Goal: Task Accomplishment & Management: Complete application form

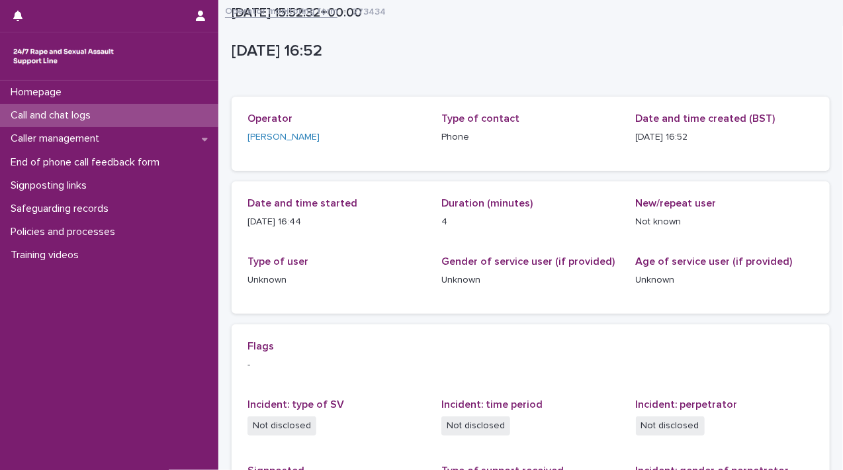
scroll to position [246, 0]
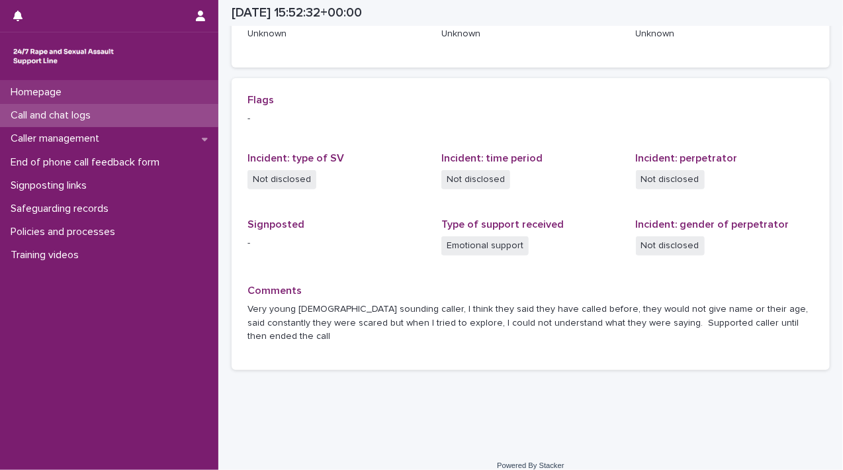
click at [56, 91] on p "Homepage" at bounding box center [38, 92] width 67 height 13
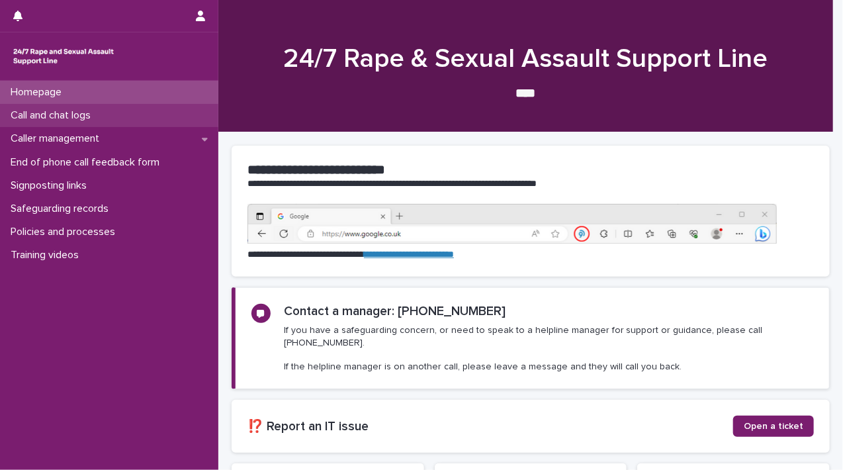
click at [53, 122] on div "Call and chat logs" at bounding box center [109, 115] width 218 height 23
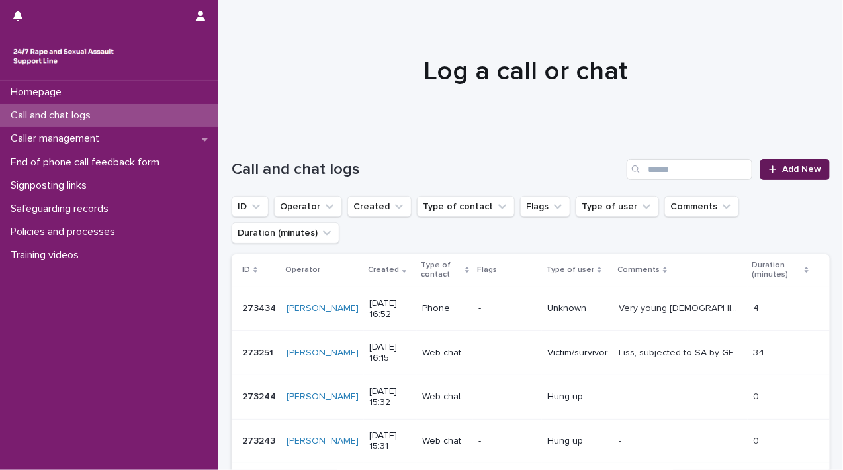
click at [769, 173] on icon at bounding box center [773, 169] width 8 height 9
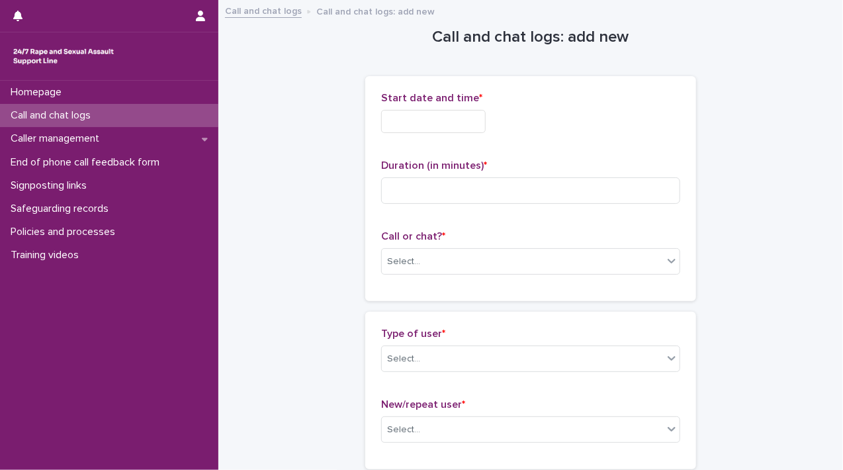
click at [467, 126] on input "text" at bounding box center [433, 121] width 105 height 23
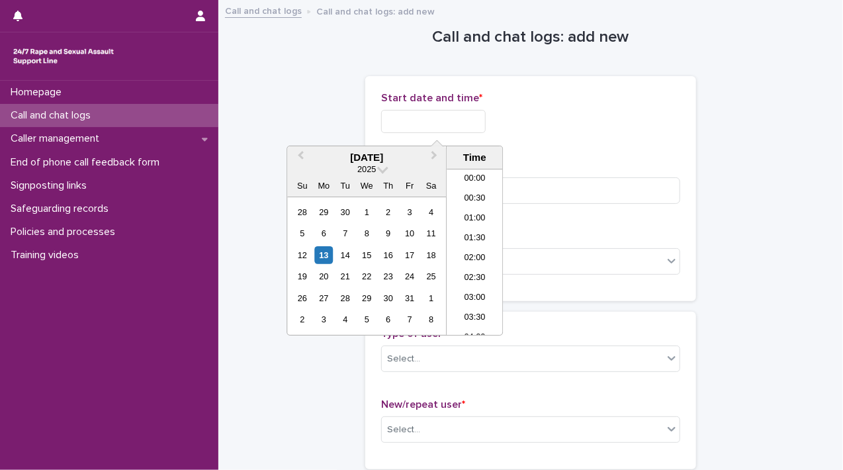
scroll to position [622, 0]
click at [322, 247] on div "13" at bounding box center [324, 255] width 18 height 18
drag, startPoint x: 429, startPoint y: 118, endPoint x: 598, endPoint y: 116, distance: 169.4
click at [598, 116] on div "**********" at bounding box center [530, 121] width 299 height 23
drag, startPoint x: 480, startPoint y: 128, endPoint x: 445, endPoint y: 127, distance: 35.1
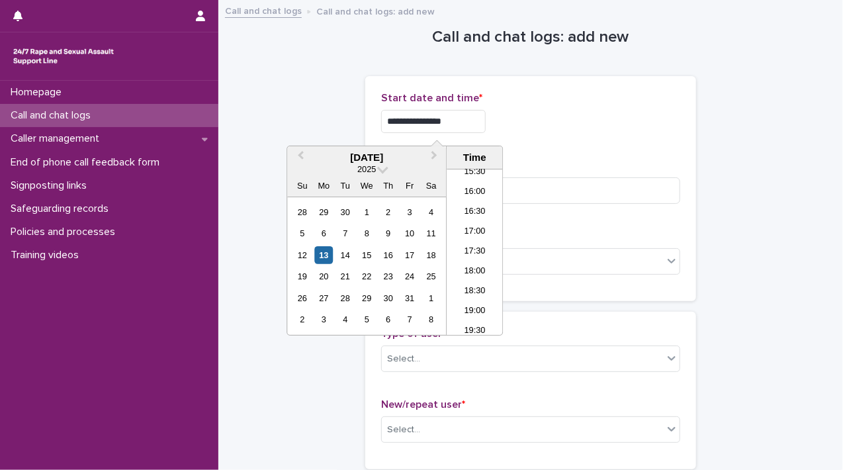
click at [480, 128] on input "**********" at bounding box center [433, 121] width 105 height 23
click at [426, 118] on input "**********" at bounding box center [433, 121] width 105 height 23
drag, startPoint x: 433, startPoint y: 118, endPoint x: 462, endPoint y: 117, distance: 29.1
click at [462, 117] on input "**********" at bounding box center [433, 121] width 105 height 23
type input "**********"
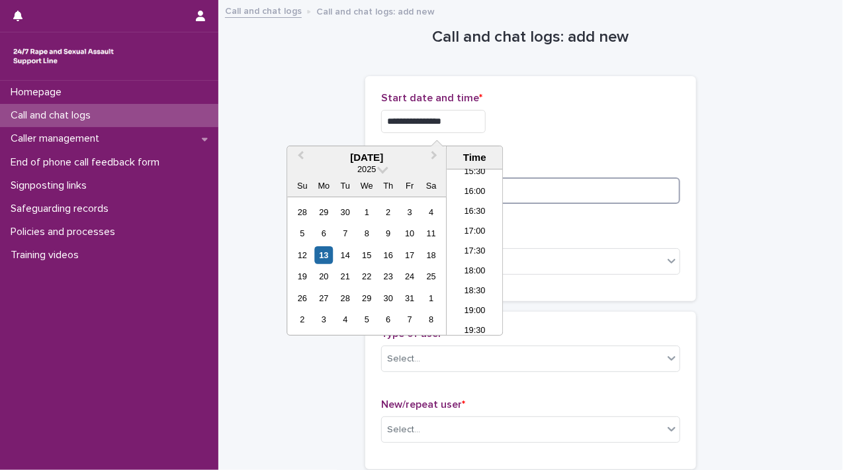
click at [615, 192] on input at bounding box center [530, 190] width 299 height 26
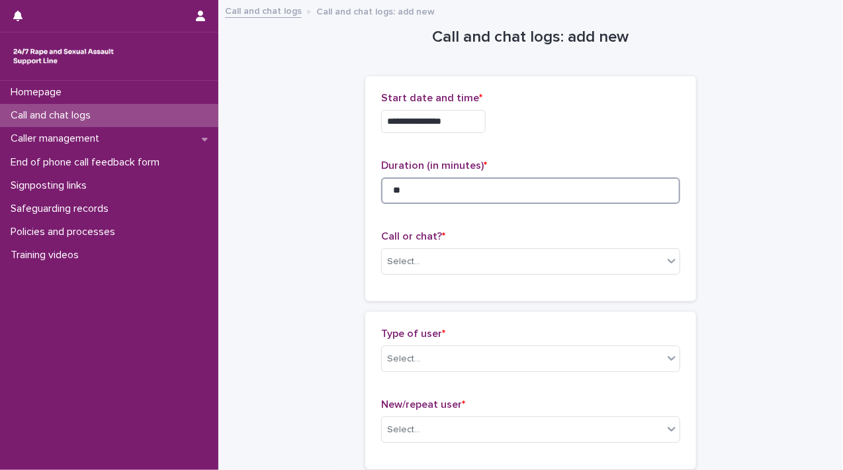
type input "**"
click at [677, 269] on div "**********" at bounding box center [530, 188] width 331 height 225
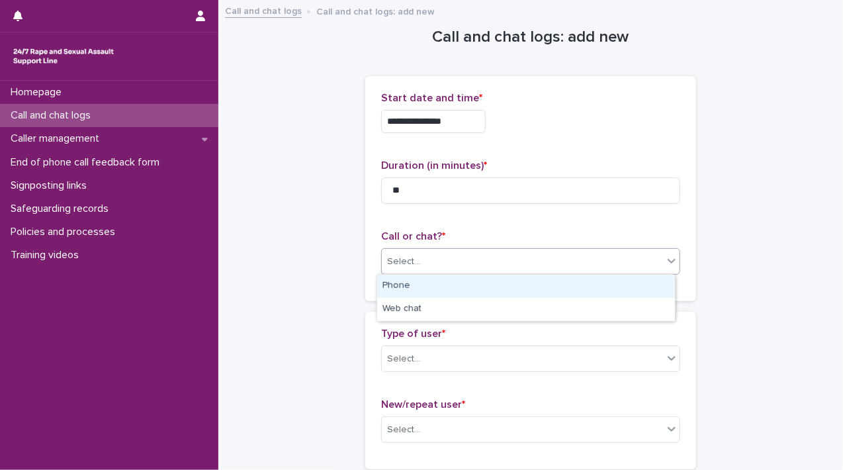
click at [670, 262] on icon at bounding box center [671, 260] width 13 height 13
click at [647, 279] on div "Phone" at bounding box center [526, 286] width 298 height 23
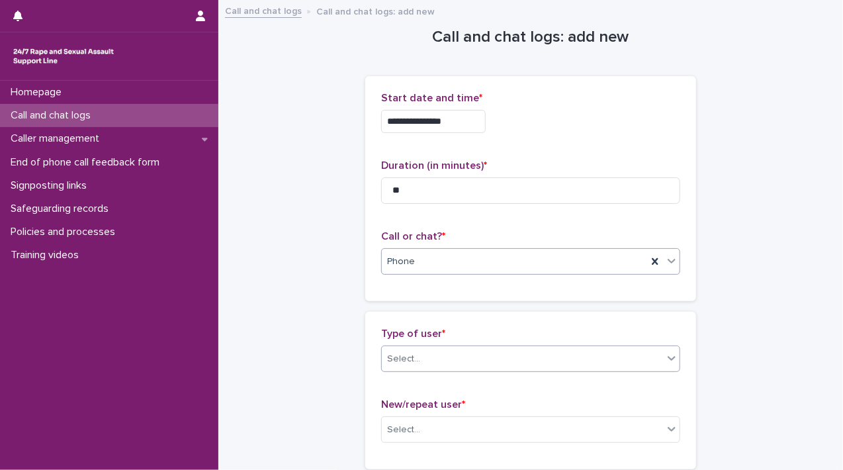
click at [665, 353] on icon at bounding box center [671, 357] width 13 height 13
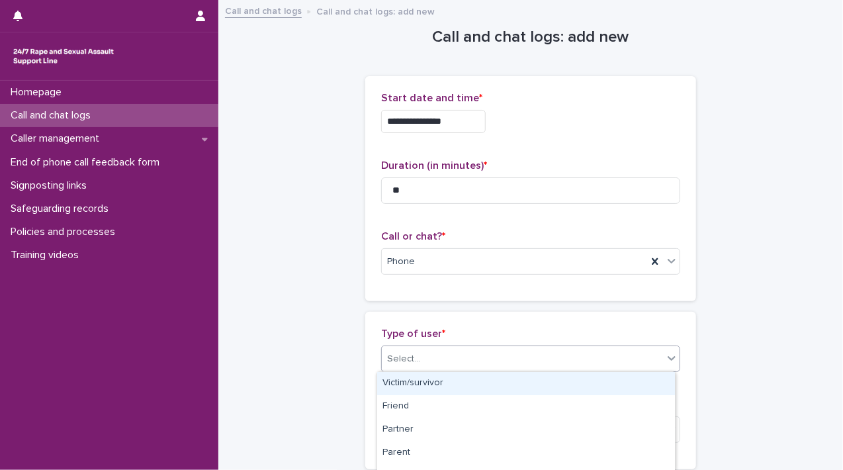
click at [615, 382] on div "Victim/survivor" at bounding box center [526, 383] width 298 height 23
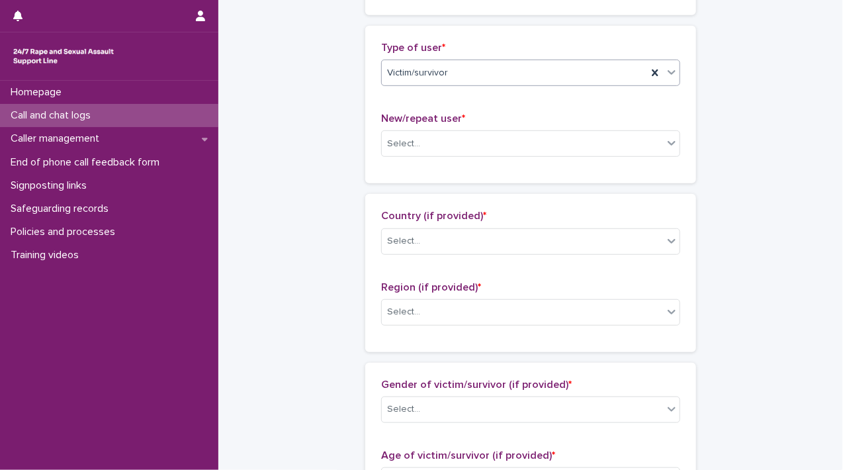
scroll to position [295, 0]
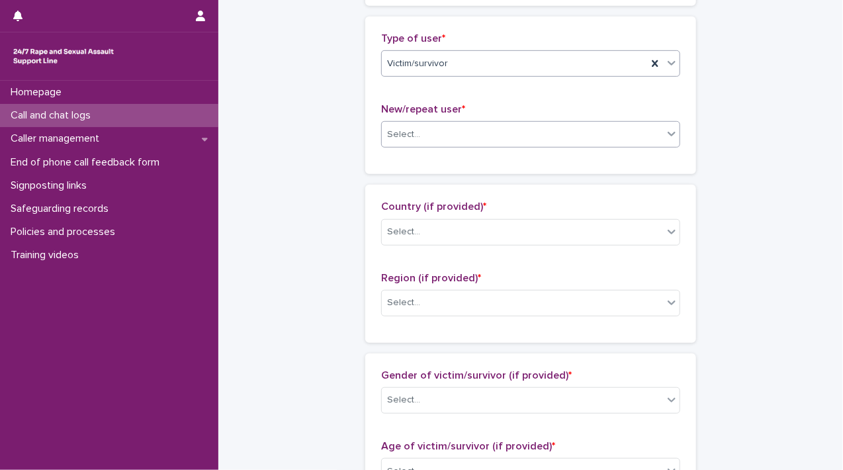
click at [656, 135] on div "Select..." at bounding box center [522, 135] width 281 height 22
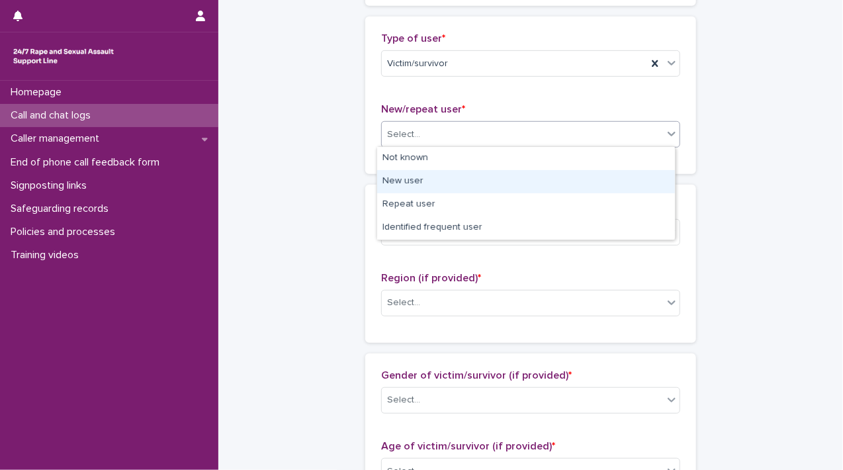
click at [634, 188] on div "New user" at bounding box center [526, 181] width 298 height 23
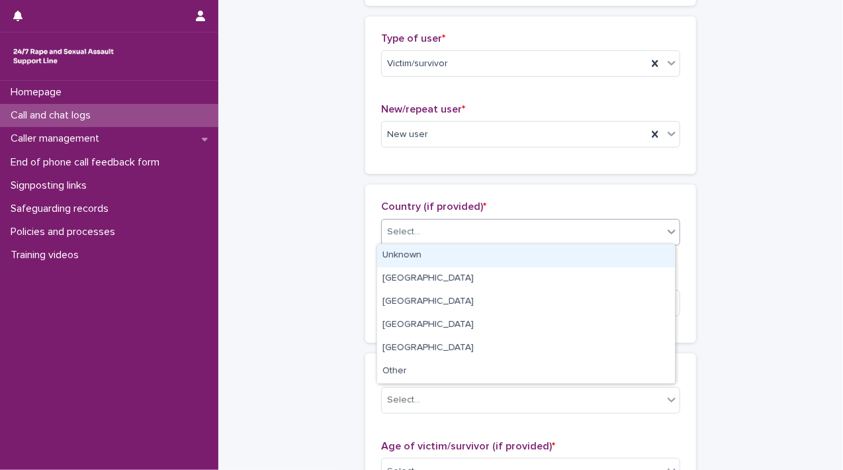
click at [654, 227] on div "Select..." at bounding box center [522, 232] width 281 height 22
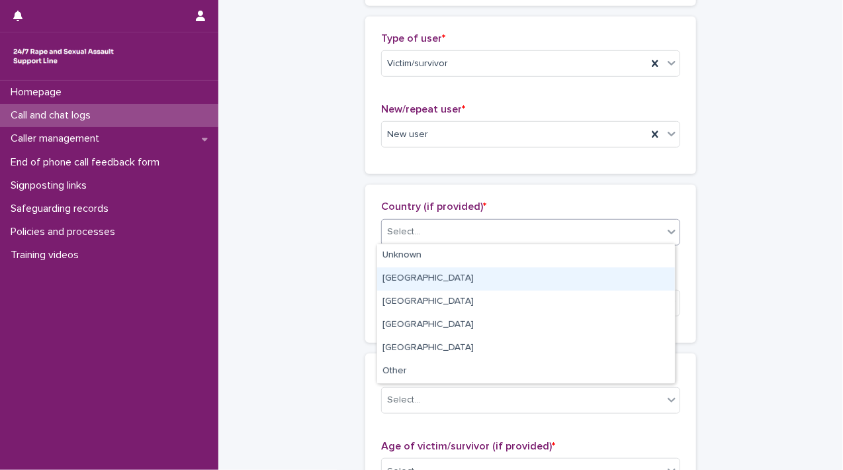
click at [630, 273] on div "[GEOGRAPHIC_DATA]" at bounding box center [526, 278] width 298 height 23
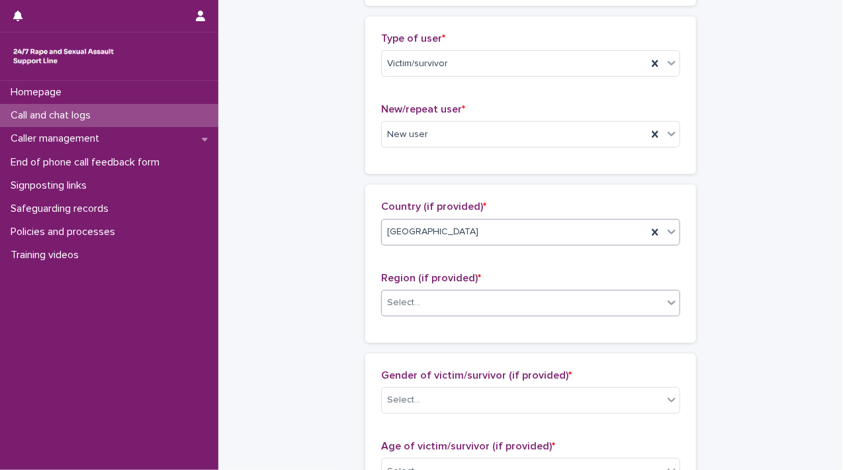
click at [664, 307] on div at bounding box center [672, 302] width 16 height 24
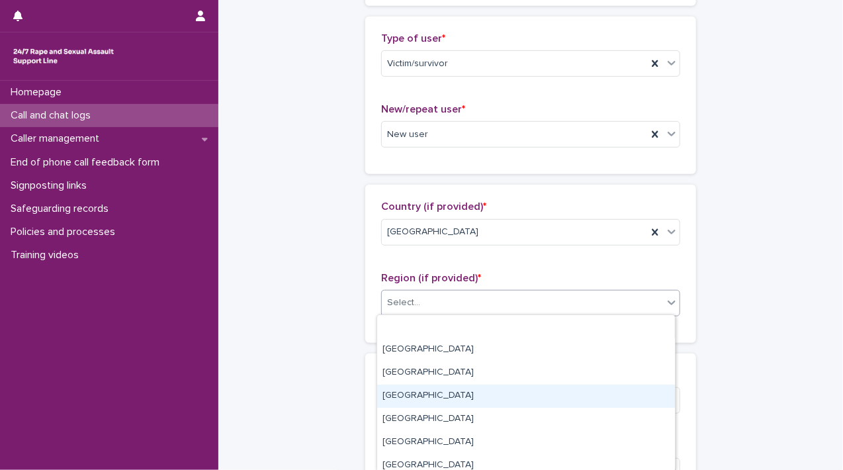
scroll to position [98, 0]
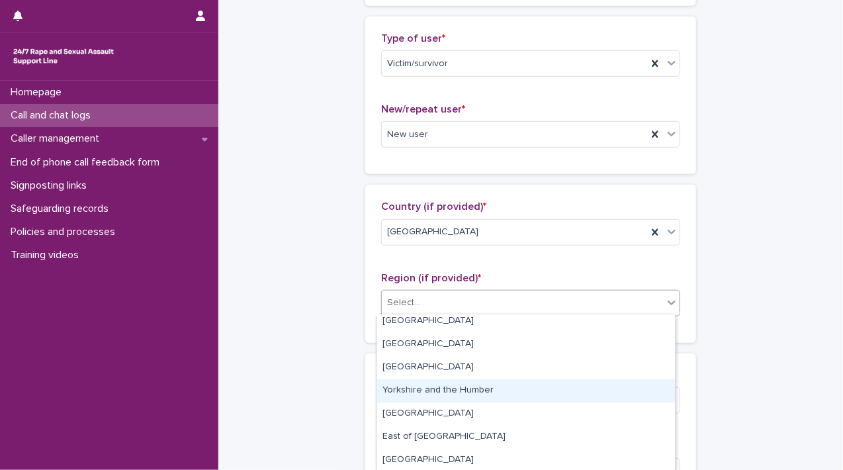
click at [589, 386] on div "Yorkshire and the Humber" at bounding box center [526, 390] width 298 height 23
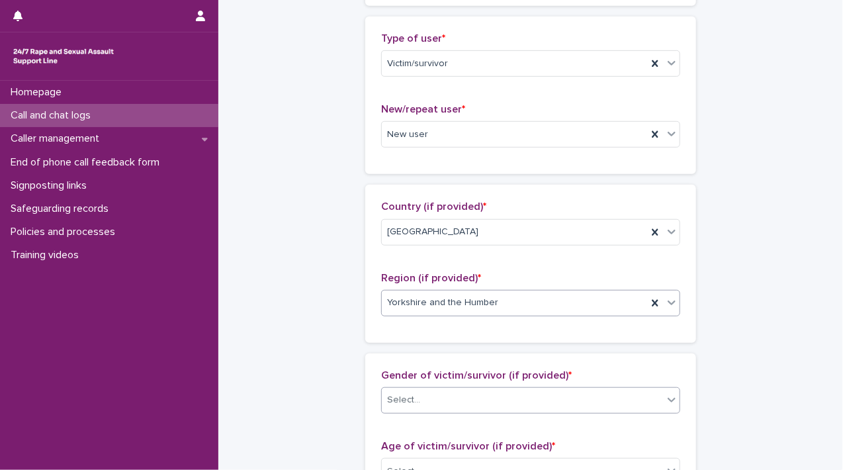
click at [665, 404] on icon at bounding box center [671, 399] width 13 height 13
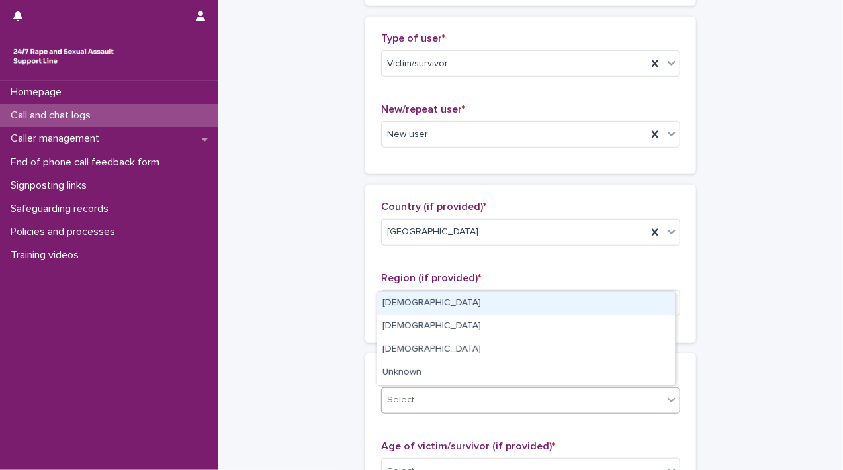
click at [509, 304] on div "[DEMOGRAPHIC_DATA]" at bounding box center [526, 303] width 298 height 23
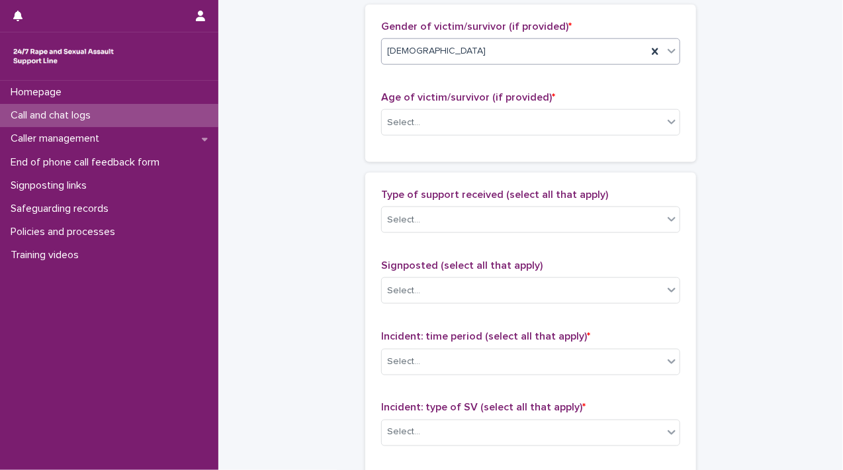
scroll to position [651, 0]
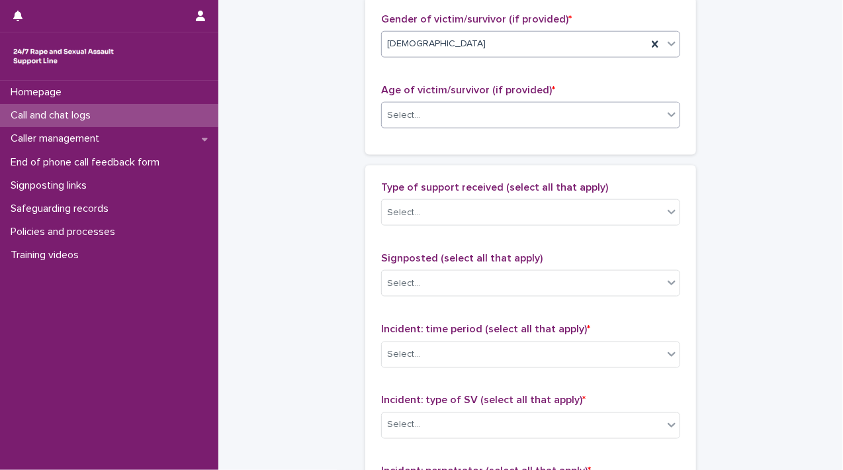
click at [667, 114] on icon at bounding box center [671, 114] width 13 height 13
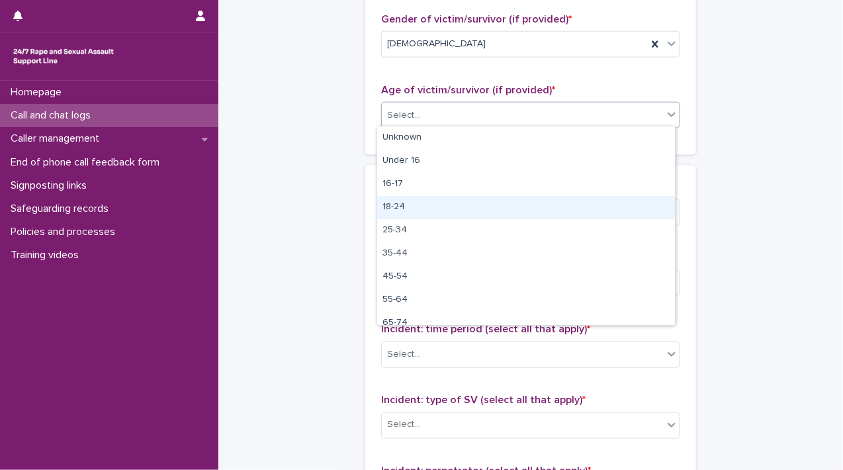
click at [635, 210] on div "18-24" at bounding box center [526, 207] width 298 height 23
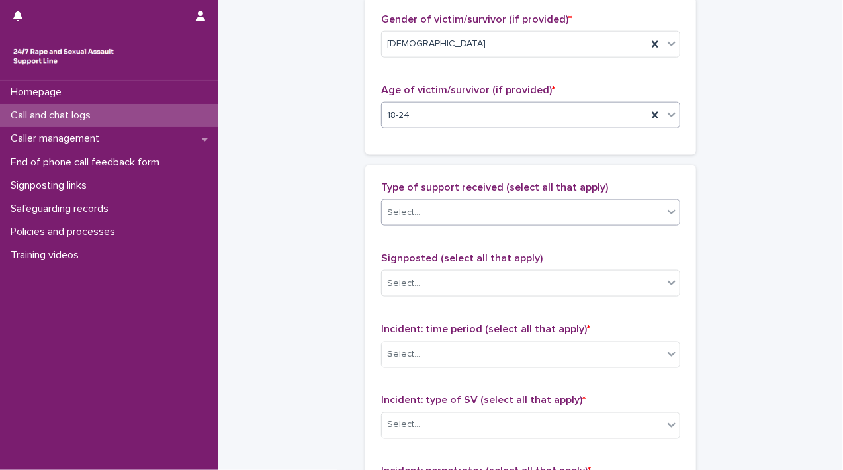
click at [651, 216] on div "Select..." at bounding box center [522, 213] width 281 height 22
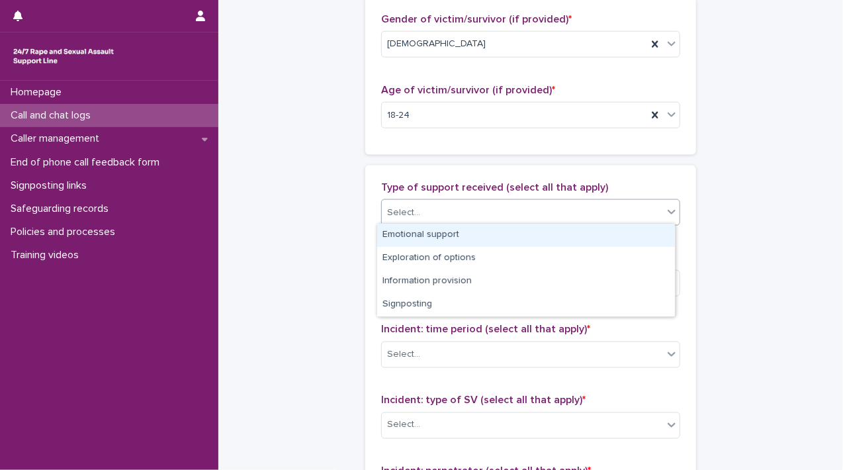
click at [640, 230] on div "Emotional support" at bounding box center [526, 235] width 298 height 23
click at [666, 218] on div at bounding box center [672, 212] width 16 height 24
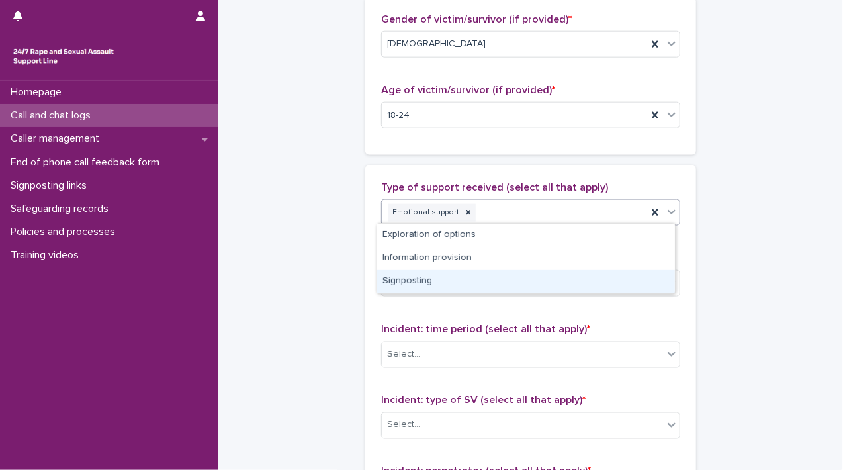
click at [639, 274] on div "Signposting" at bounding box center [526, 281] width 298 height 23
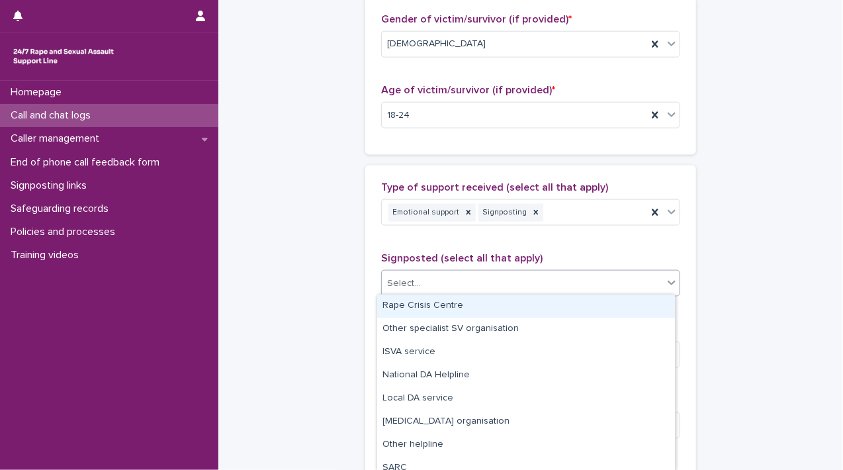
click at [665, 282] on icon at bounding box center [671, 282] width 13 height 13
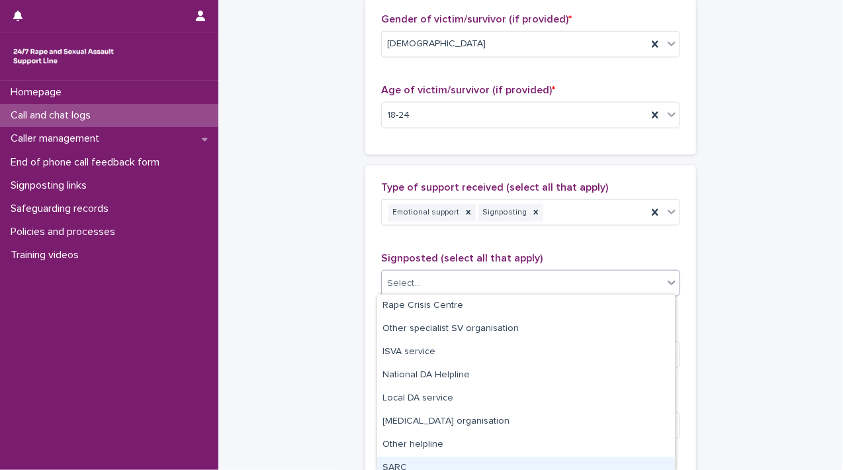
click at [597, 458] on div "SARC" at bounding box center [526, 467] width 298 height 23
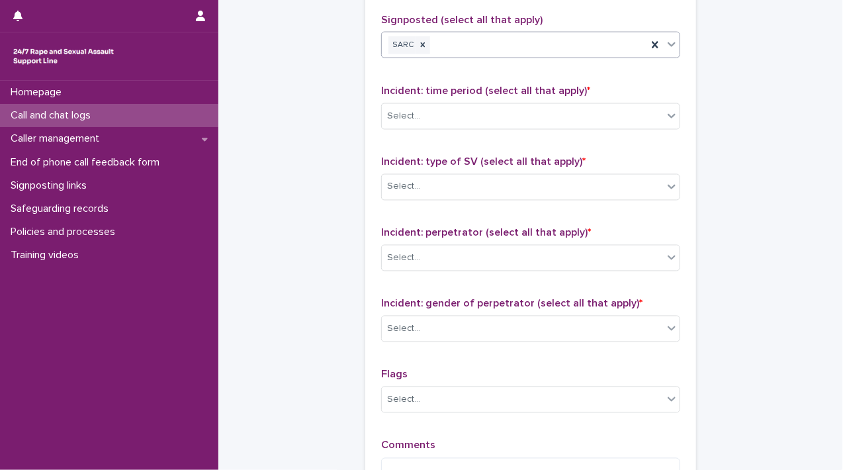
scroll to position [955, 0]
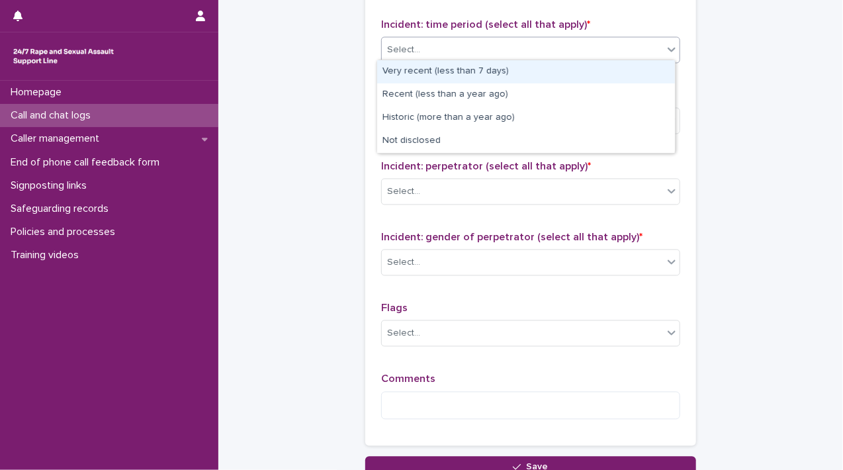
click at [667, 52] on icon at bounding box center [671, 49] width 13 height 13
click at [645, 73] on div "Very recent (less than 7 days)" at bounding box center [526, 71] width 298 height 23
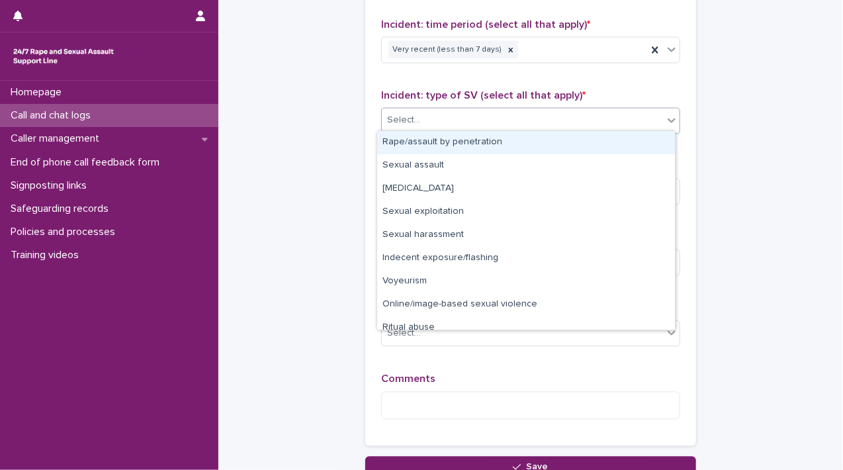
click at [664, 112] on div at bounding box center [672, 121] width 16 height 24
click at [639, 140] on div "Rape/assault by penetration" at bounding box center [526, 142] width 298 height 23
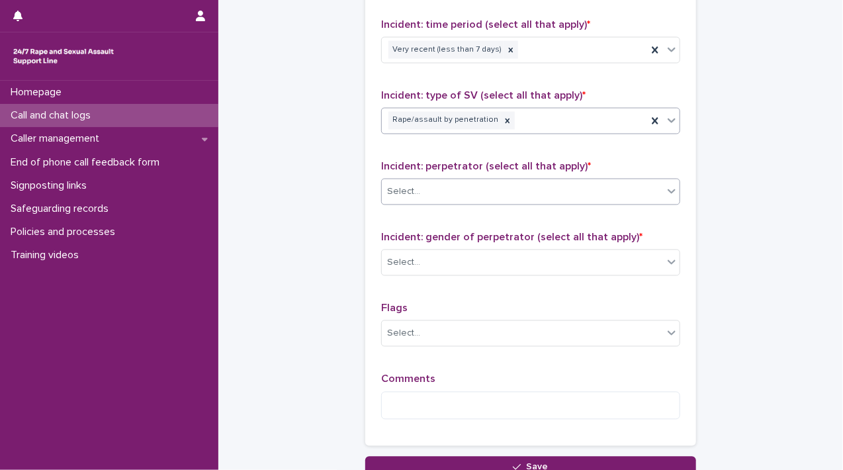
click at [651, 188] on div "Select..." at bounding box center [522, 192] width 281 height 22
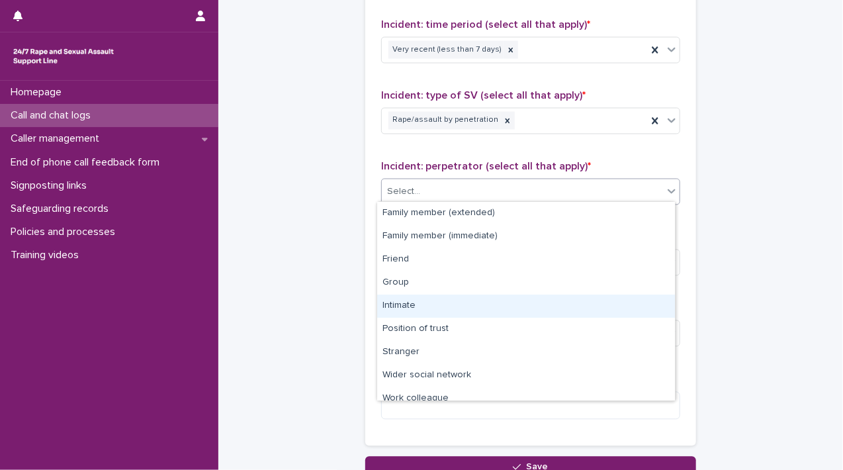
click at [625, 301] on div "Intimate" at bounding box center [526, 305] width 298 height 23
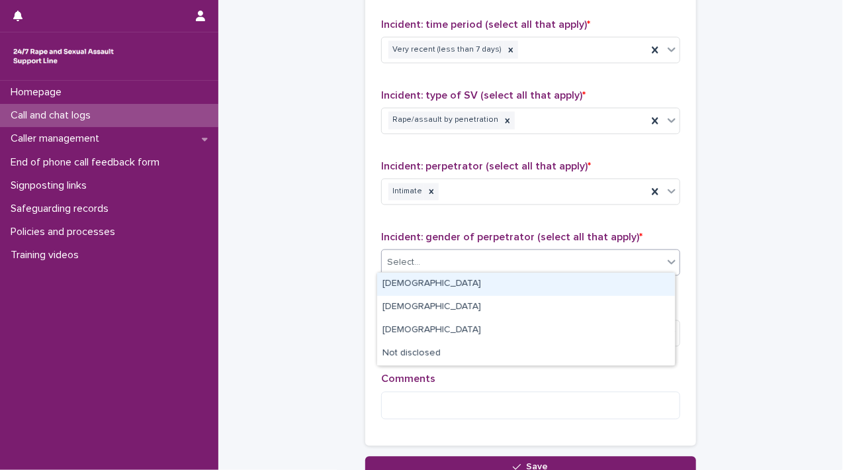
click at [665, 264] on icon at bounding box center [671, 261] width 13 height 13
click at [645, 284] on div "[DEMOGRAPHIC_DATA]" at bounding box center [526, 284] width 298 height 23
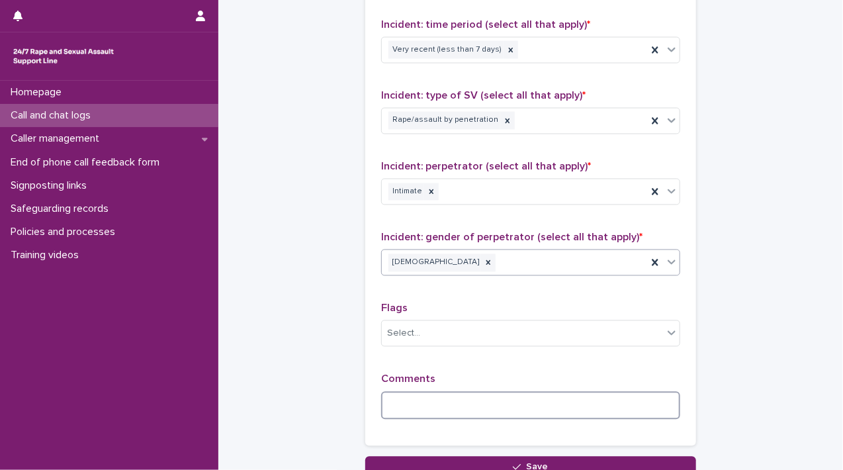
drag, startPoint x: 591, startPoint y: 400, endPoint x: 687, endPoint y: 387, distance: 97.5
click at [596, 398] on textarea at bounding box center [530, 406] width 299 height 28
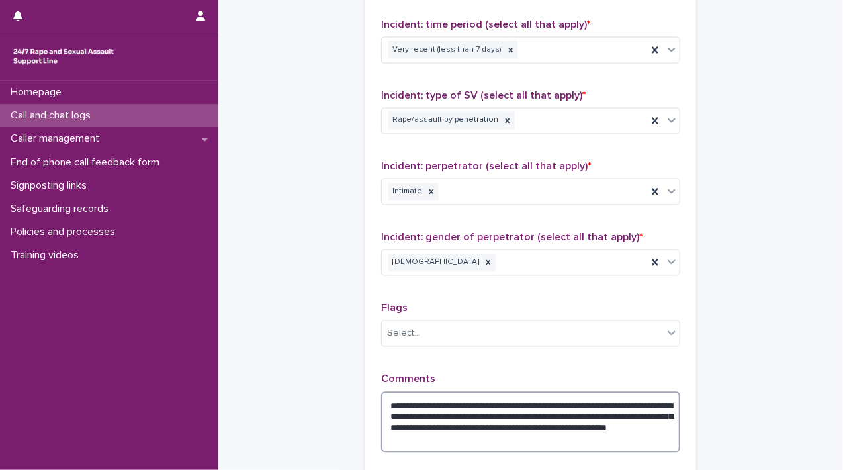
drag, startPoint x: 388, startPoint y: 392, endPoint x: 679, endPoint y: 452, distance: 297.1
click at [679, 452] on div "**********" at bounding box center [530, 170] width 331 height 618
click at [650, 441] on textarea "**********" at bounding box center [530, 423] width 299 height 62
drag, startPoint x: 386, startPoint y: 400, endPoint x: 693, endPoint y: 453, distance: 310.9
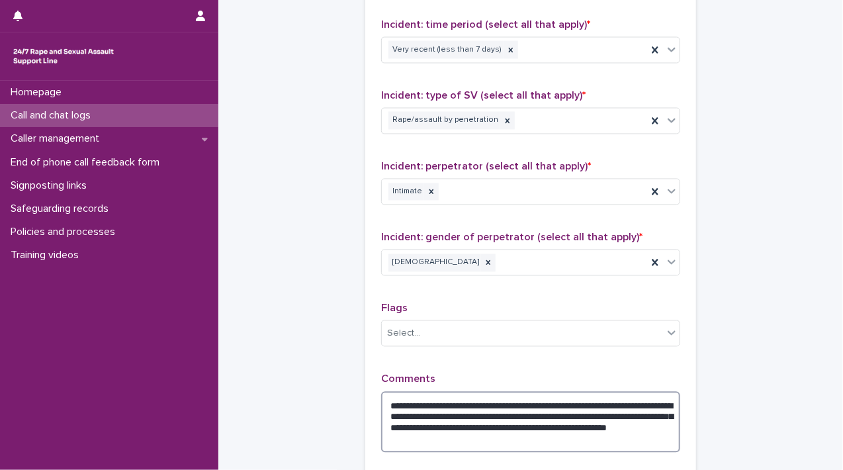
type textarea "**********"
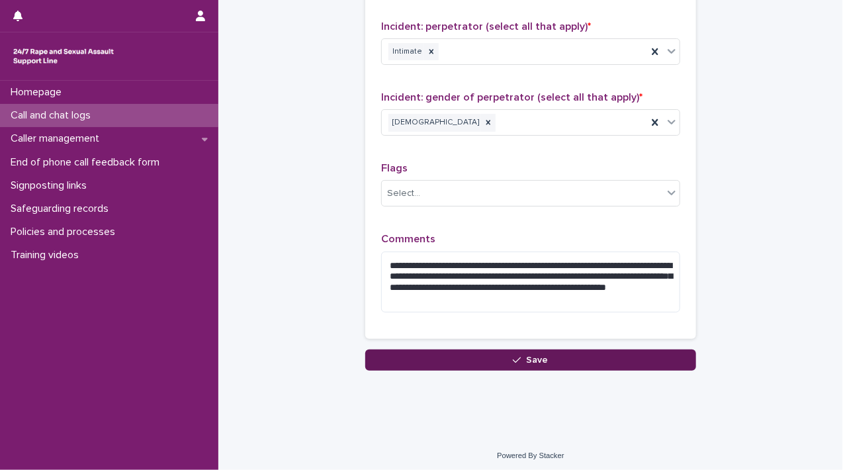
click at [566, 351] on button "Save" at bounding box center [530, 359] width 331 height 21
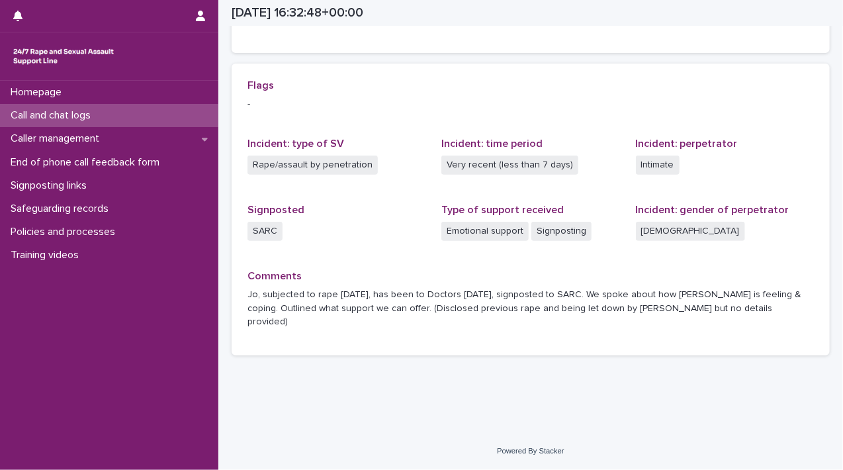
scroll to position [246, 0]
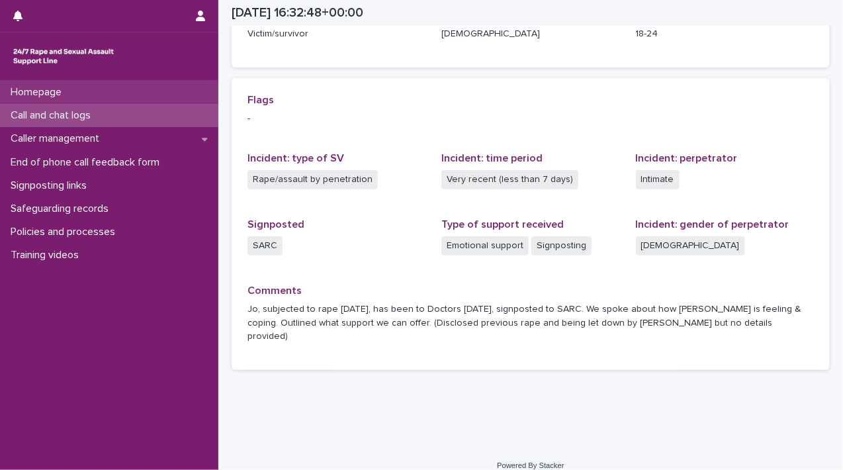
click at [90, 96] on div "Homepage" at bounding box center [109, 92] width 218 height 23
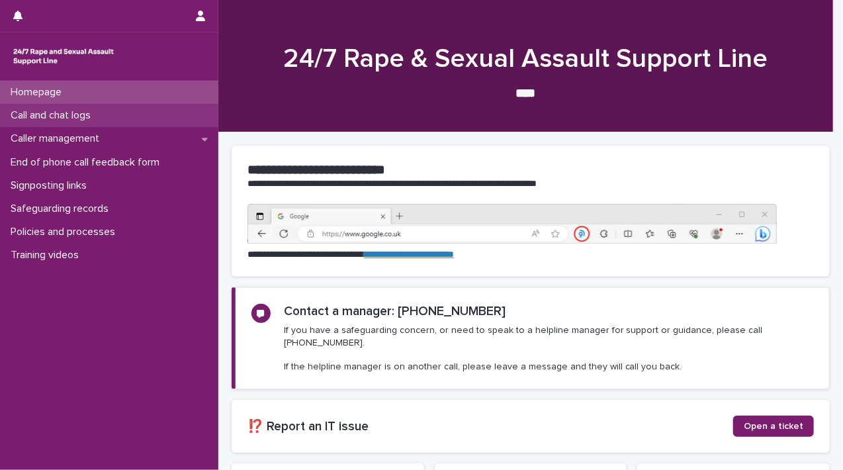
click at [84, 113] on p "Call and chat logs" at bounding box center [53, 115] width 96 height 13
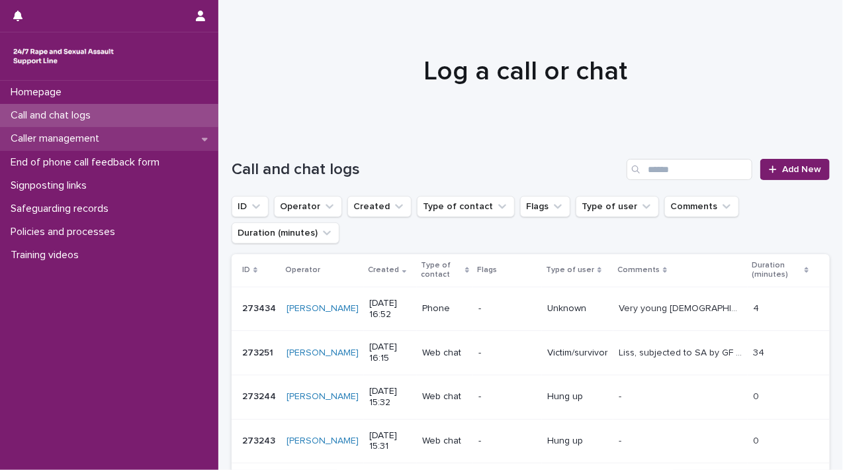
click at [83, 134] on p "Caller management" at bounding box center [57, 138] width 105 height 13
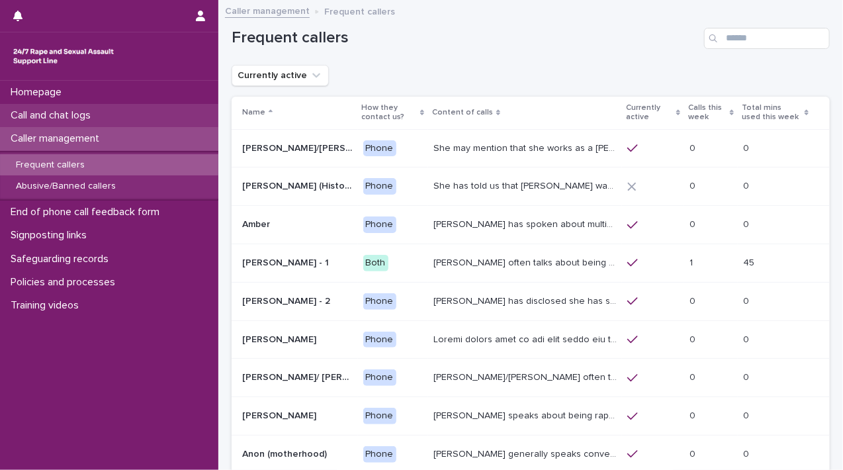
click at [83, 120] on p "Call and chat logs" at bounding box center [53, 115] width 96 height 13
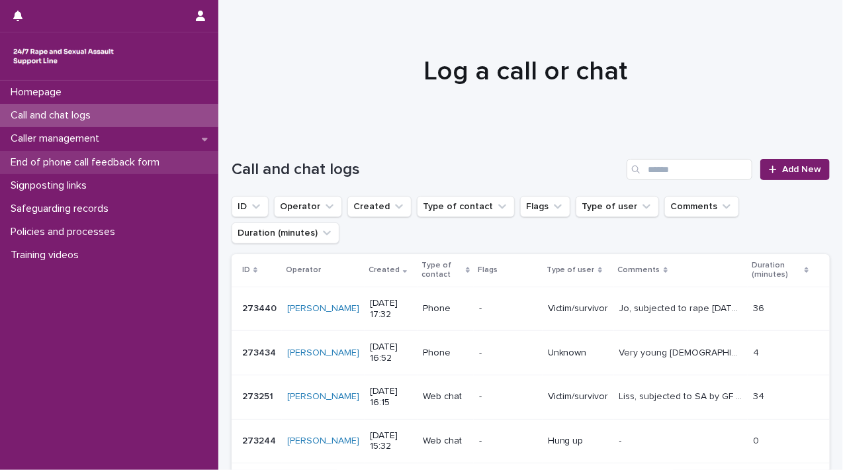
click at [71, 152] on div "End of phone call feedback form" at bounding box center [109, 162] width 218 height 23
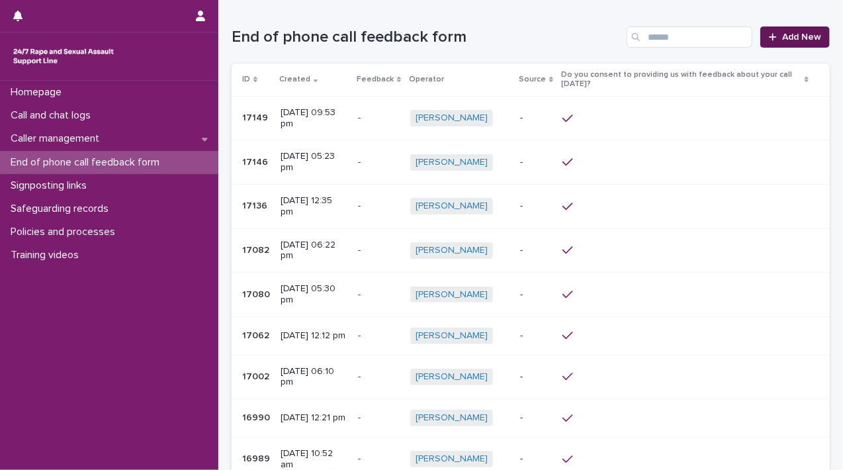
click at [782, 38] on span "Add New" at bounding box center [801, 36] width 39 height 9
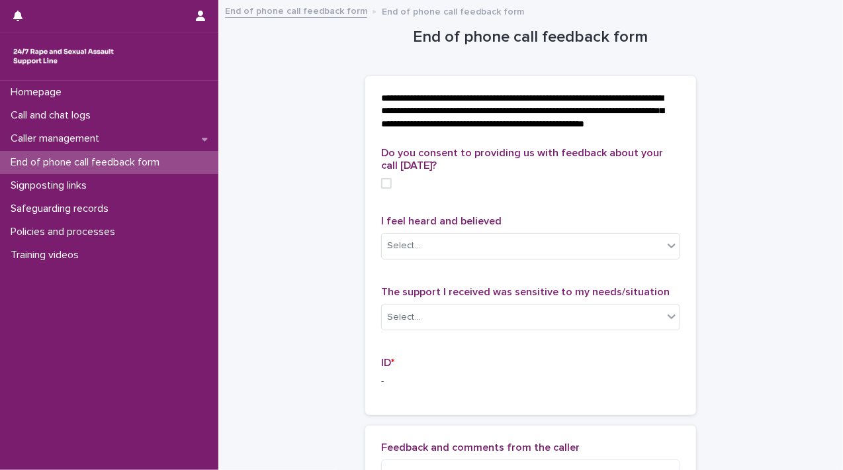
click at [383, 189] on span at bounding box center [386, 183] width 11 height 11
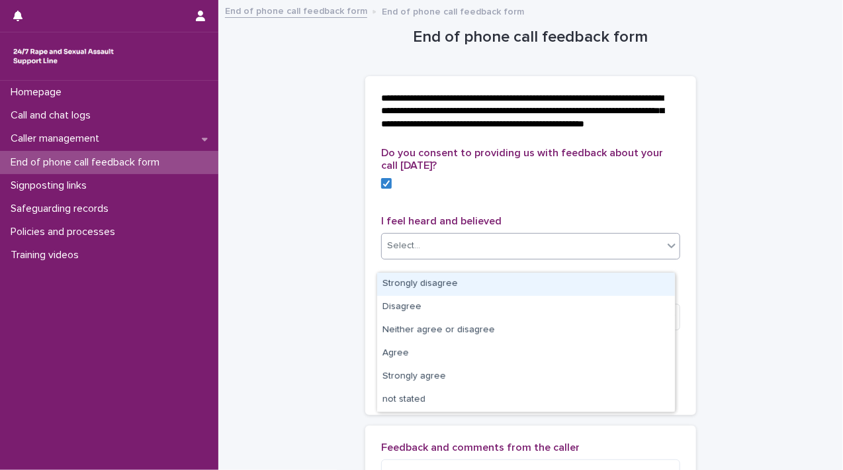
click at [670, 252] on icon at bounding box center [671, 245] width 13 height 13
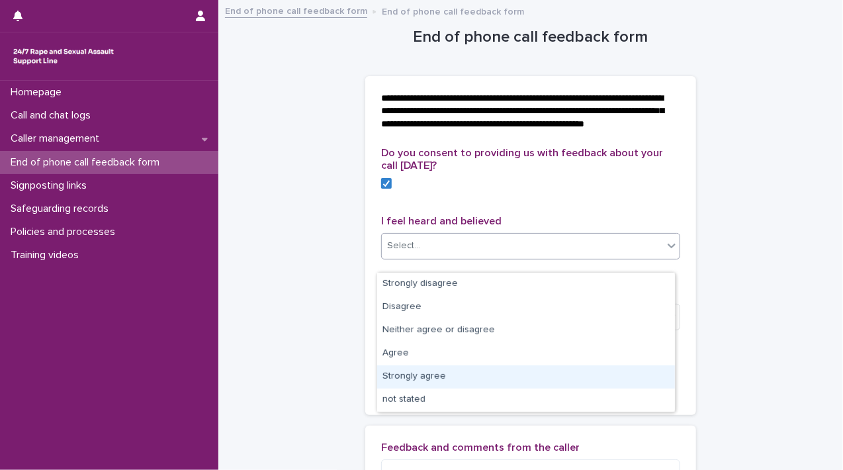
click at [632, 371] on div "Strongly agree" at bounding box center [526, 376] width 298 height 23
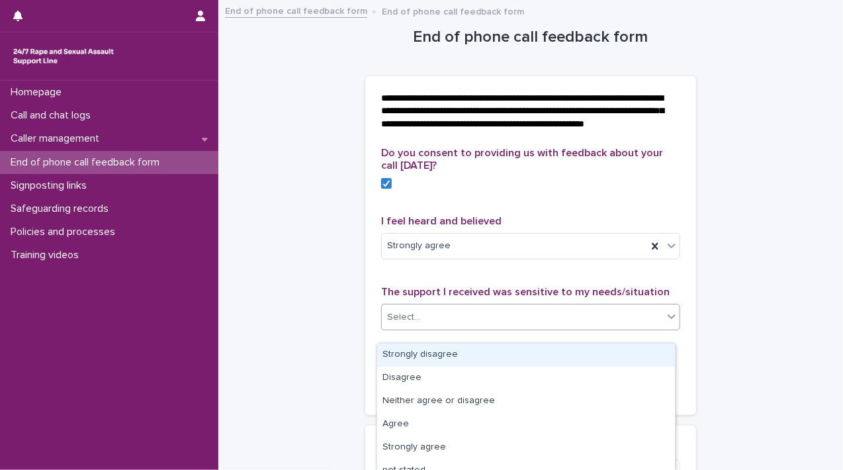
click at [665, 323] on icon at bounding box center [671, 316] width 13 height 13
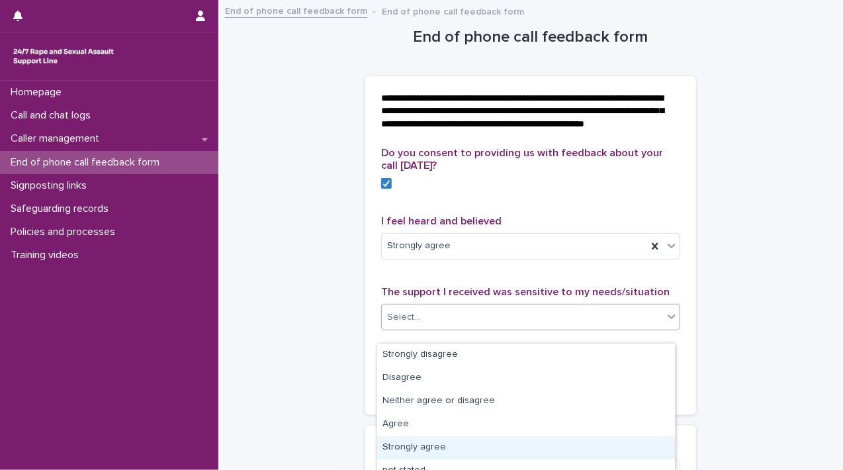
click at [603, 442] on div "Strongly agree" at bounding box center [526, 447] width 298 height 23
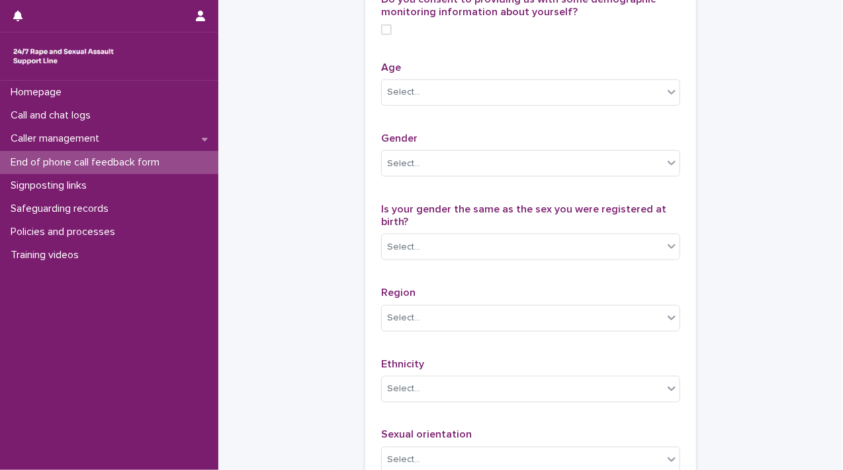
scroll to position [647, 0]
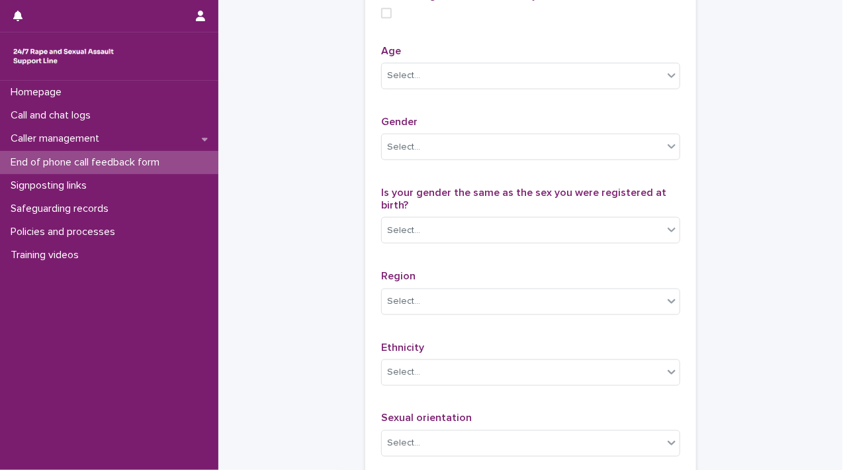
click at [381, 19] on span at bounding box center [386, 13] width 11 height 11
click at [656, 87] on div "Select..." at bounding box center [522, 76] width 281 height 22
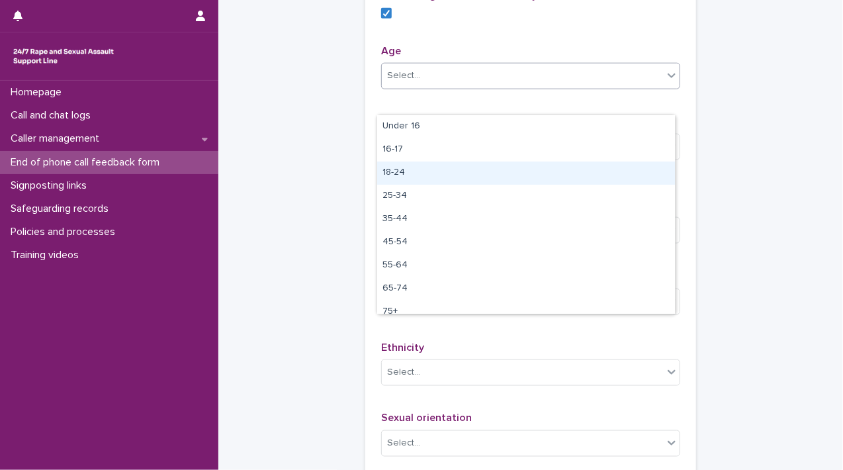
click at [599, 181] on div "18-24" at bounding box center [526, 172] width 298 height 23
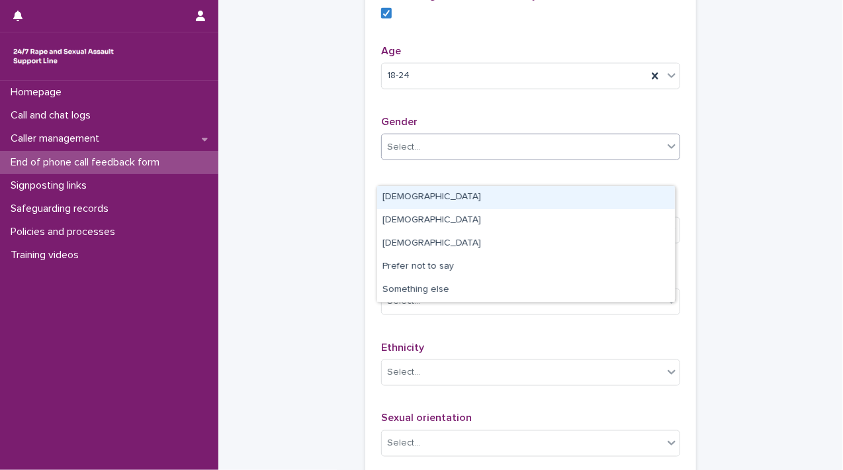
click at [665, 153] on icon at bounding box center [671, 146] width 13 height 13
click at [623, 199] on div "[DEMOGRAPHIC_DATA]" at bounding box center [526, 197] width 298 height 23
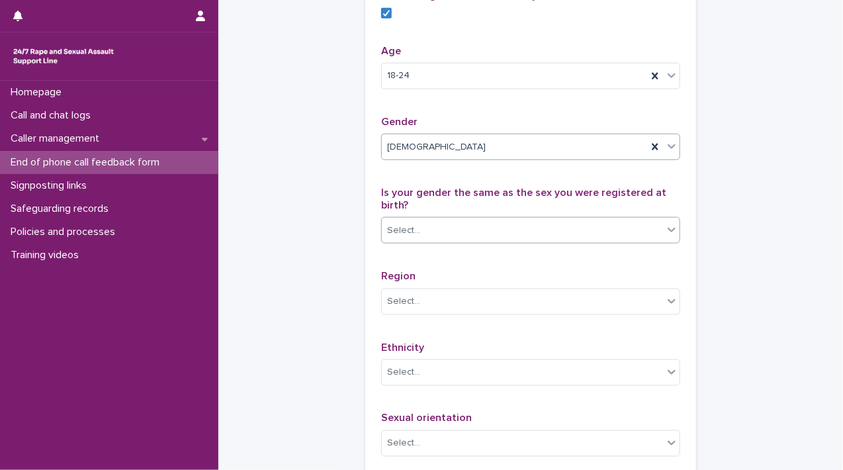
click at [665, 236] on icon at bounding box center [671, 229] width 13 height 13
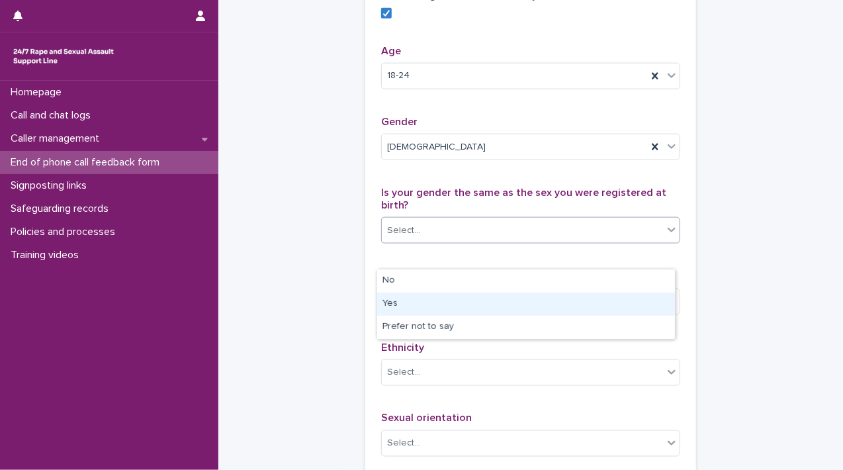
click at [635, 302] on div "Yes" at bounding box center [526, 303] width 298 height 23
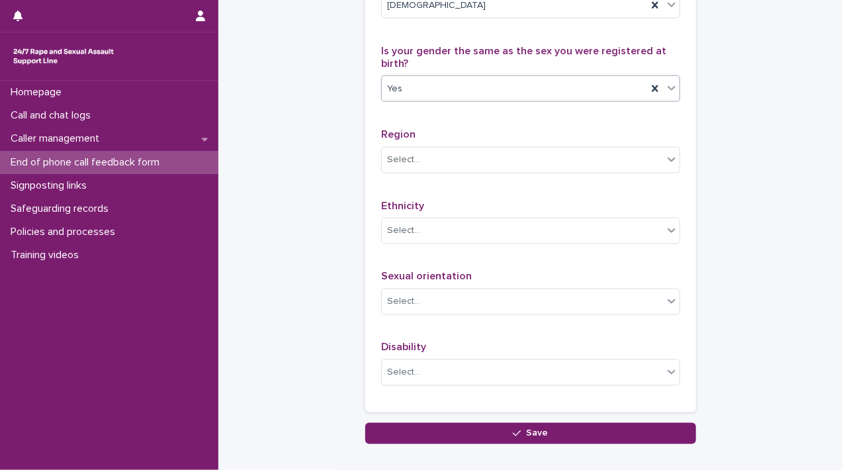
scroll to position [853, 0]
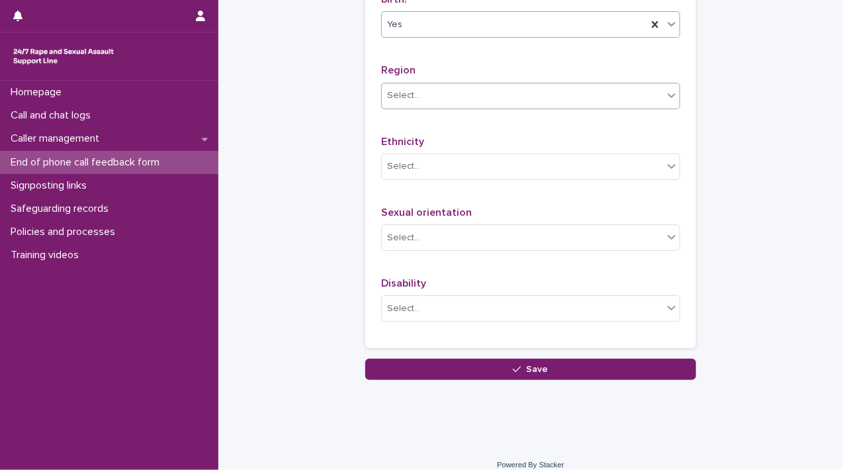
click at [667, 102] on icon at bounding box center [671, 95] width 13 height 13
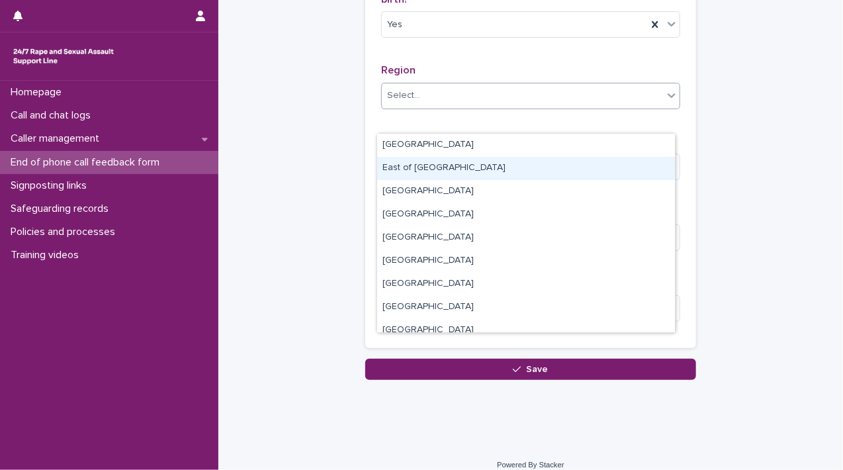
scroll to position [79, 0]
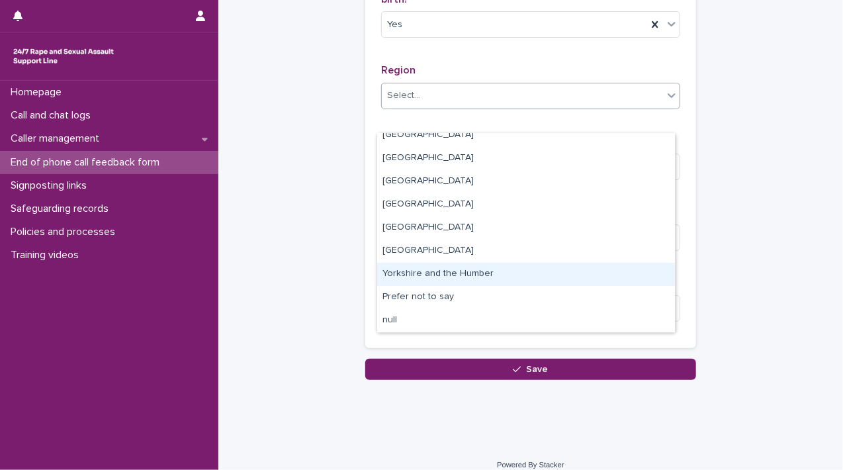
click at [595, 277] on div "Yorkshire and the Humber" at bounding box center [526, 274] width 298 height 23
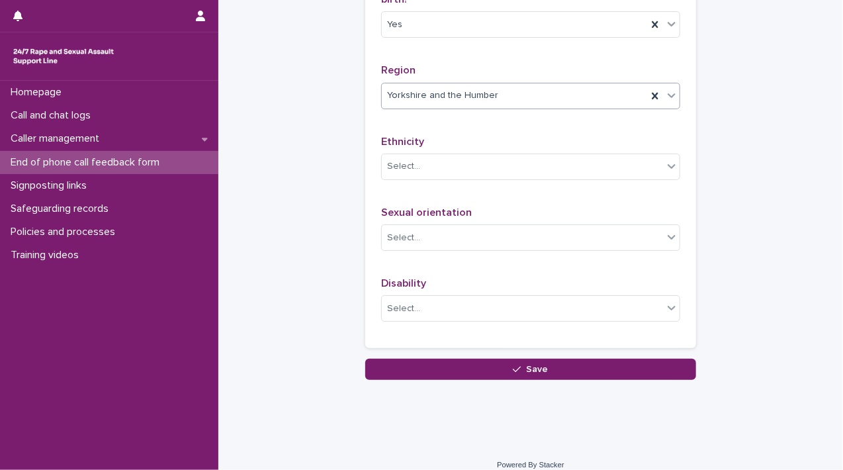
click at [677, 193] on div "Do you consent to providing us with some demographic monitoring information abo…" at bounding box center [530, 59] width 331 height 577
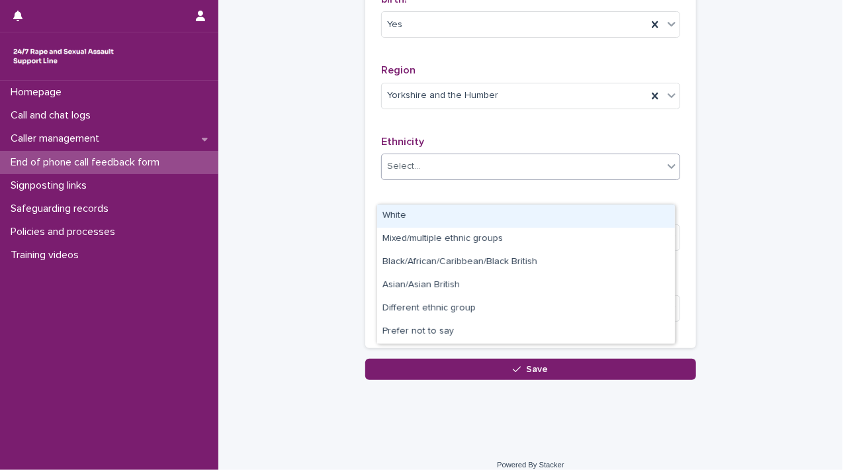
click at [665, 173] on icon at bounding box center [671, 165] width 13 height 13
click at [629, 210] on div "White" at bounding box center [526, 215] width 298 height 23
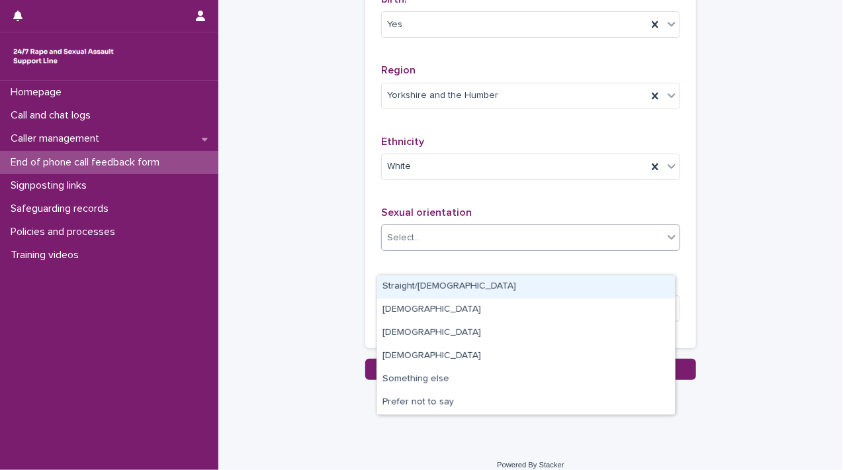
click at [664, 249] on div at bounding box center [672, 237] width 16 height 24
click at [629, 286] on div "Straight/[DEMOGRAPHIC_DATA]" at bounding box center [526, 286] width 298 height 23
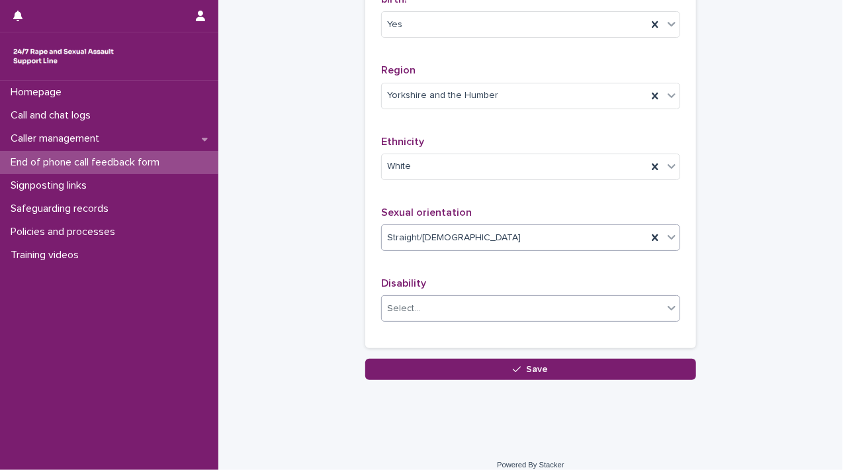
click at [667, 314] on icon at bounding box center [671, 307] width 13 height 13
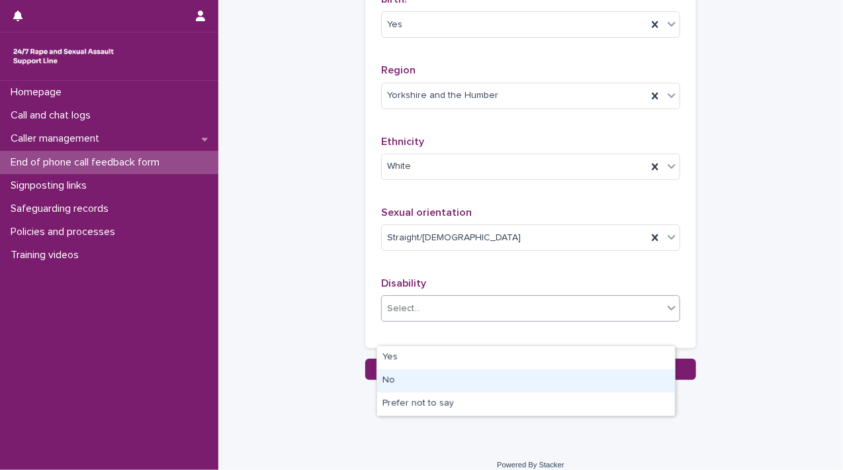
click at [612, 385] on div "No" at bounding box center [526, 380] width 298 height 23
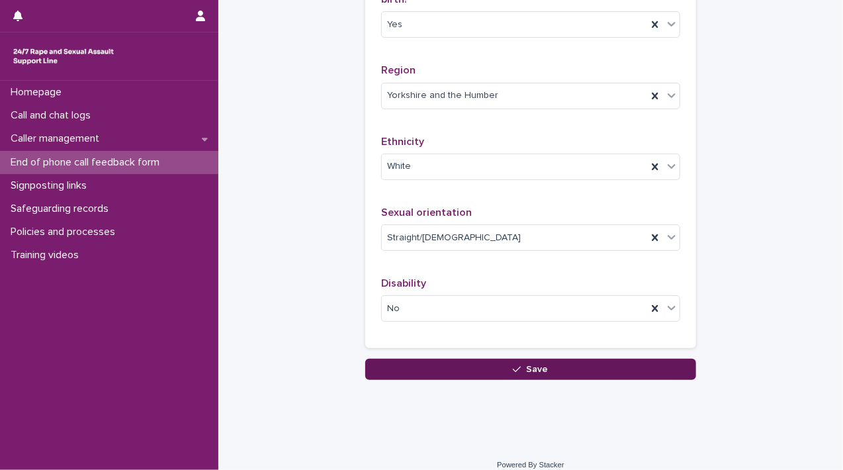
click at [604, 380] on button "Save" at bounding box center [530, 369] width 331 height 21
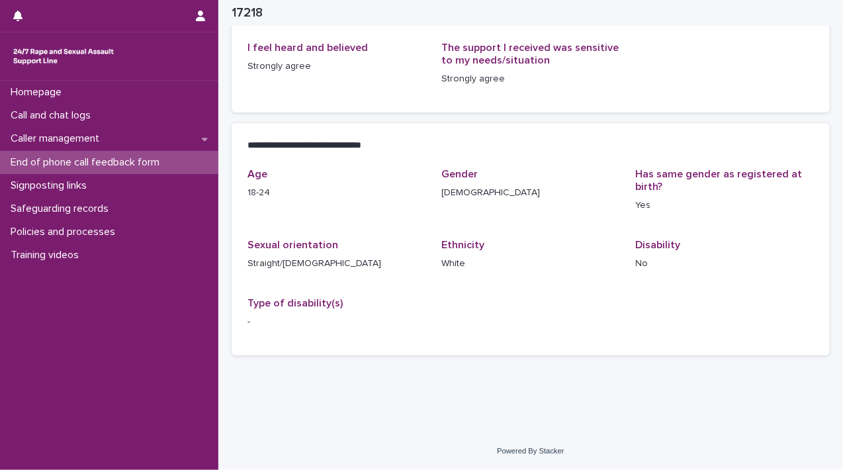
scroll to position [213, 0]
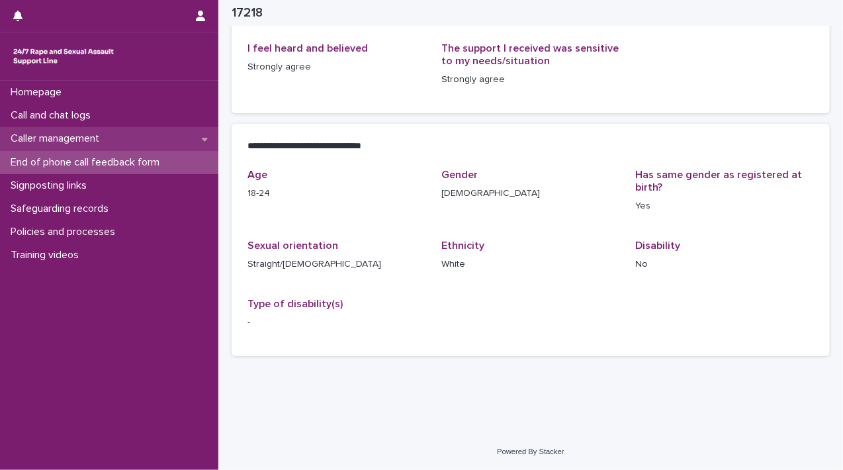
click at [89, 137] on p "Caller management" at bounding box center [57, 138] width 105 height 13
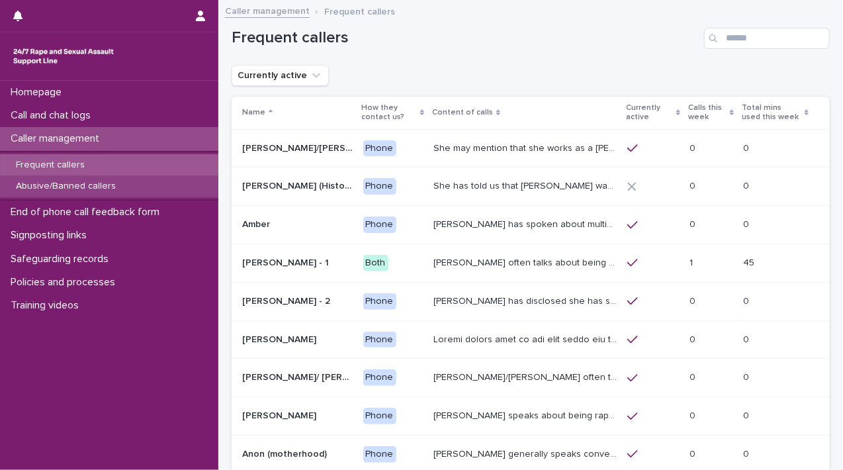
click at [122, 186] on div "Abusive/Banned callers" at bounding box center [109, 186] width 218 height 22
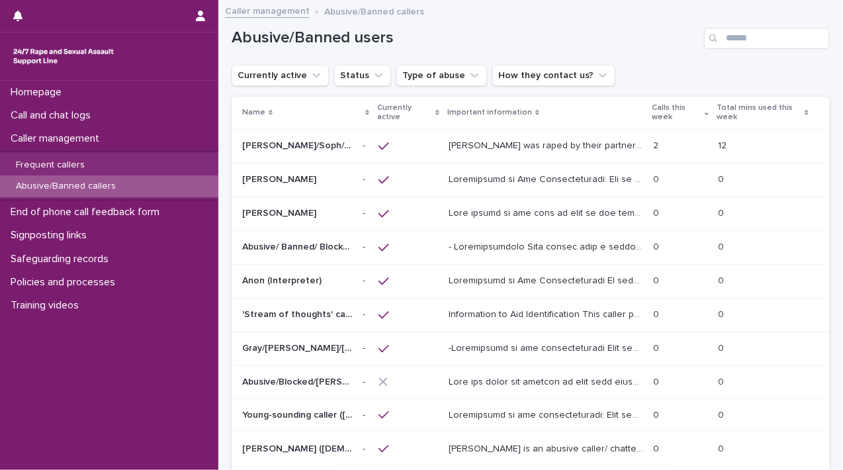
click at [498, 215] on p at bounding box center [547, 212] width 196 height 14
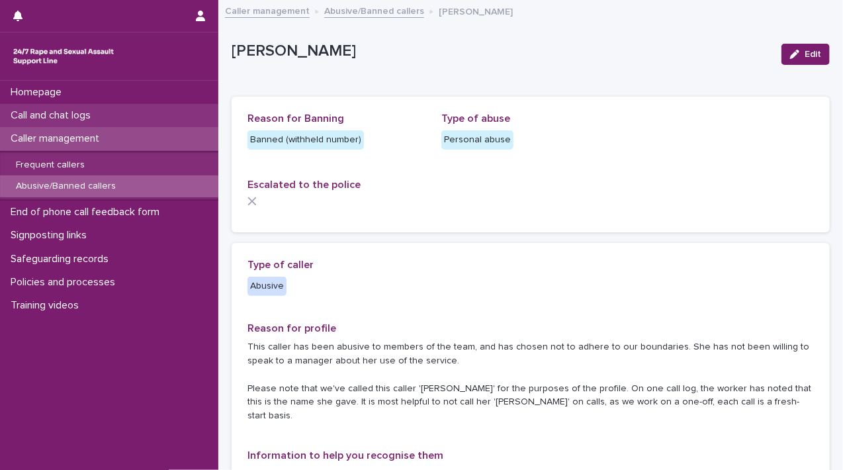
click at [119, 106] on div "Call and chat logs" at bounding box center [109, 115] width 218 height 23
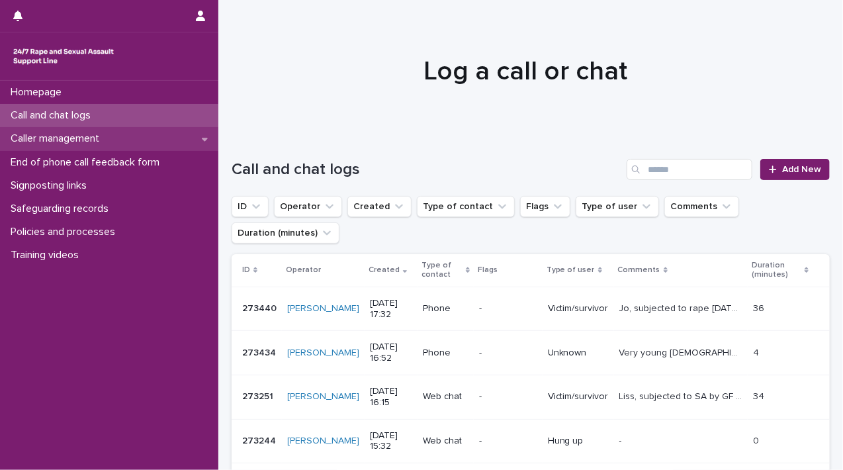
click at [127, 140] on div "Caller management" at bounding box center [109, 138] width 218 height 23
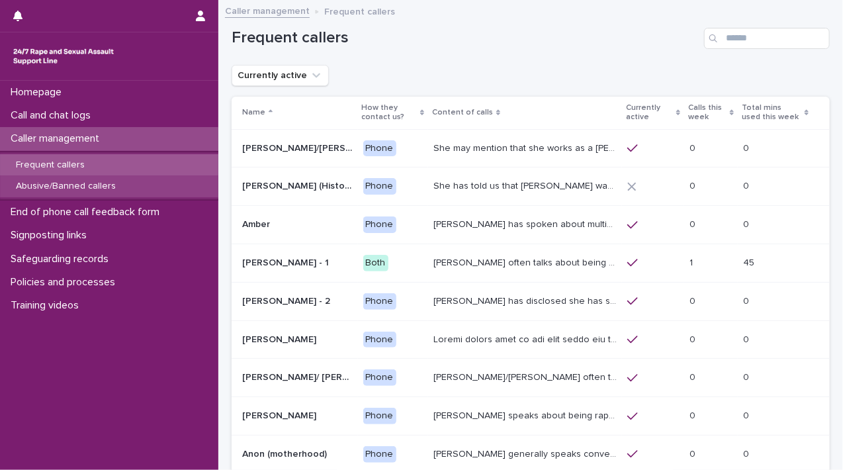
click at [74, 187] on p "Abusive/Banned callers" at bounding box center [65, 186] width 121 height 11
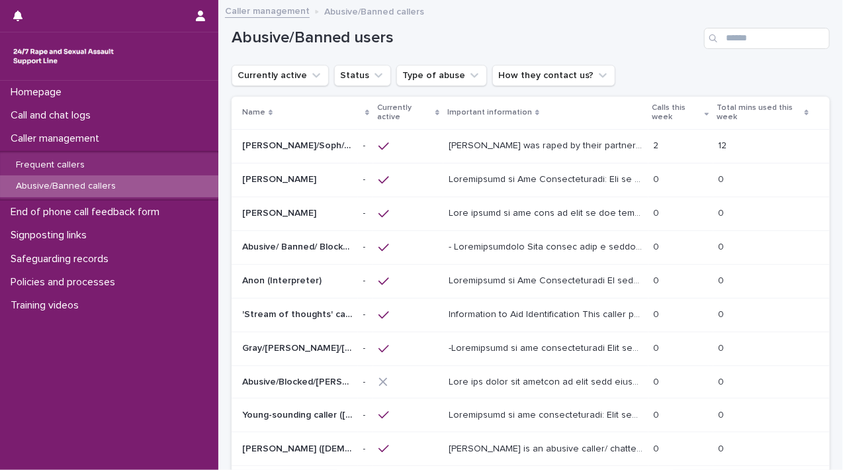
click at [503, 214] on p at bounding box center [547, 212] width 196 height 14
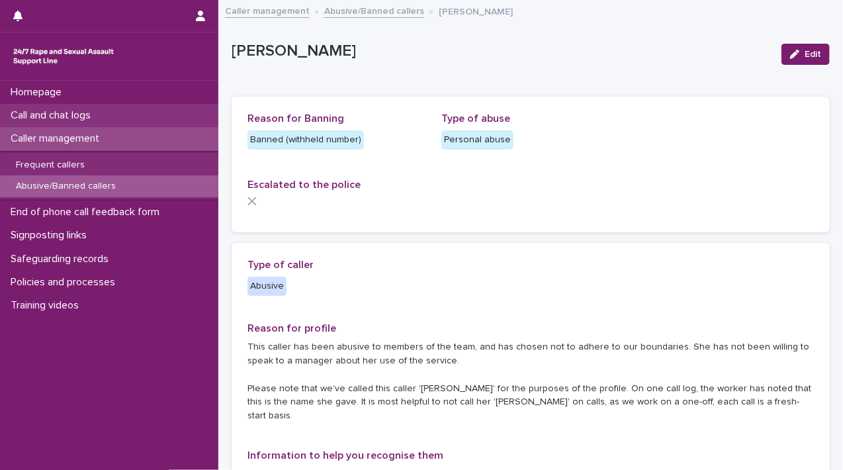
click at [56, 111] on p "Call and chat logs" at bounding box center [53, 115] width 96 height 13
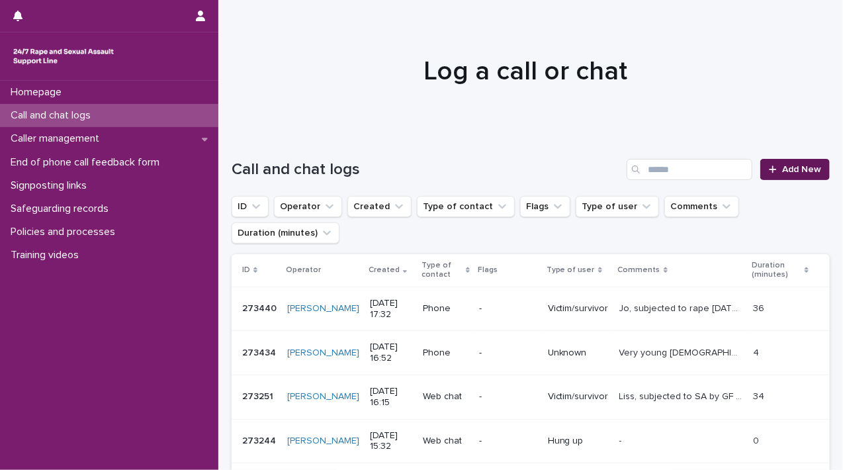
click at [769, 172] on icon at bounding box center [773, 169] width 8 height 9
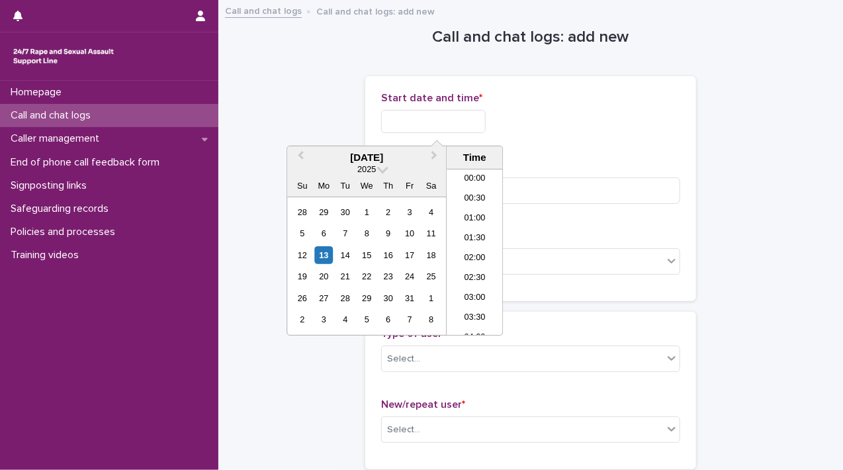
click at [418, 127] on input "text" at bounding box center [433, 121] width 105 height 23
click at [325, 253] on div "13" at bounding box center [324, 255] width 18 height 18
drag, startPoint x: 433, startPoint y: 117, endPoint x: 576, endPoint y: 125, distance: 143.1
click at [576, 125] on div "**********" at bounding box center [530, 121] width 299 height 23
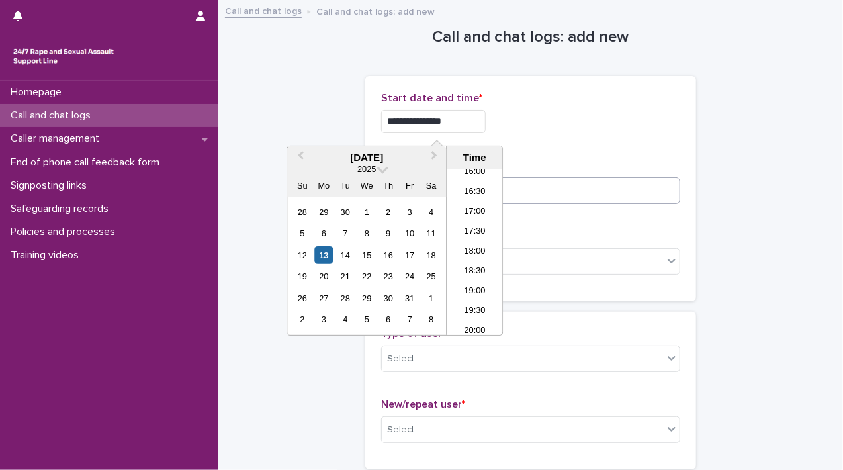
type input "**********"
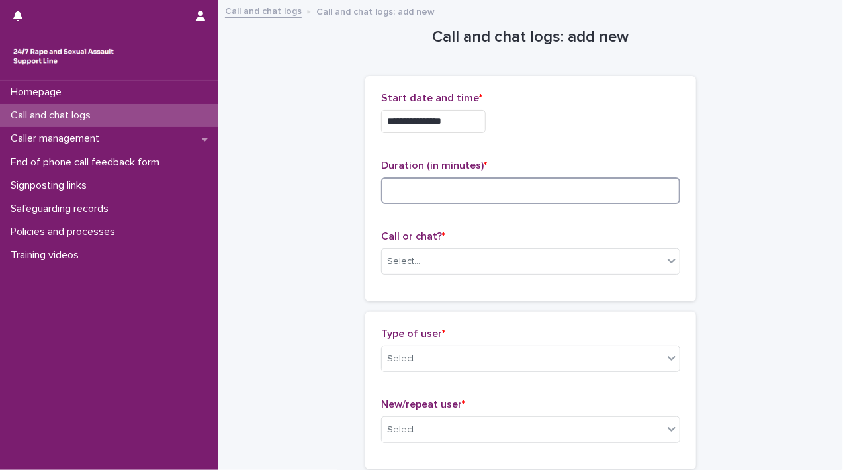
click at [578, 195] on input at bounding box center [530, 190] width 299 height 26
click at [479, 186] on input at bounding box center [530, 190] width 299 height 26
type input "**"
click at [668, 259] on icon at bounding box center [672, 261] width 8 height 5
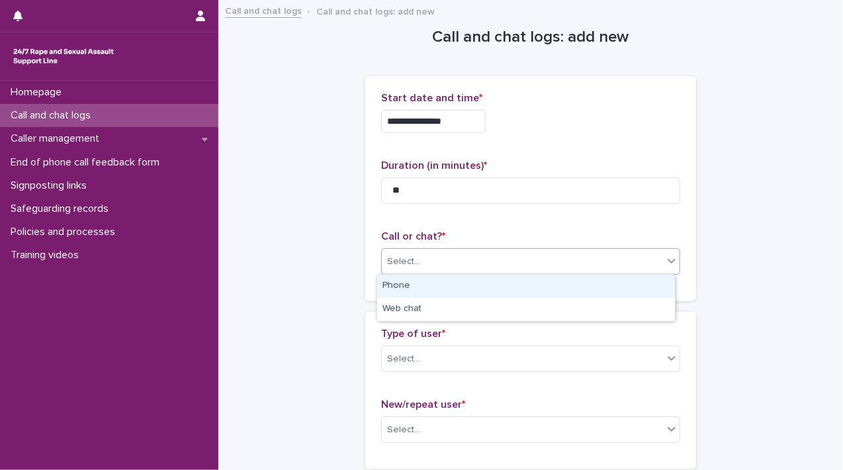
drag, startPoint x: 568, startPoint y: 307, endPoint x: 567, endPoint y: 297, distance: 10.0
click at [566, 294] on div "Phone" at bounding box center [526, 286] width 298 height 23
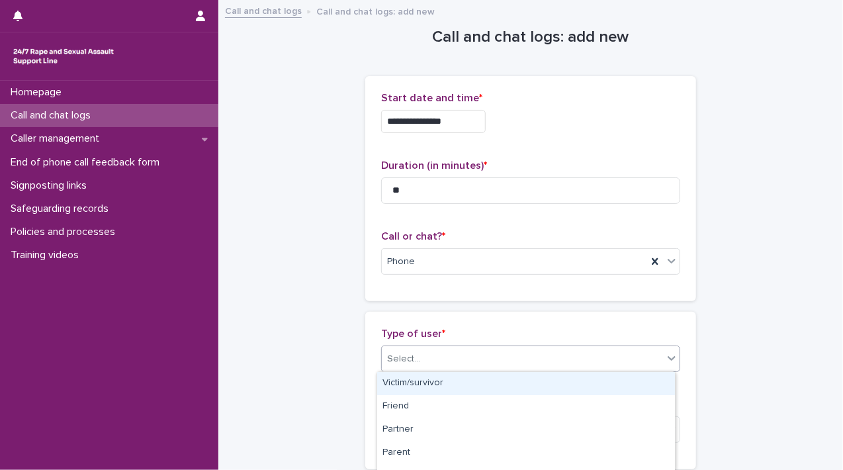
click at [665, 361] on icon at bounding box center [671, 357] width 13 height 13
click at [540, 386] on div "Victim/survivor" at bounding box center [526, 383] width 298 height 23
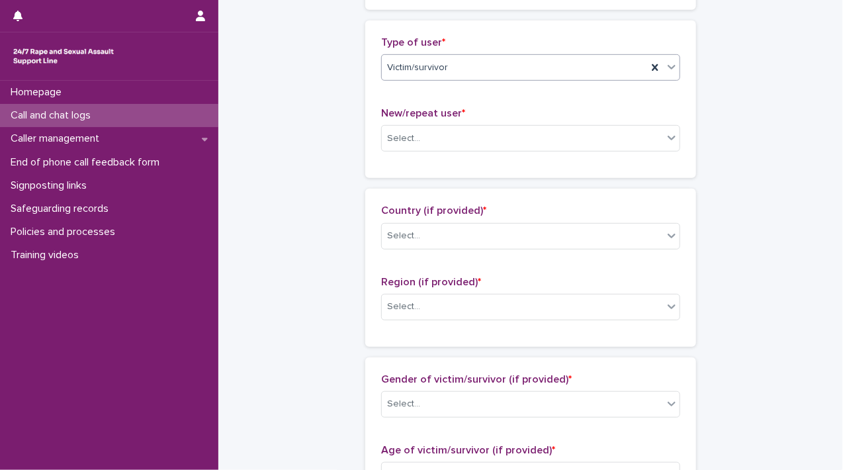
scroll to position [332, 0]
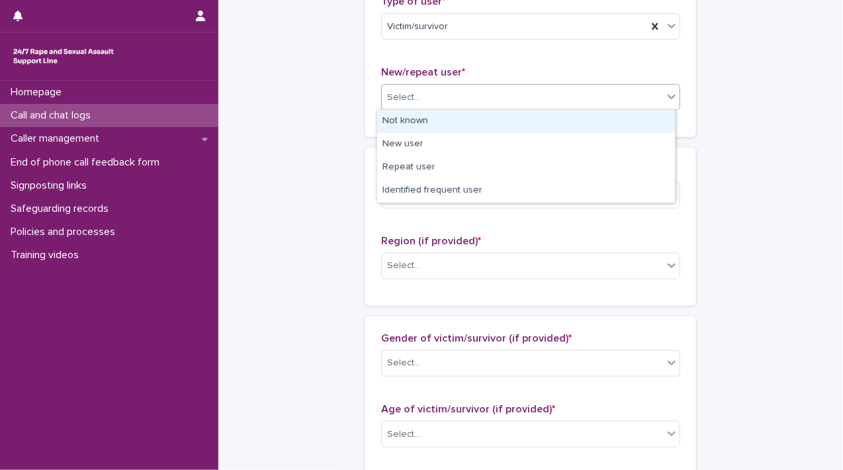
click at [655, 92] on div "Select..." at bounding box center [522, 98] width 281 height 22
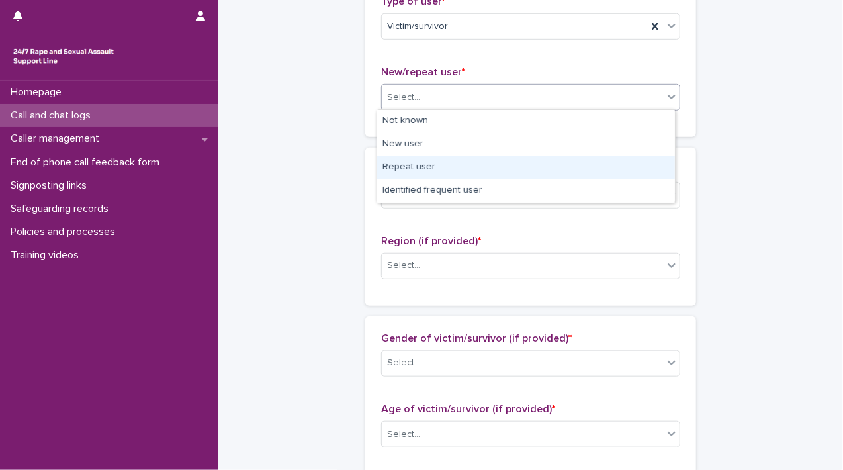
click at [614, 167] on div "Repeat user" at bounding box center [526, 167] width 298 height 23
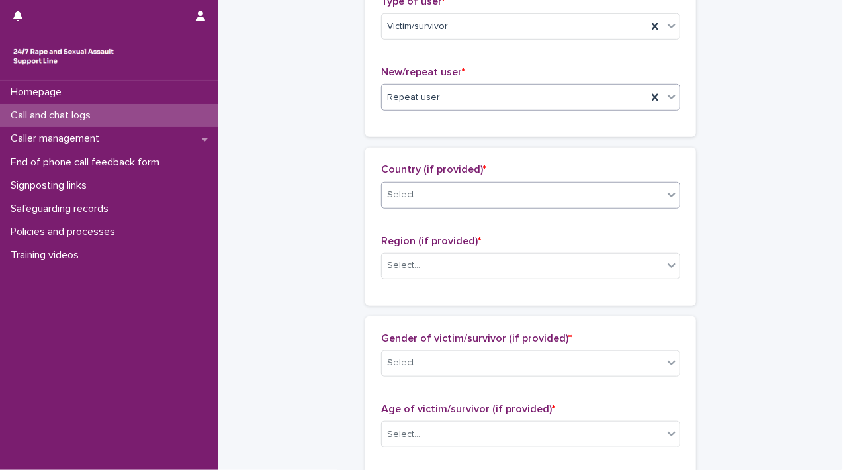
click at [665, 196] on icon at bounding box center [671, 194] width 13 height 13
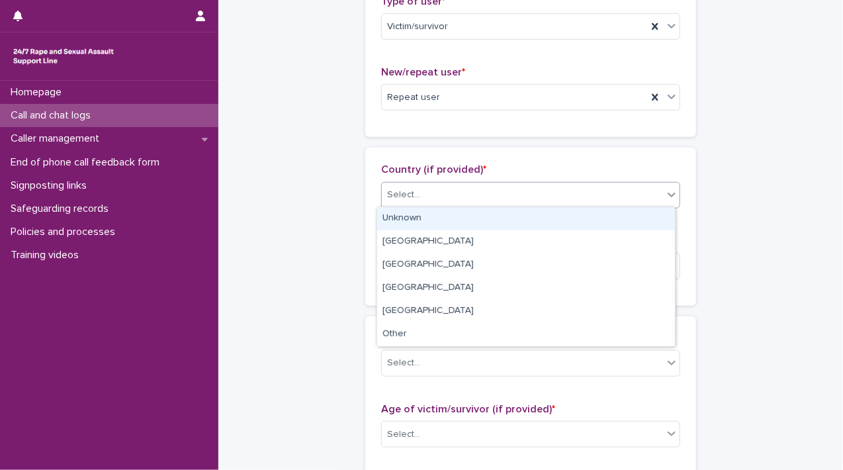
click at [640, 222] on div "Unknown" at bounding box center [526, 218] width 298 height 23
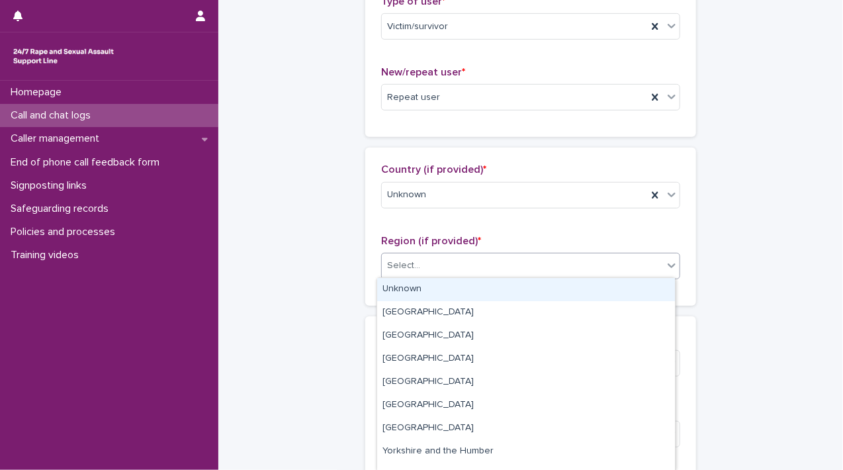
click at [667, 268] on icon at bounding box center [671, 265] width 13 height 13
click at [651, 283] on div "Unknown" at bounding box center [526, 289] width 298 height 23
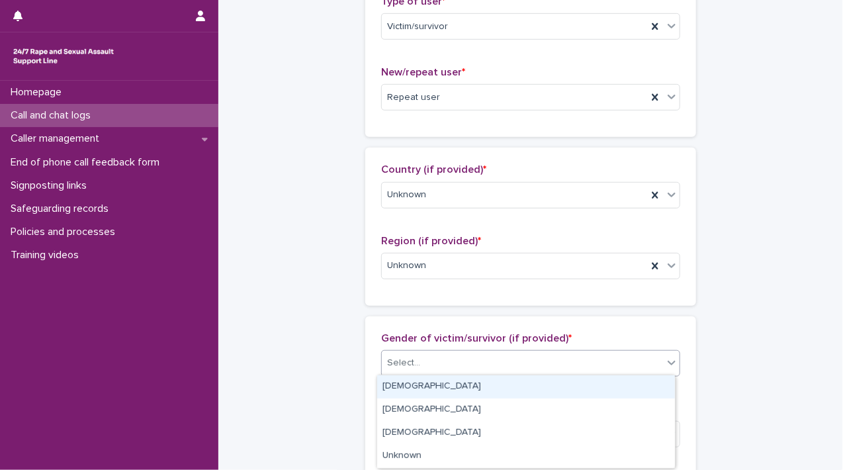
click at [668, 369] on div at bounding box center [672, 363] width 16 height 24
click at [566, 384] on div "[DEMOGRAPHIC_DATA]" at bounding box center [526, 386] width 298 height 23
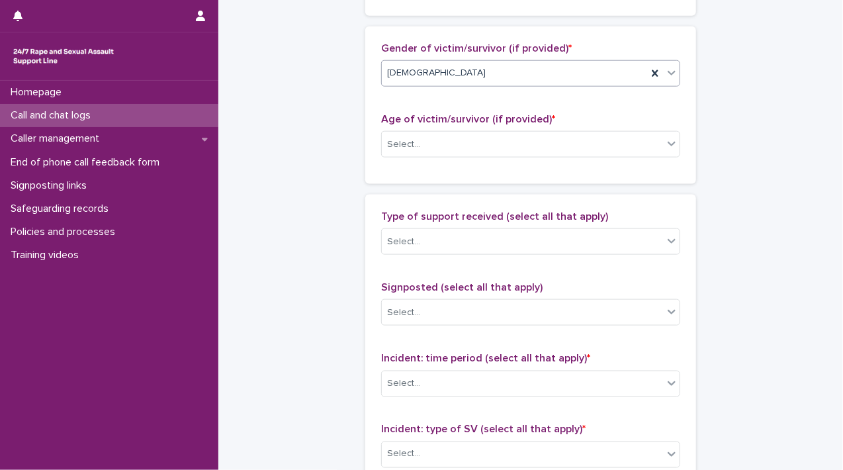
scroll to position [638, 0]
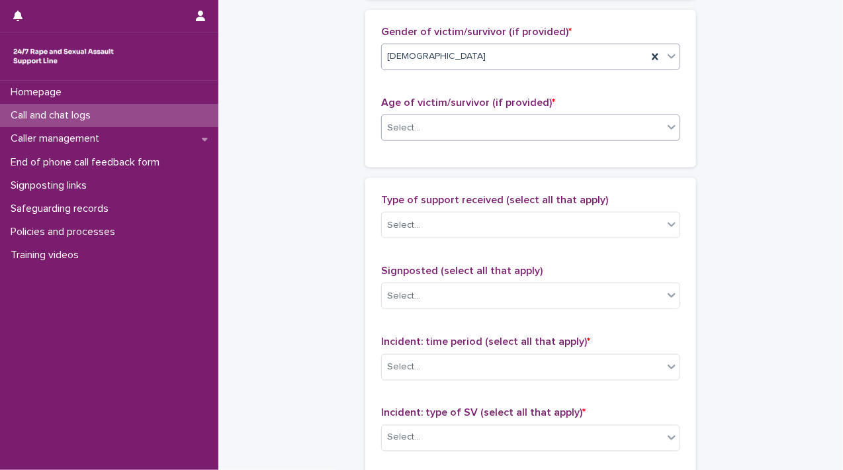
click at [638, 124] on div "Select..." at bounding box center [522, 128] width 281 height 22
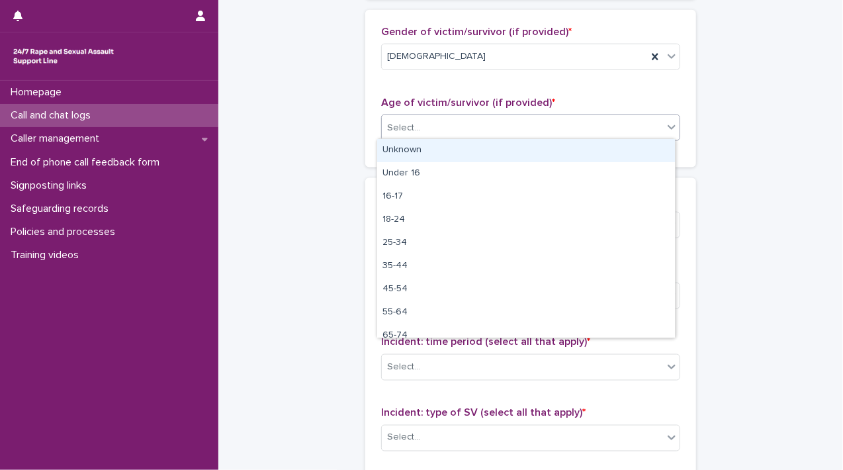
click at [622, 153] on div "Unknown" at bounding box center [526, 150] width 298 height 23
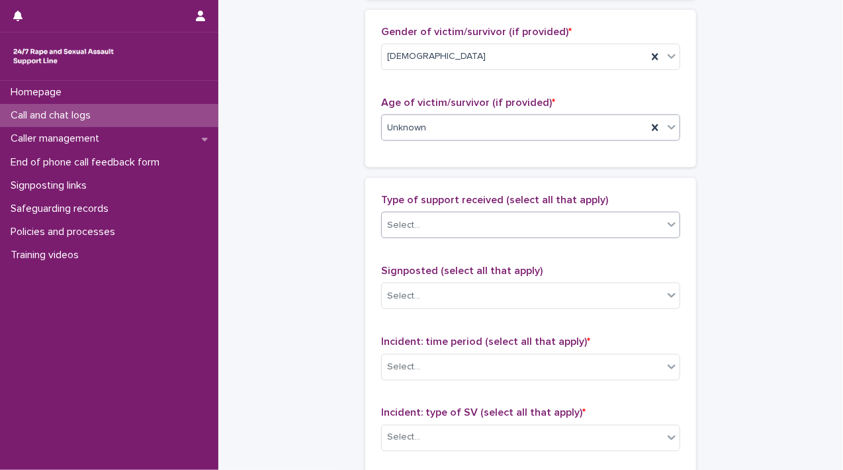
click at [665, 226] on icon at bounding box center [671, 224] width 13 height 13
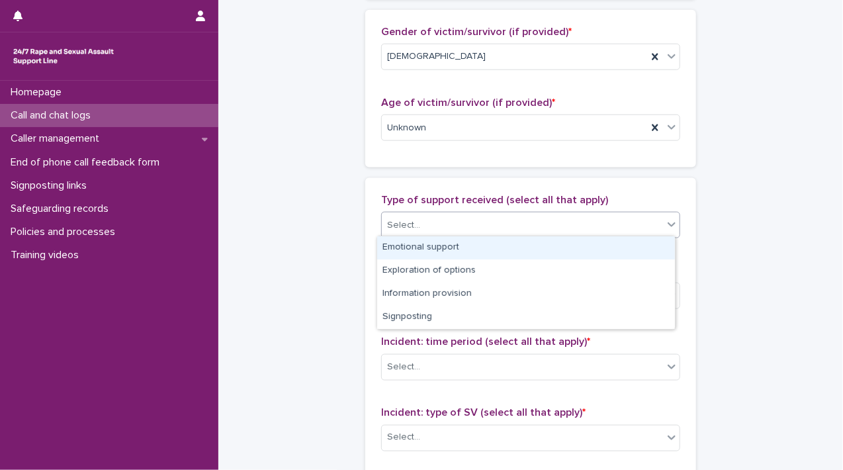
click at [649, 244] on div "Emotional support" at bounding box center [526, 247] width 298 height 23
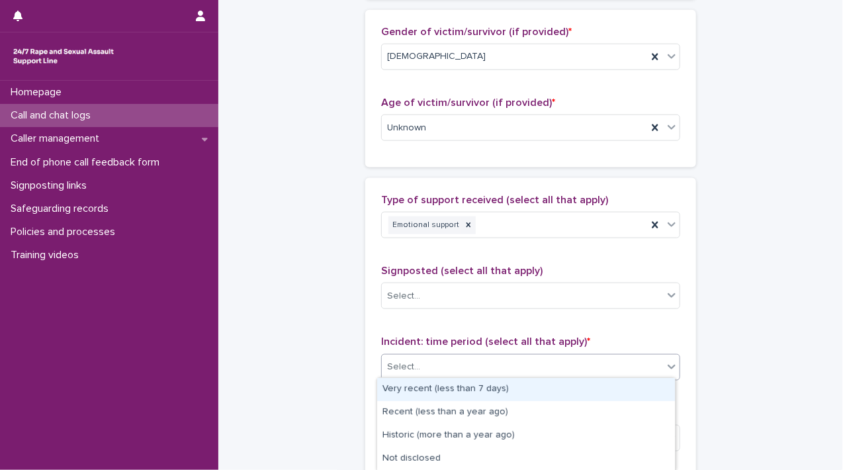
click at [672, 367] on icon at bounding box center [671, 366] width 13 height 13
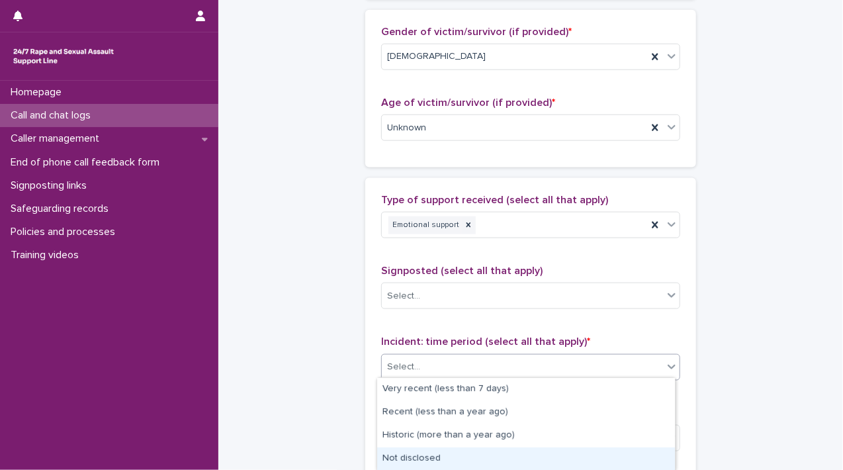
click at [641, 456] on div "Not disclosed" at bounding box center [526, 458] width 298 height 23
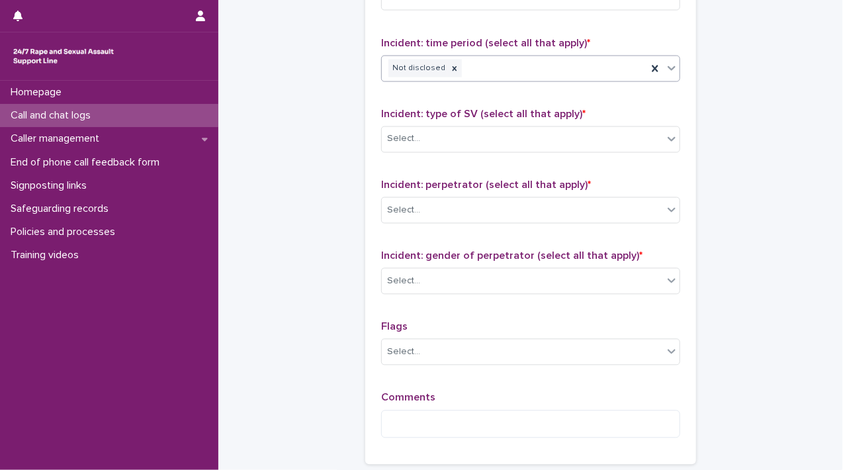
scroll to position [954, 0]
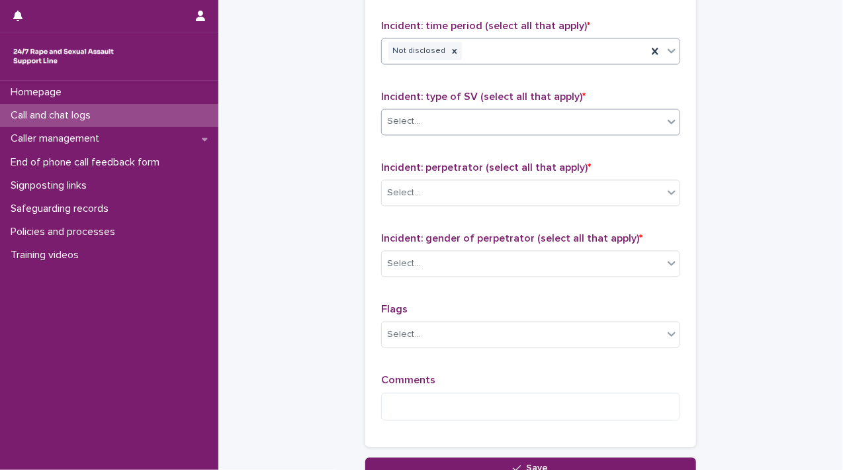
click at [656, 122] on div "Select..." at bounding box center [522, 122] width 281 height 22
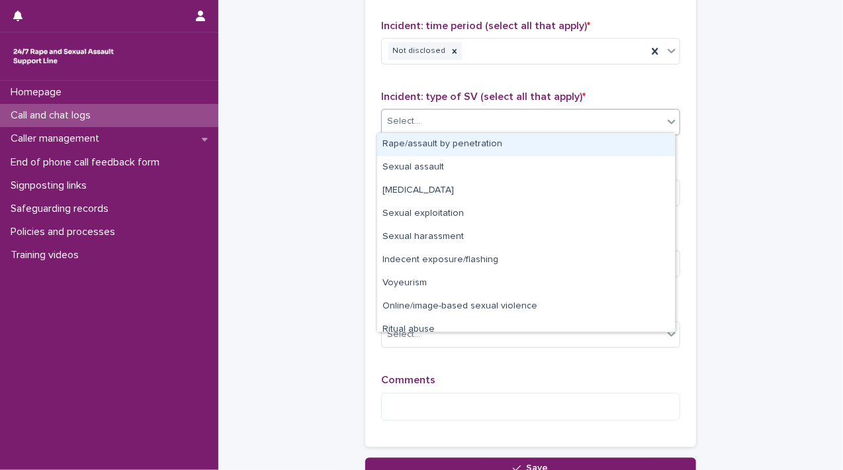
scroll to position [33, 0]
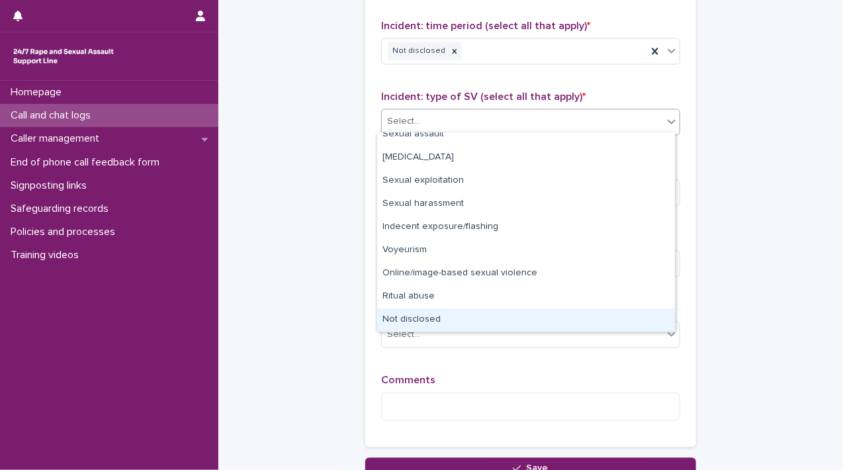
click at [649, 319] on div "Not disclosed" at bounding box center [526, 319] width 298 height 23
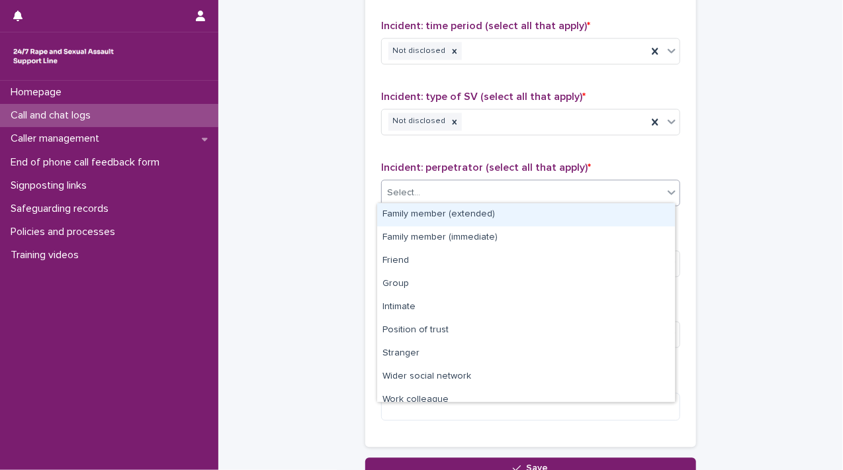
click at [666, 187] on icon at bounding box center [671, 192] width 13 height 13
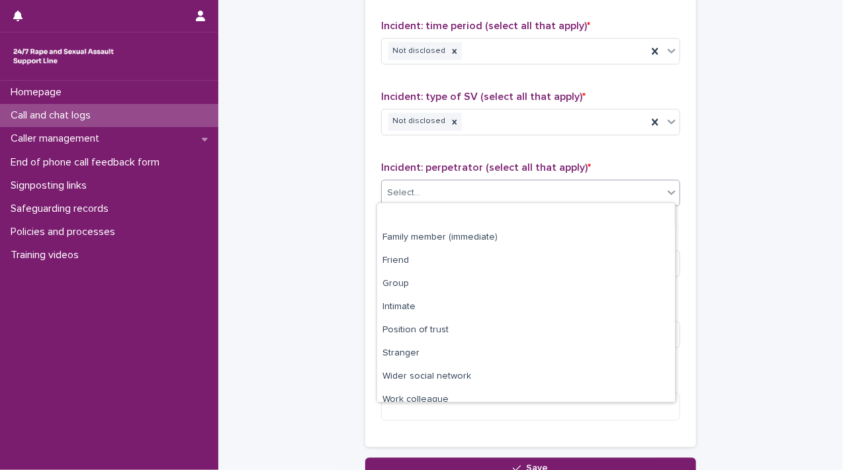
scroll to position [56, 0]
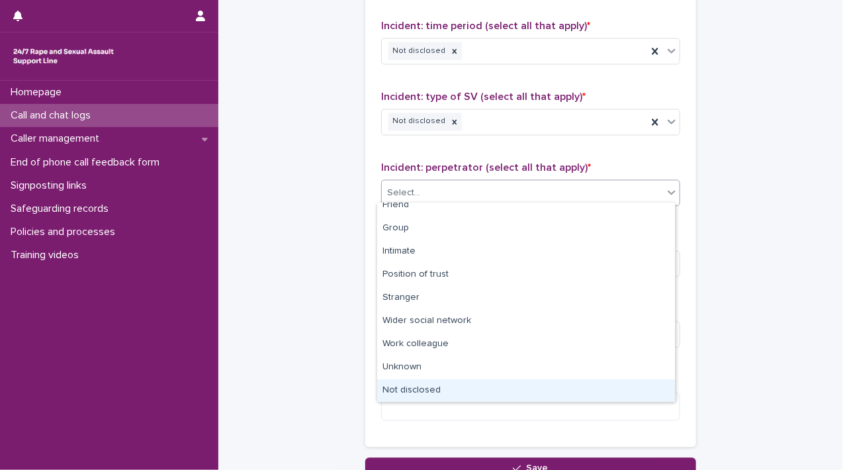
click at [648, 390] on div "Not disclosed" at bounding box center [526, 390] width 298 height 23
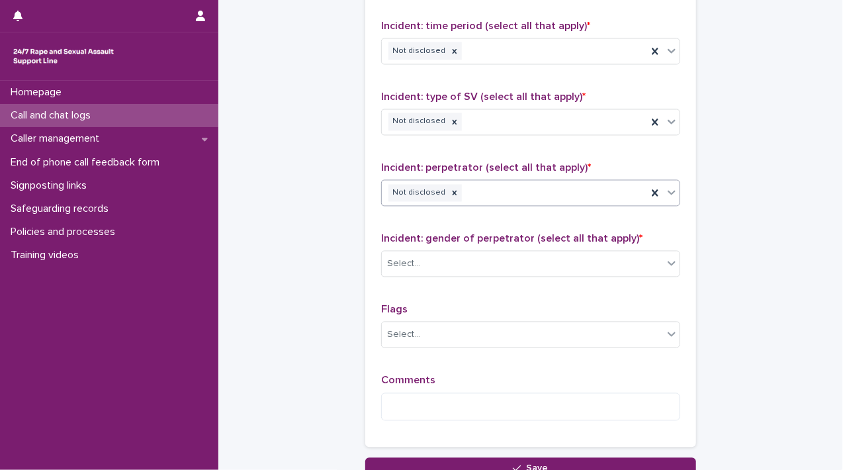
click at [656, 245] on div "Incident: gender of perpetrator (select all that apply) * Select..." at bounding box center [530, 260] width 299 height 55
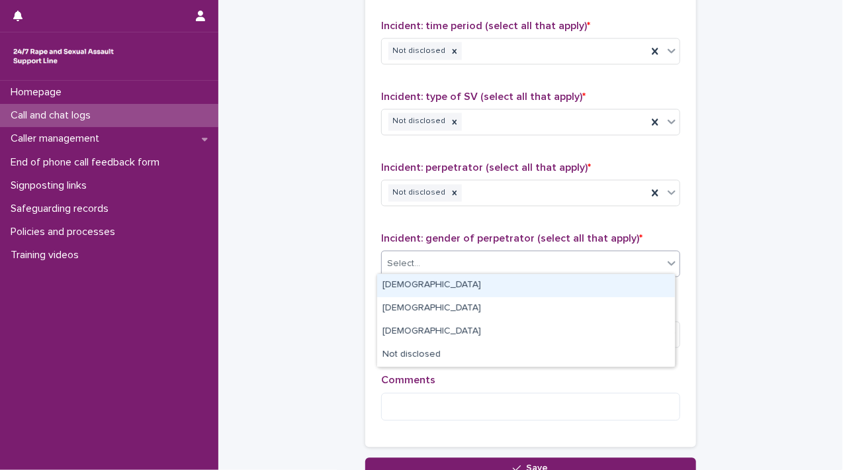
click at [656, 266] on div "Select..." at bounding box center [522, 264] width 281 height 22
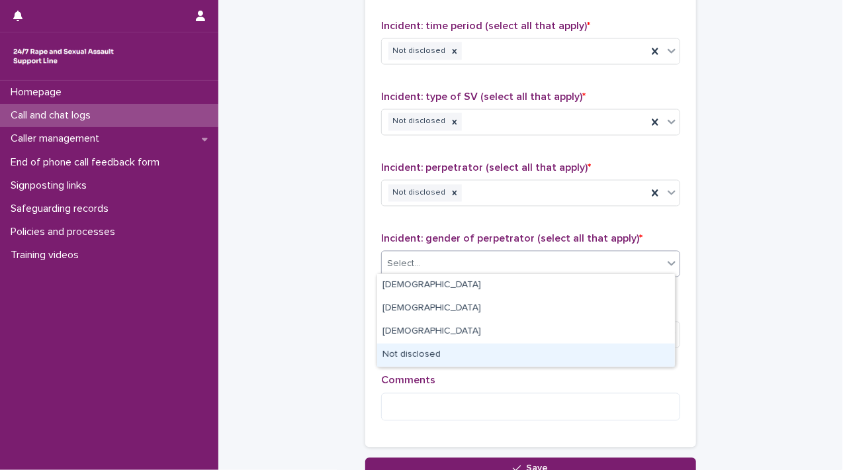
drag, startPoint x: 635, startPoint y: 349, endPoint x: 614, endPoint y: 375, distance: 33.4
click at [632, 358] on div "Not disclosed" at bounding box center [526, 354] width 298 height 23
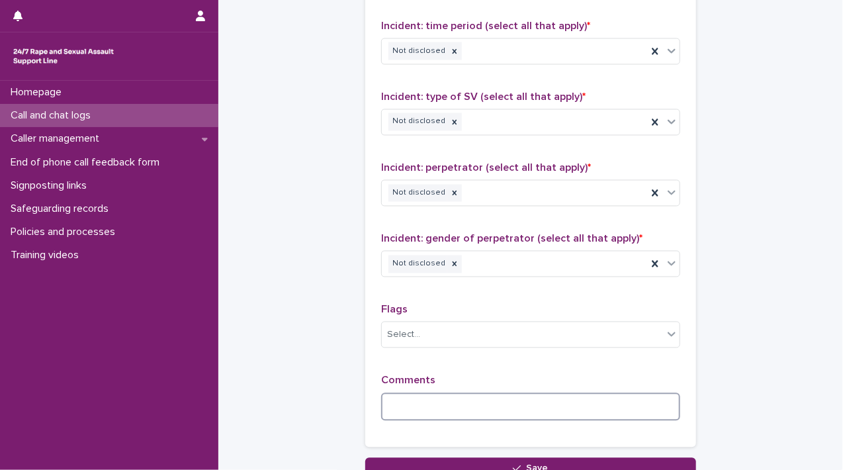
click at [609, 393] on textarea at bounding box center [530, 407] width 299 height 28
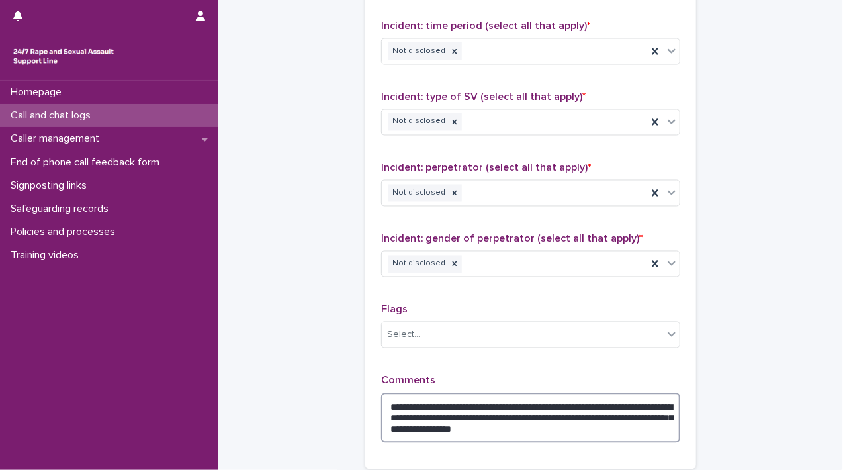
scroll to position [1085, 0]
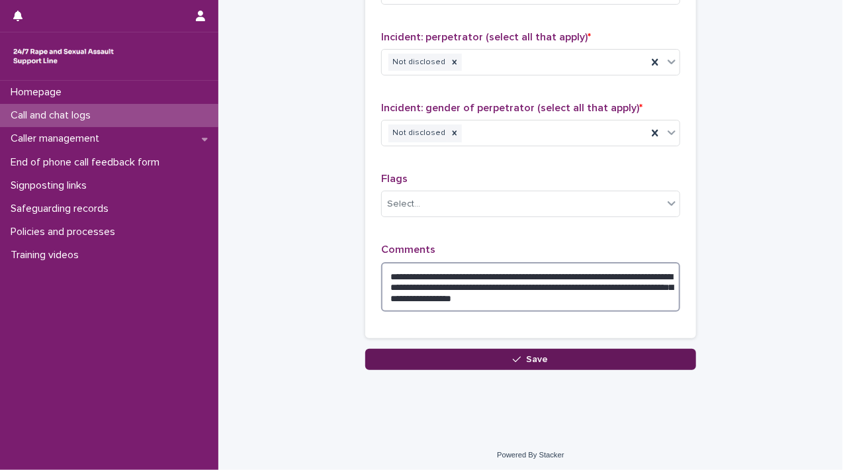
type textarea "**********"
click at [628, 358] on button "Save" at bounding box center [530, 359] width 331 height 21
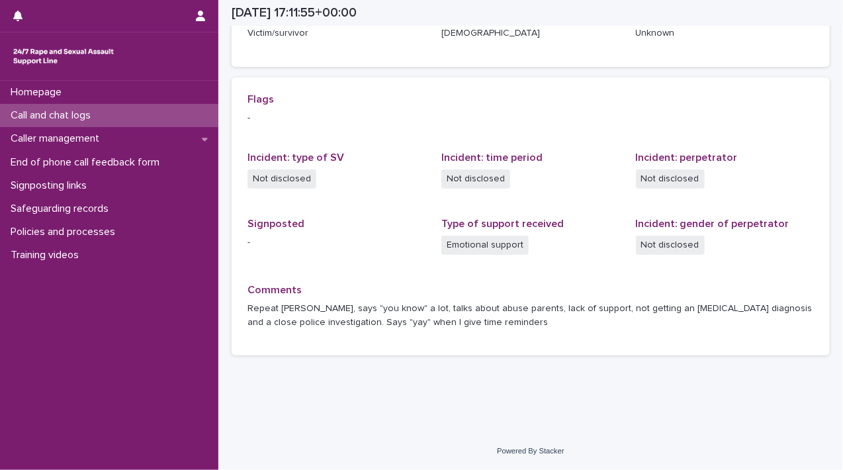
scroll to position [246, 0]
click at [159, 102] on div "Homepage" at bounding box center [109, 92] width 218 height 23
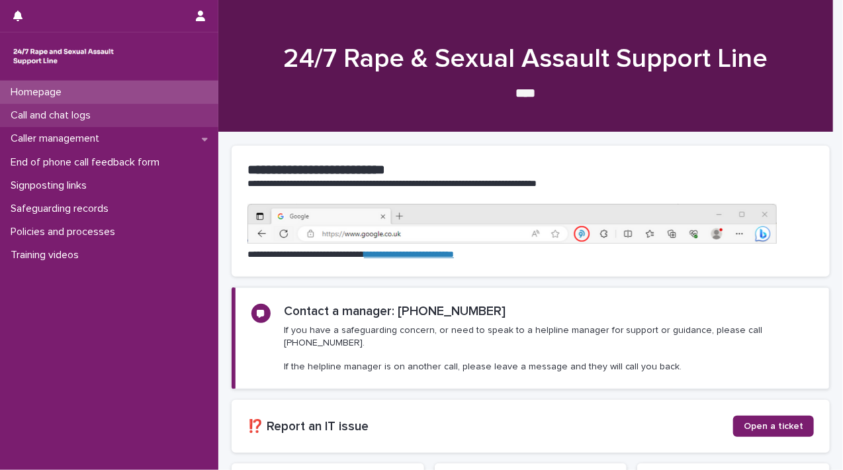
click at [154, 118] on div "Call and chat logs" at bounding box center [109, 115] width 218 height 23
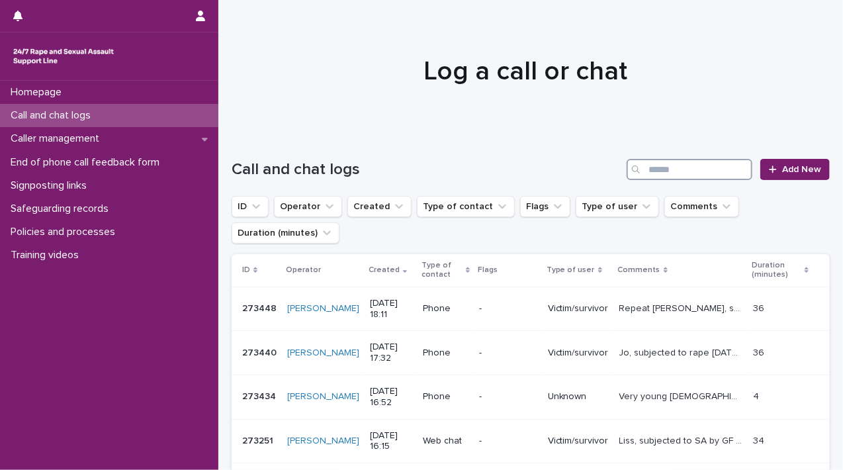
click at [684, 179] on input "Search" at bounding box center [690, 169] width 126 height 21
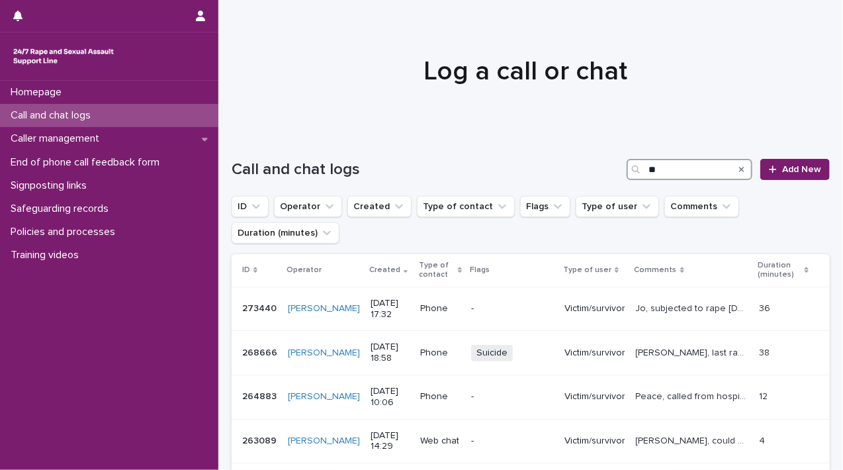
type input "**"
click at [739, 171] on icon "Search" at bounding box center [741, 169] width 5 height 5
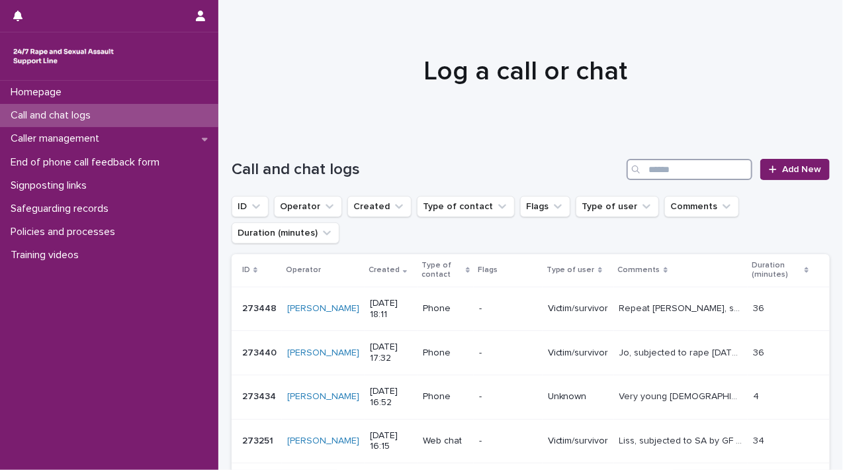
click at [678, 172] on input "Search" at bounding box center [690, 169] width 126 height 21
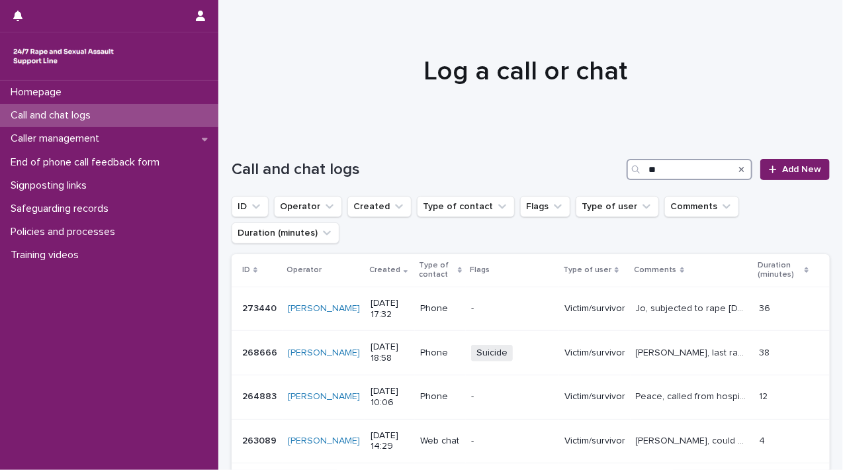
type input "**"
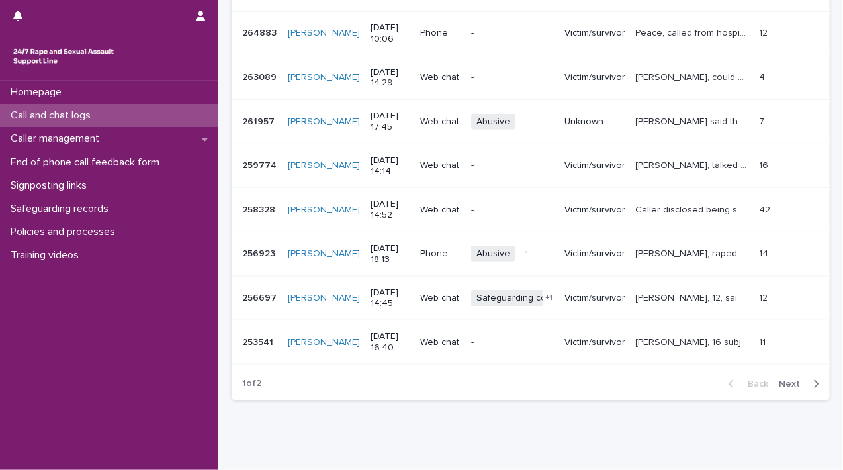
scroll to position [359, 0]
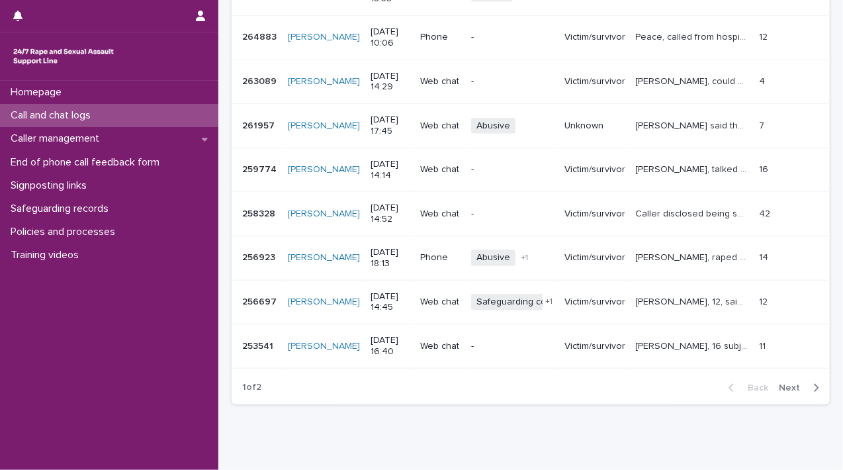
click at [779, 383] on span "Next" at bounding box center [793, 387] width 29 height 9
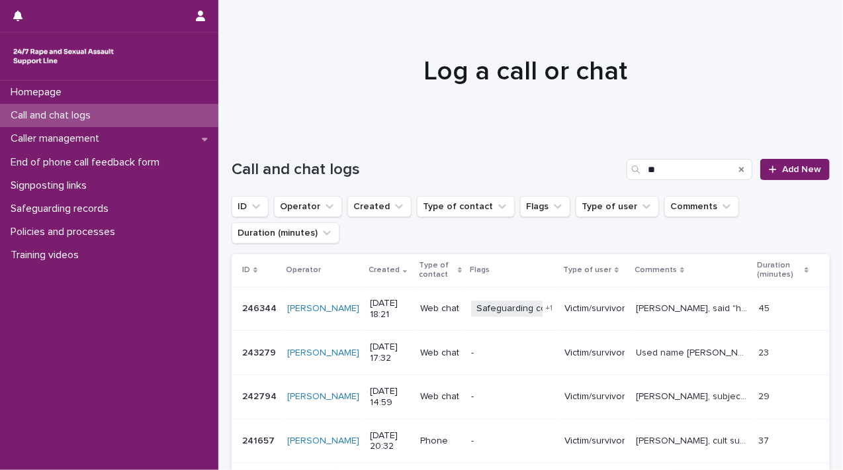
click at [739, 170] on icon "Search" at bounding box center [741, 169] width 5 height 5
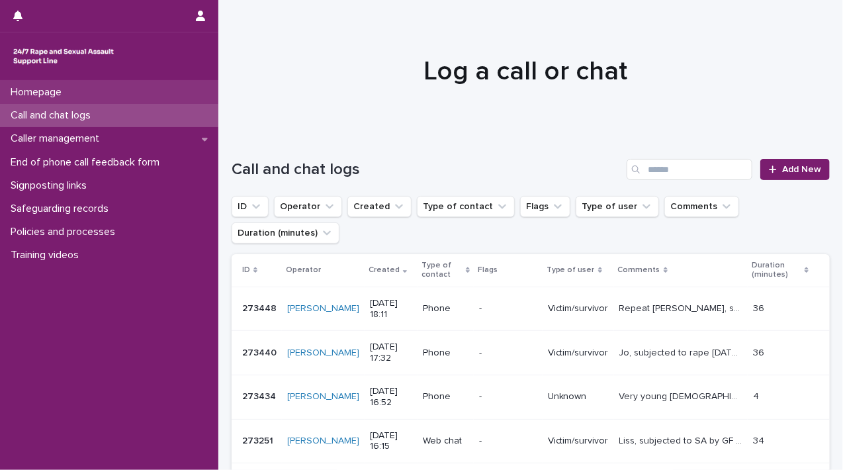
click at [83, 91] on div "Homepage" at bounding box center [109, 92] width 218 height 23
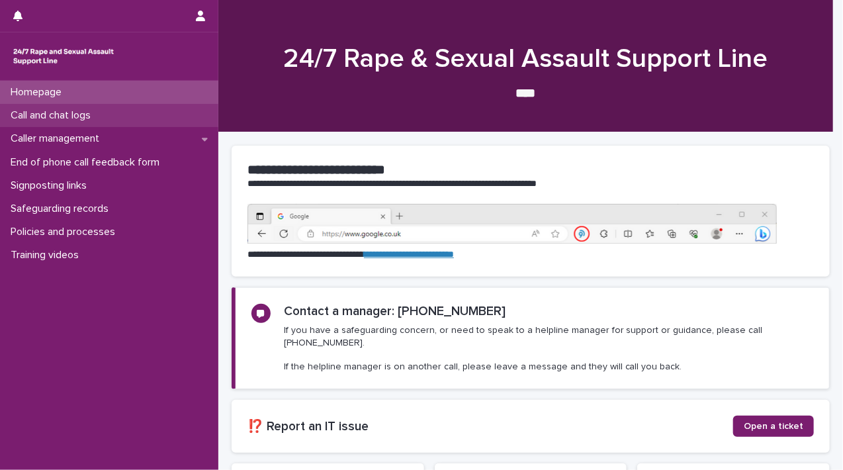
click at [71, 119] on p "Call and chat logs" at bounding box center [53, 115] width 96 height 13
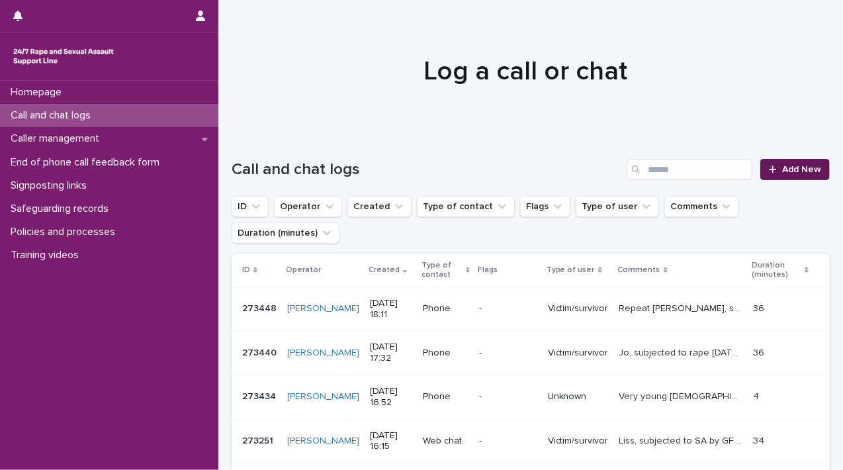
click at [769, 171] on icon at bounding box center [773, 169] width 8 height 9
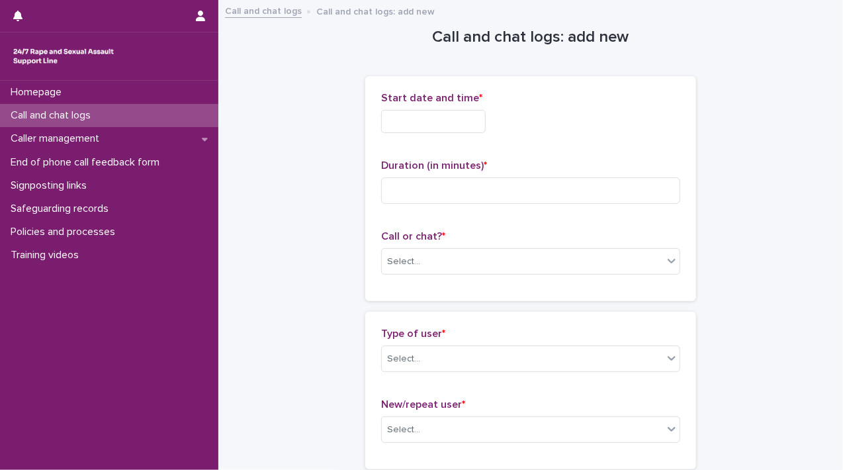
click at [384, 116] on input "text" at bounding box center [433, 121] width 105 height 23
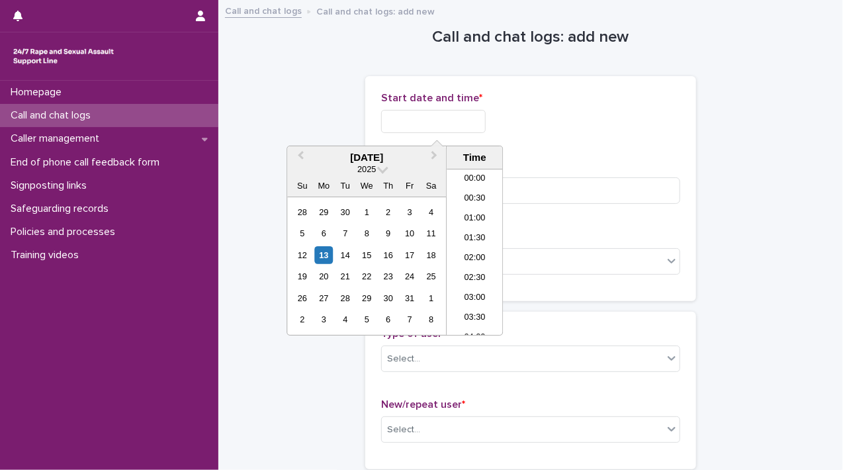
scroll to position [681, 0]
click at [323, 255] on div "13" at bounding box center [324, 255] width 18 height 18
drag, startPoint x: 429, startPoint y: 120, endPoint x: 648, endPoint y: 127, distance: 219.1
click at [628, 130] on div "**********" at bounding box center [530, 121] width 299 height 23
type input "**********"
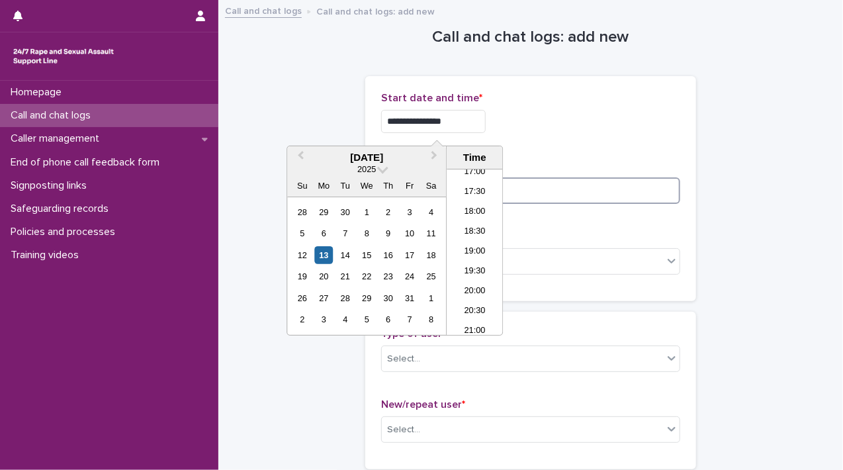
click at [619, 186] on input at bounding box center [530, 190] width 299 height 26
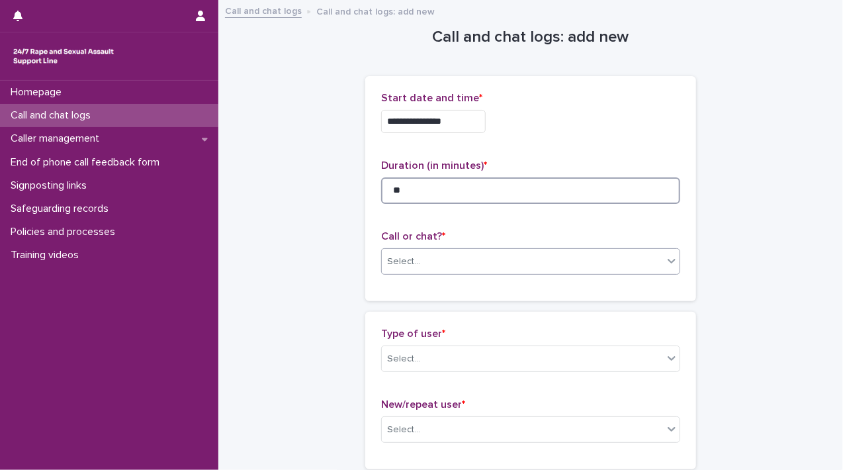
type input "**"
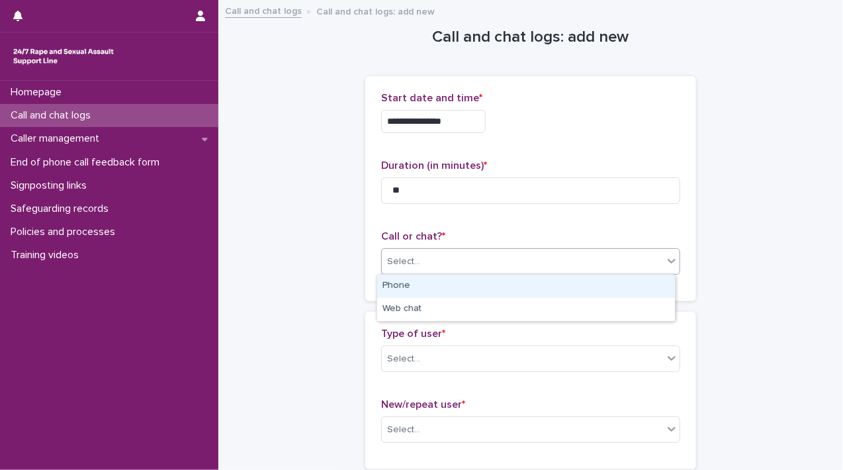
click at [648, 261] on div "Select..." at bounding box center [522, 262] width 281 height 22
drag, startPoint x: 617, startPoint y: 313, endPoint x: 617, endPoint y: 297, distance: 15.9
click at [617, 294] on div "Phone" at bounding box center [526, 286] width 298 height 23
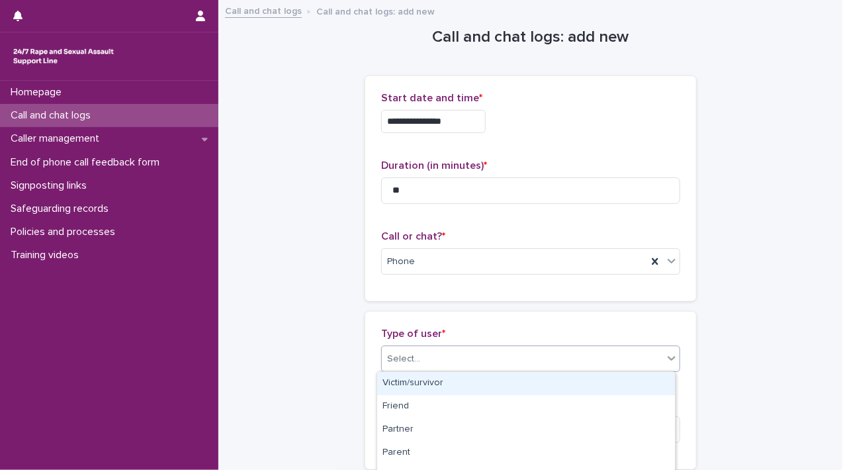
click at [665, 362] on icon at bounding box center [671, 357] width 13 height 13
drag, startPoint x: 634, startPoint y: 384, endPoint x: 648, endPoint y: 373, distance: 17.4
click at [634, 385] on div "Victim/survivor" at bounding box center [526, 383] width 298 height 23
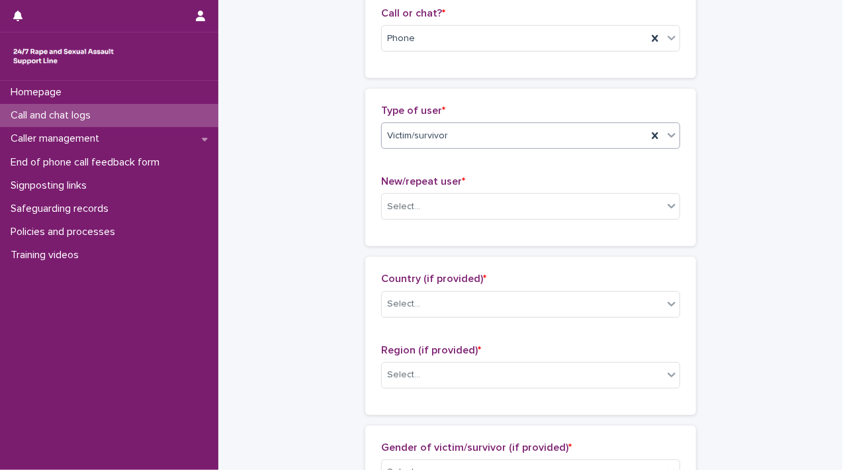
scroll to position [288, 0]
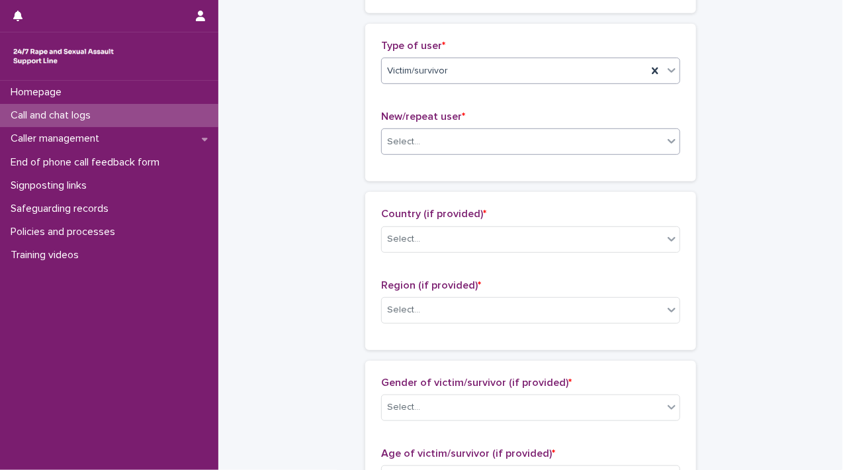
click at [634, 144] on div "Select..." at bounding box center [522, 142] width 281 height 22
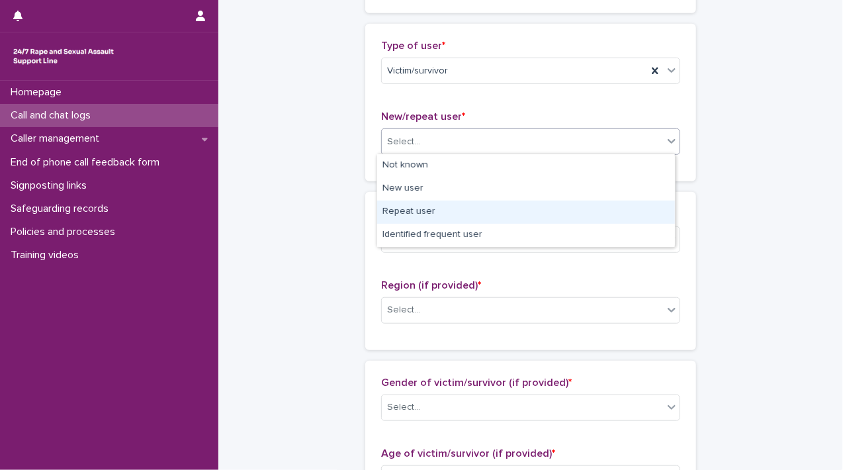
click at [576, 209] on div "Repeat user" at bounding box center [526, 211] width 298 height 23
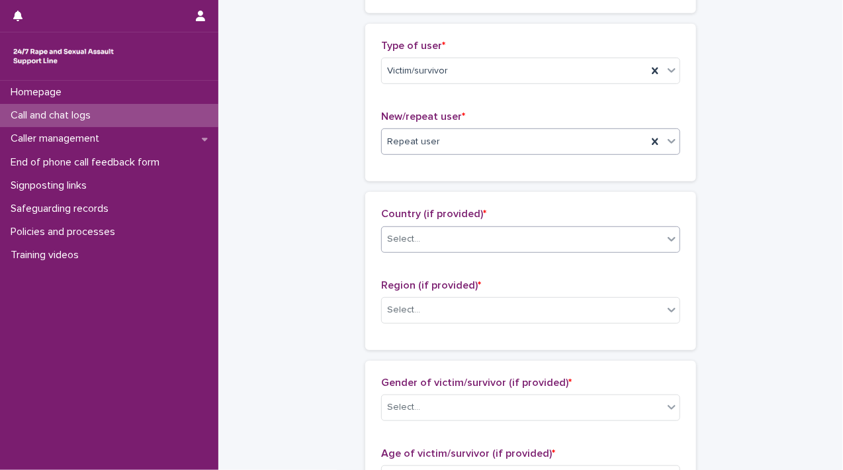
click at [656, 240] on div "Select..." at bounding box center [522, 239] width 281 height 22
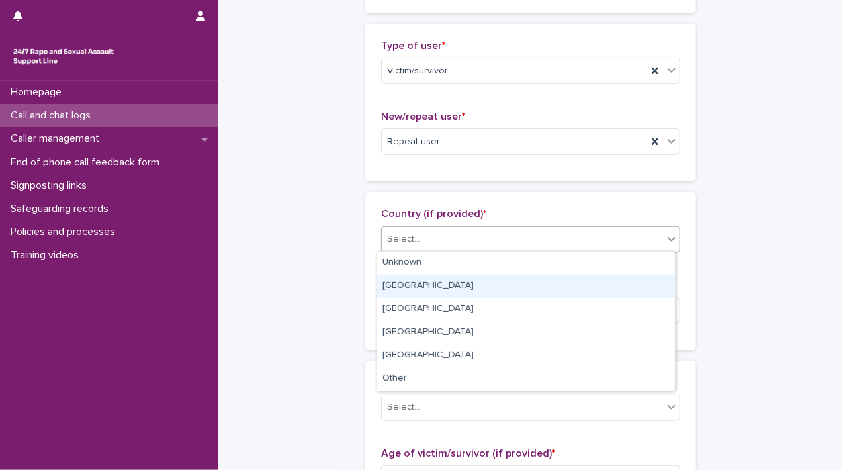
click at [635, 289] on div "[GEOGRAPHIC_DATA]" at bounding box center [526, 286] width 298 height 23
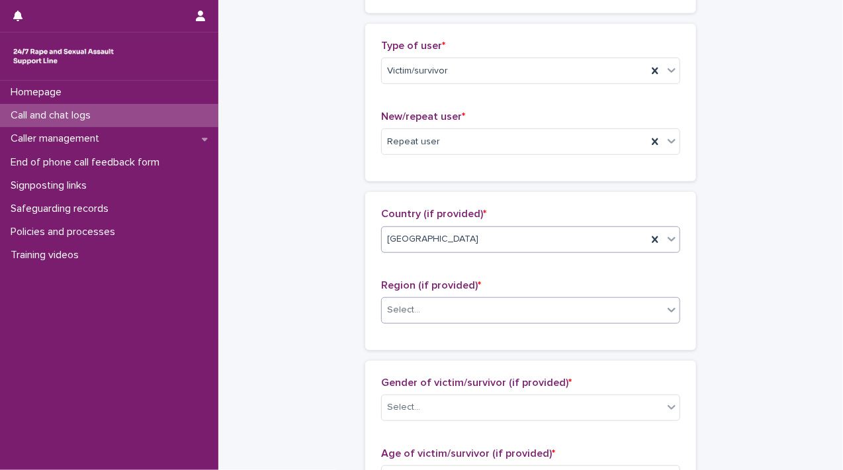
click at [665, 305] on icon at bounding box center [671, 309] width 13 height 13
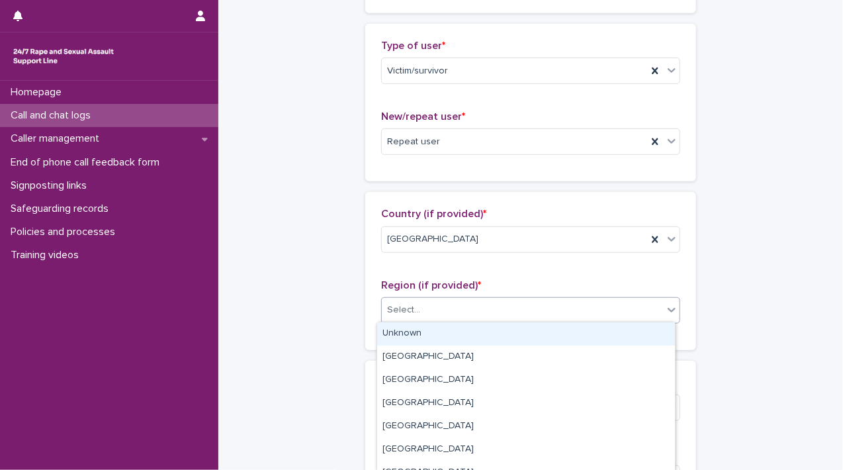
click at [640, 337] on div "Unknown" at bounding box center [526, 333] width 298 height 23
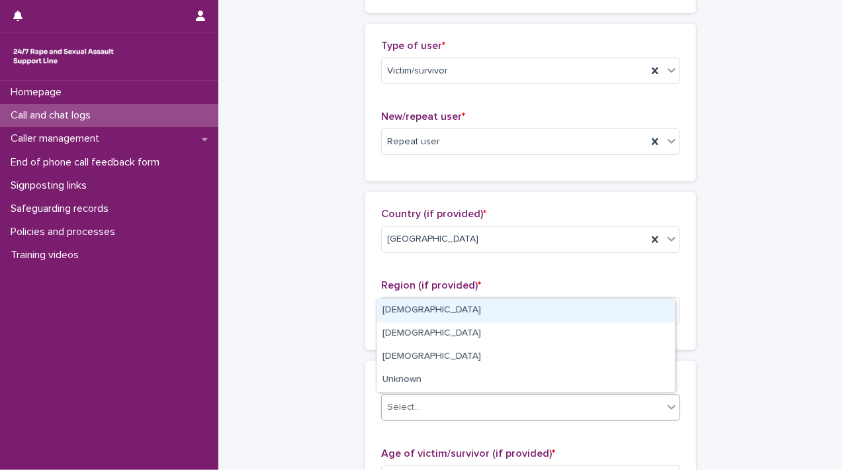
click at [668, 403] on icon at bounding box center [671, 406] width 13 height 13
click at [544, 306] on div "[DEMOGRAPHIC_DATA]" at bounding box center [526, 310] width 298 height 23
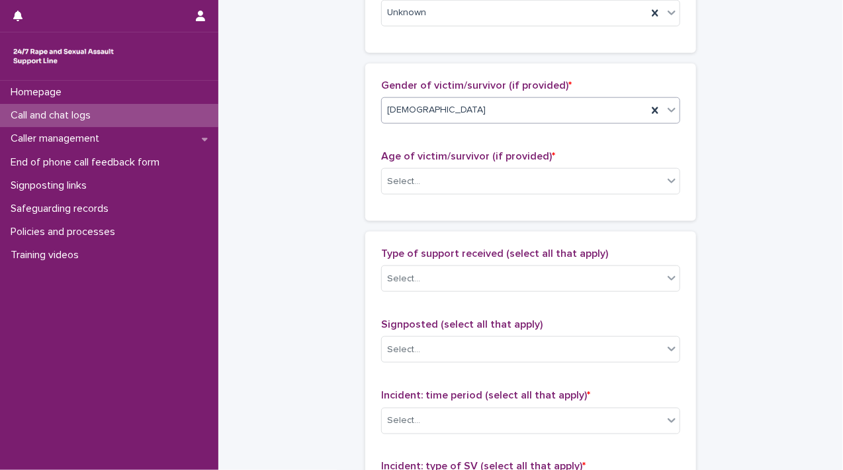
scroll to position [598, 0]
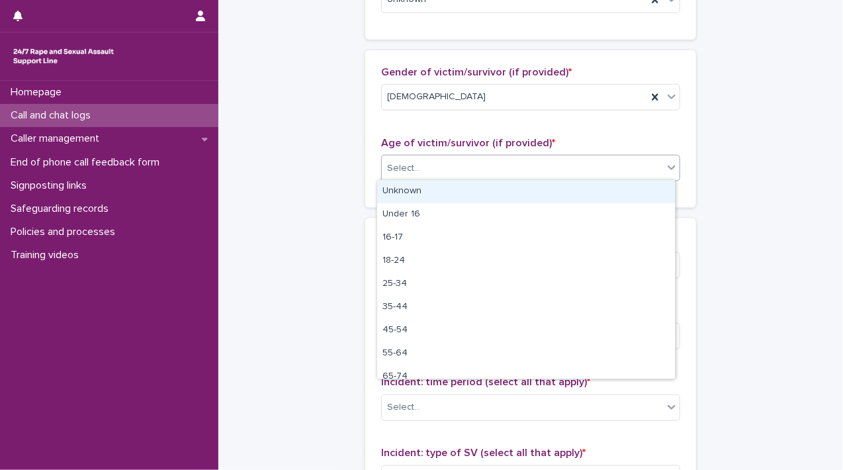
click at [658, 167] on div "Select..." at bounding box center [522, 168] width 281 height 22
click at [623, 196] on div "Unknown" at bounding box center [526, 191] width 298 height 23
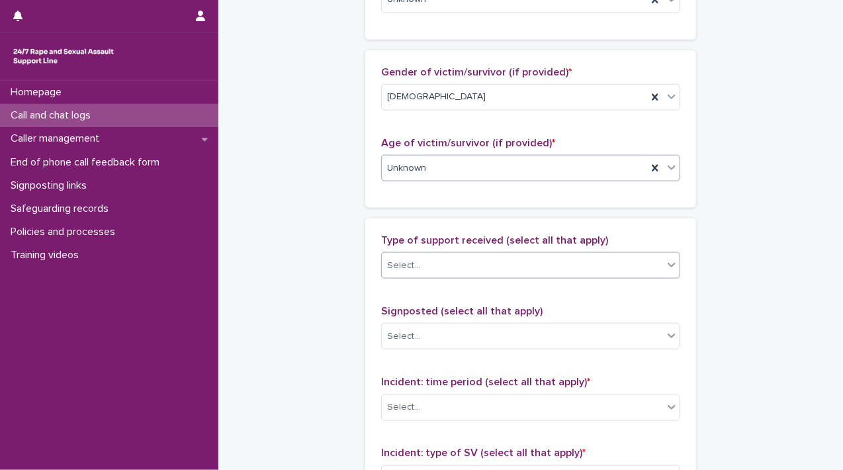
click at [655, 262] on div "Select..." at bounding box center [522, 266] width 281 height 22
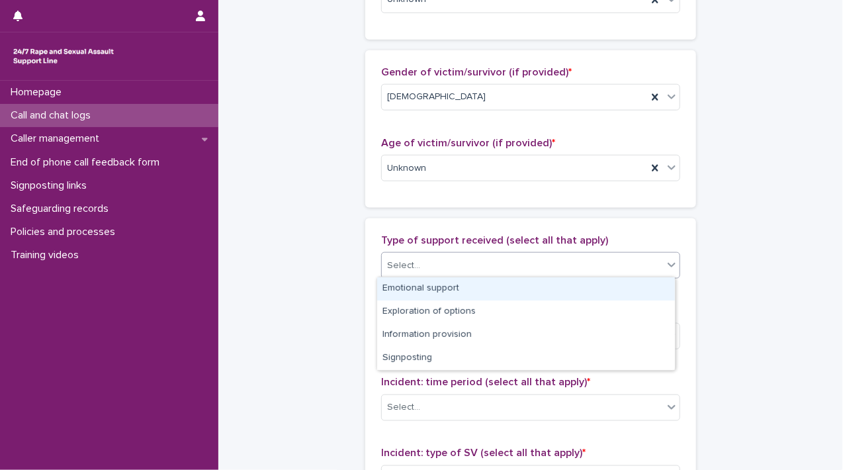
click at [631, 285] on div "Emotional support" at bounding box center [526, 288] width 298 height 23
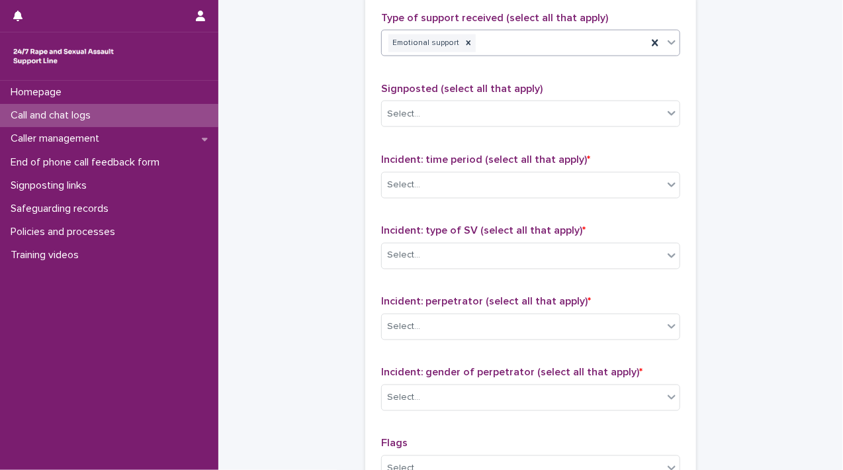
scroll to position [850, 0]
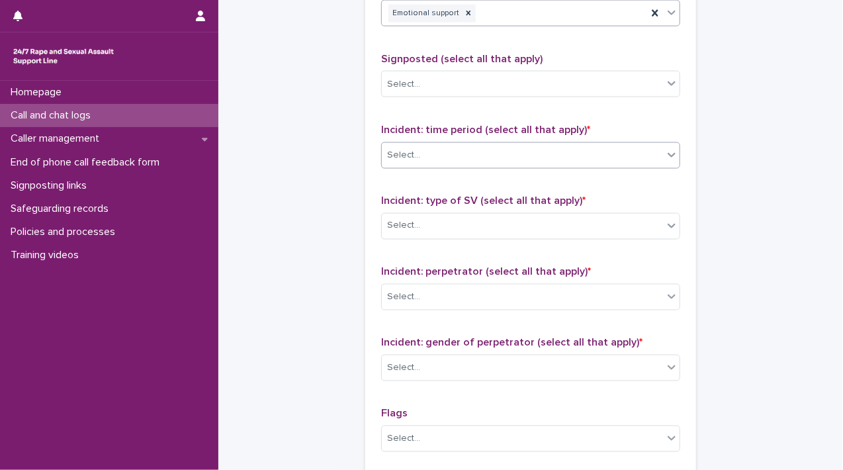
click at [668, 157] on icon at bounding box center [671, 154] width 13 height 13
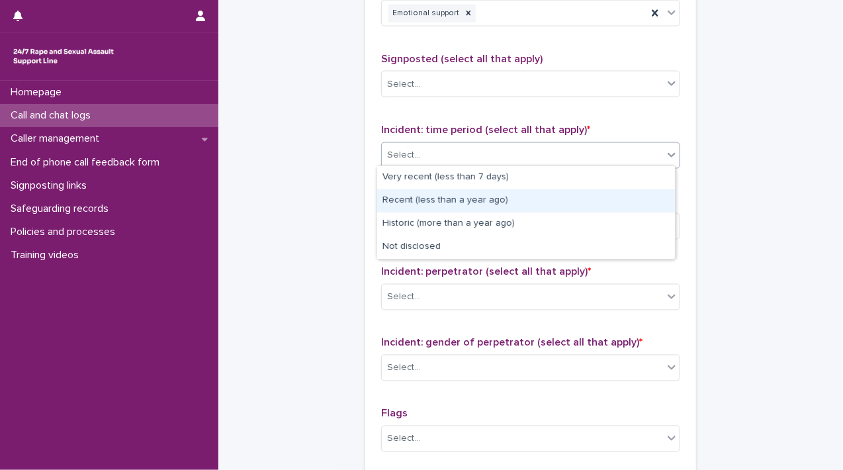
click at [642, 204] on div "Recent (less than a year ago)" at bounding box center [526, 200] width 298 height 23
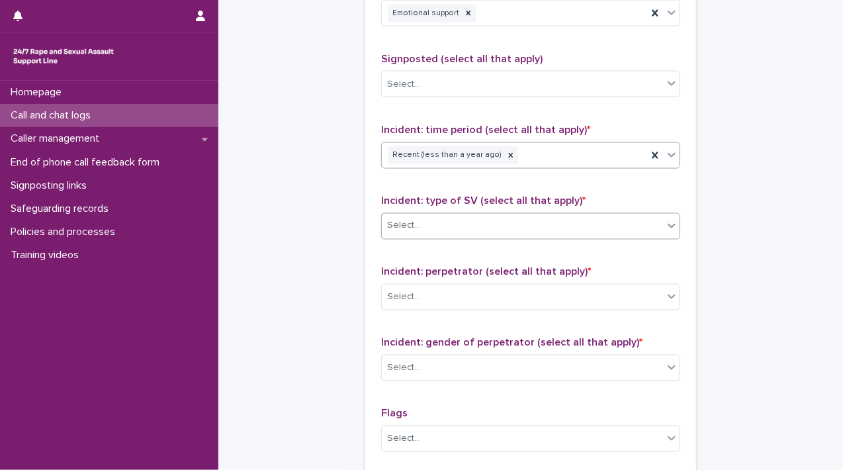
click at [665, 224] on icon at bounding box center [671, 225] width 13 height 13
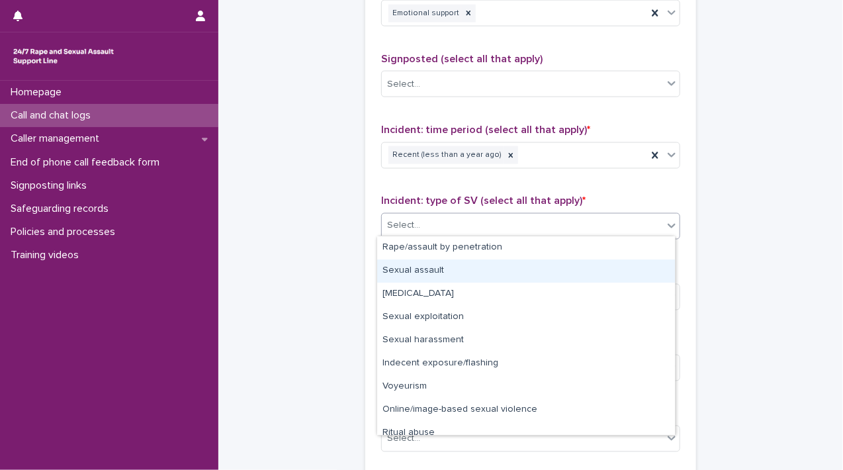
click at [635, 281] on div "Sexual assault" at bounding box center [526, 270] width 298 height 23
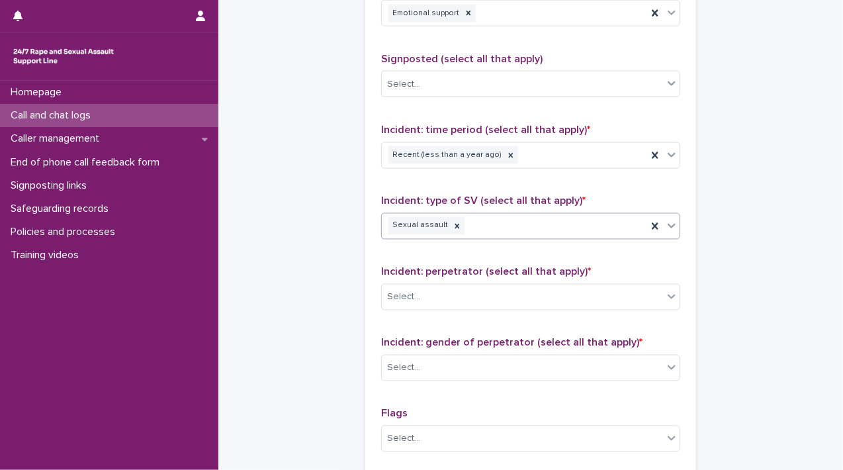
click at [667, 226] on icon at bounding box center [671, 225] width 13 height 13
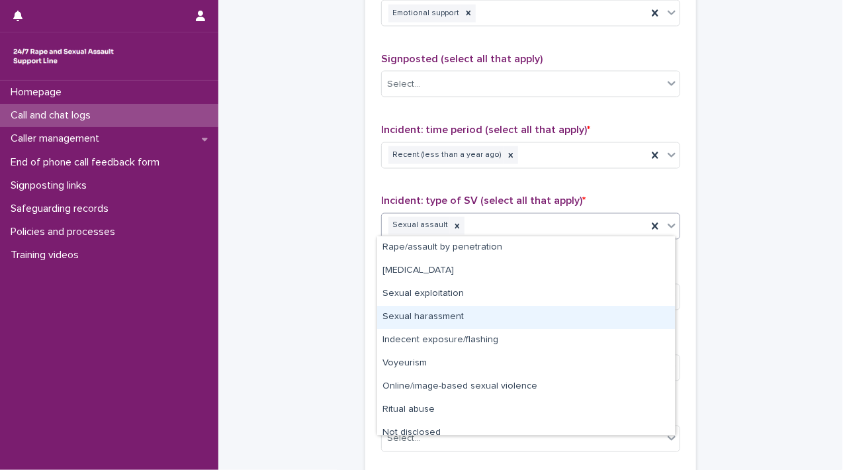
click at [640, 313] on div "Sexual harassment" at bounding box center [526, 317] width 298 height 23
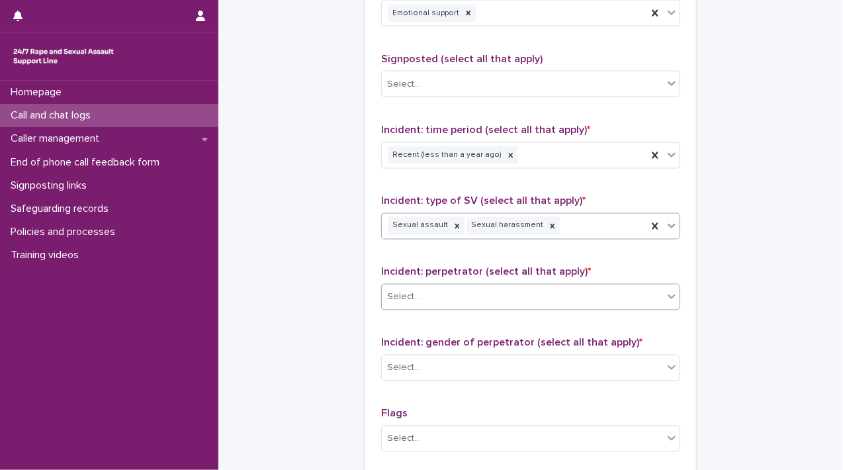
click at [665, 297] on icon at bounding box center [671, 296] width 13 height 13
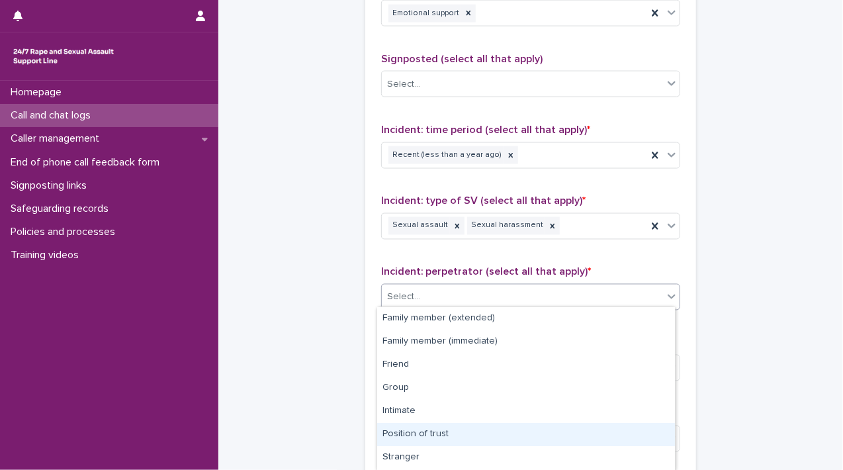
click at [630, 429] on div "Position of trust" at bounding box center [526, 434] width 298 height 23
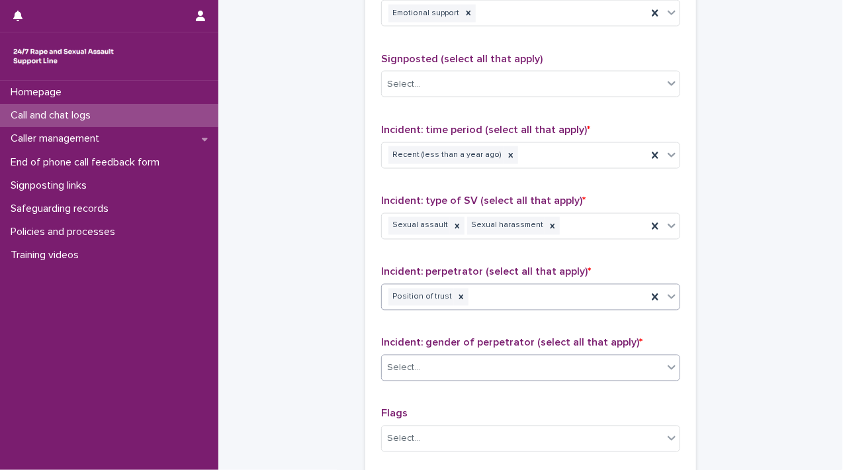
click at [664, 368] on div at bounding box center [672, 367] width 16 height 24
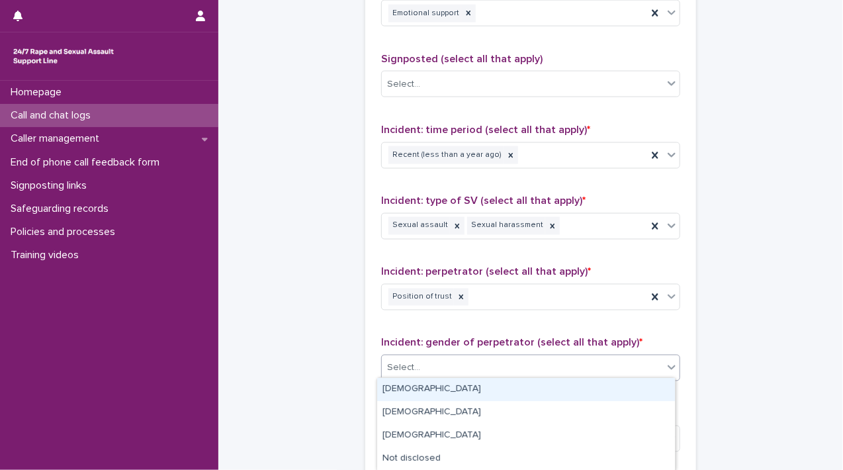
click at [629, 380] on div "[DEMOGRAPHIC_DATA]" at bounding box center [526, 389] width 298 height 23
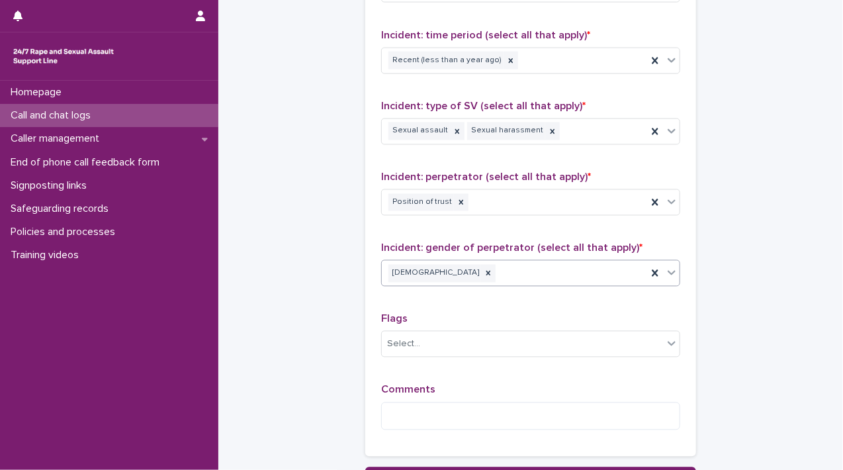
scroll to position [987, 0]
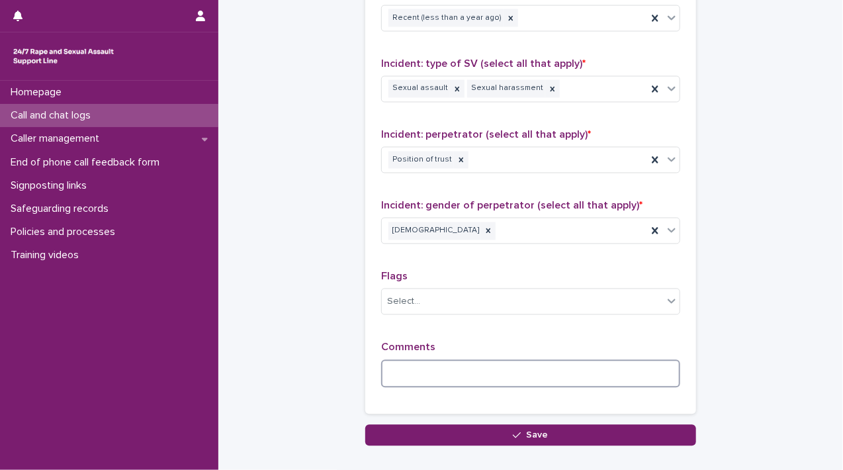
click at [507, 363] on textarea at bounding box center [530, 374] width 299 height 28
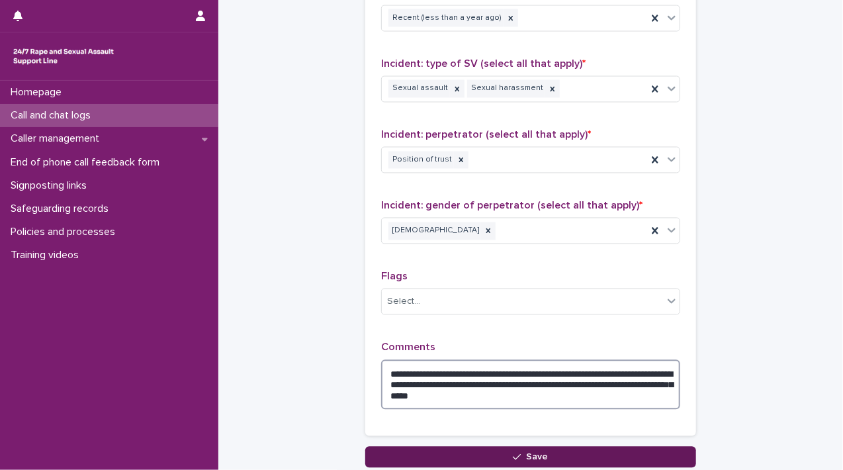
type textarea "**********"
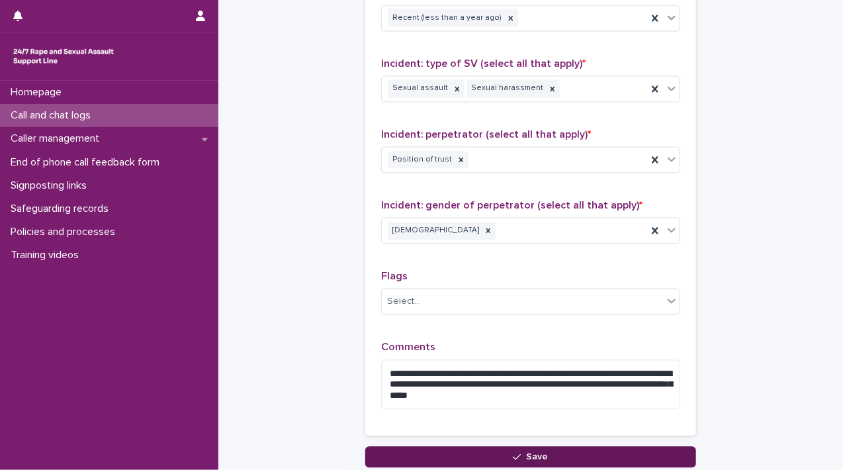
click at [527, 453] on span "Save" at bounding box center [538, 457] width 22 height 9
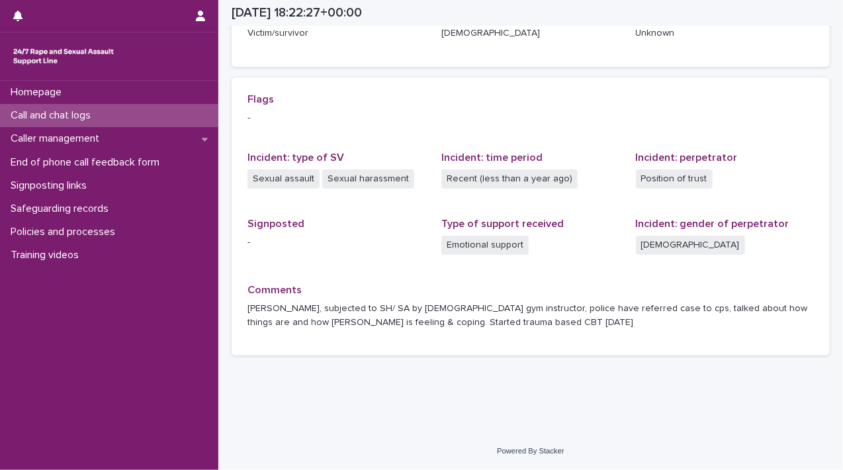
scroll to position [246, 0]
click at [95, 89] on div "Homepage" at bounding box center [109, 92] width 218 height 23
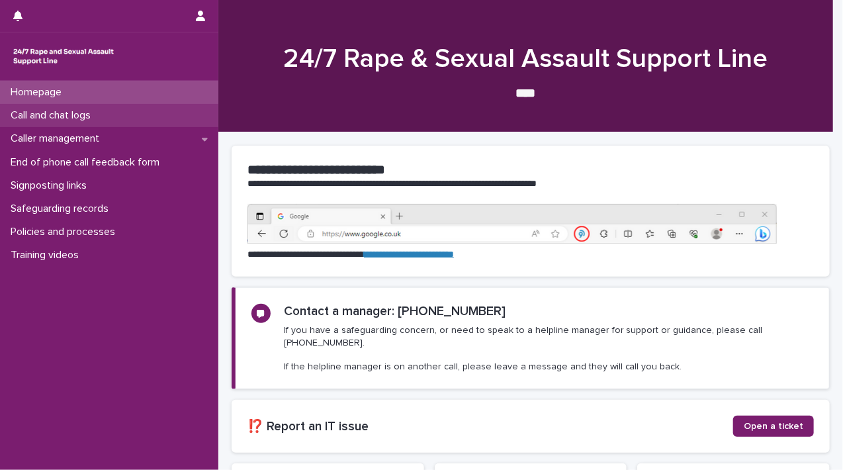
click at [86, 104] on div "Call and chat logs" at bounding box center [109, 115] width 218 height 23
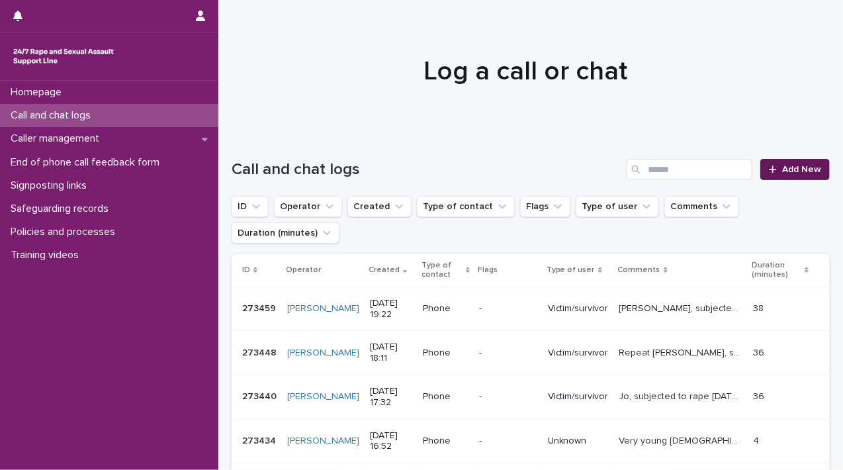
click at [782, 169] on span "Add New" at bounding box center [801, 169] width 39 height 9
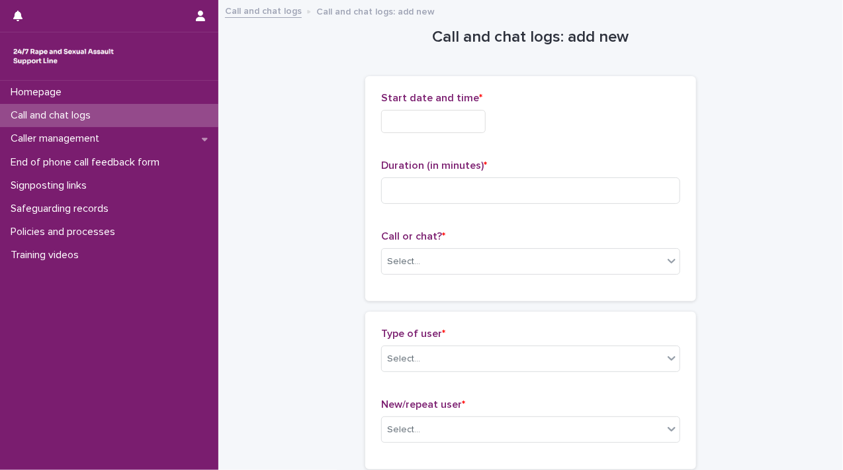
click at [441, 130] on input "text" at bounding box center [433, 121] width 105 height 23
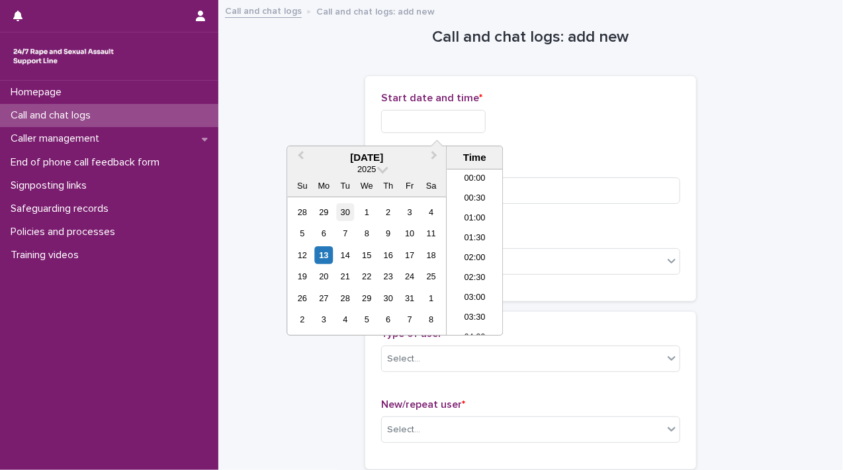
scroll to position [701, 0]
click at [320, 253] on div "13" at bounding box center [324, 255] width 18 height 18
drag, startPoint x: 431, startPoint y: 118, endPoint x: 577, endPoint y: 114, distance: 145.6
click at [577, 114] on div "**********" at bounding box center [530, 121] width 299 height 23
type input "**********"
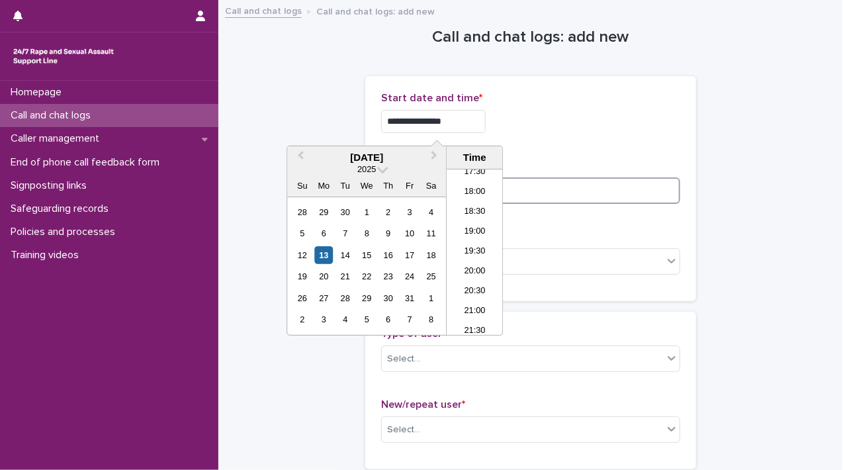
click at [540, 187] on input at bounding box center [530, 190] width 299 height 26
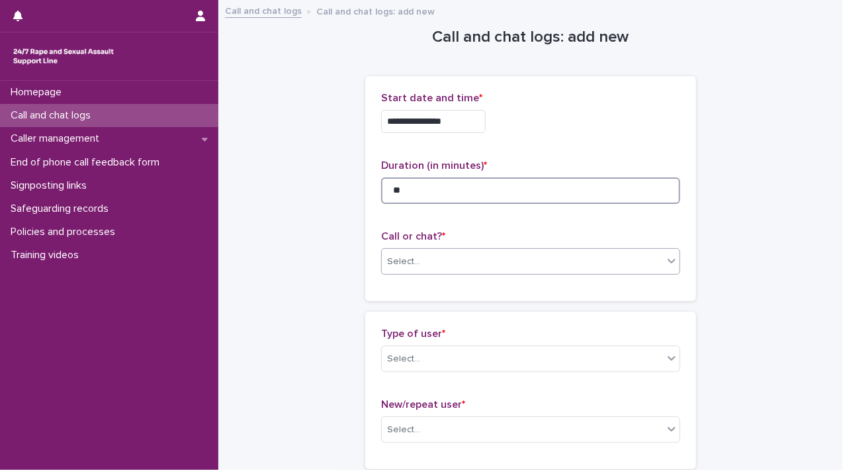
type input "**"
click at [651, 256] on div "Select..." at bounding box center [522, 262] width 281 height 22
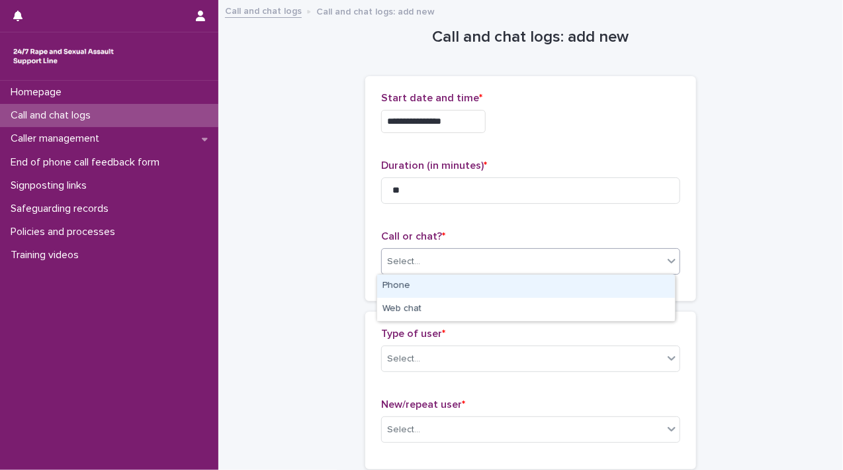
click at [616, 293] on div "Phone" at bounding box center [526, 286] width 298 height 23
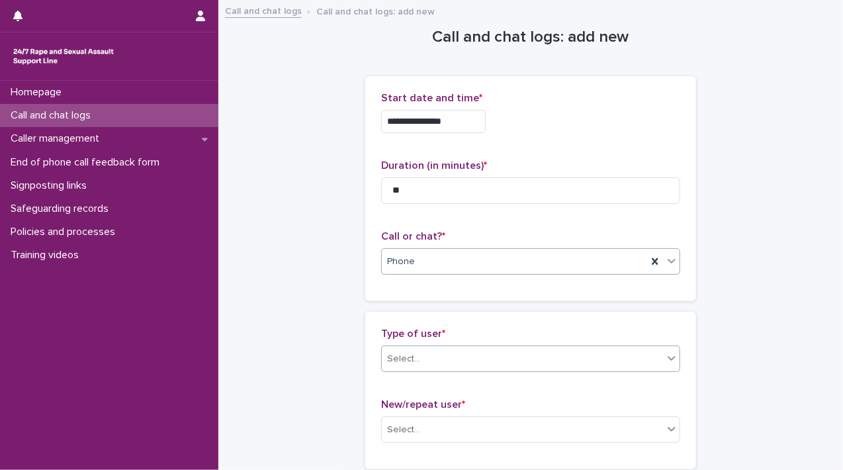
click at [668, 360] on icon at bounding box center [671, 357] width 13 height 13
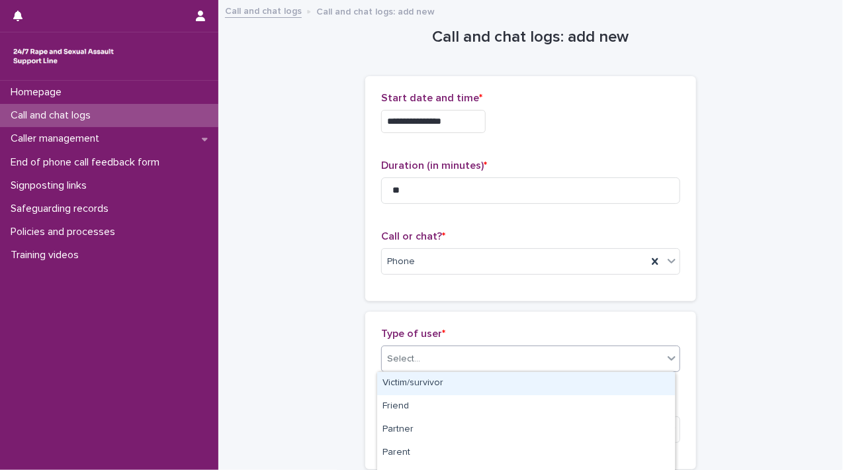
click at [654, 387] on div "Victim/survivor" at bounding box center [526, 383] width 298 height 23
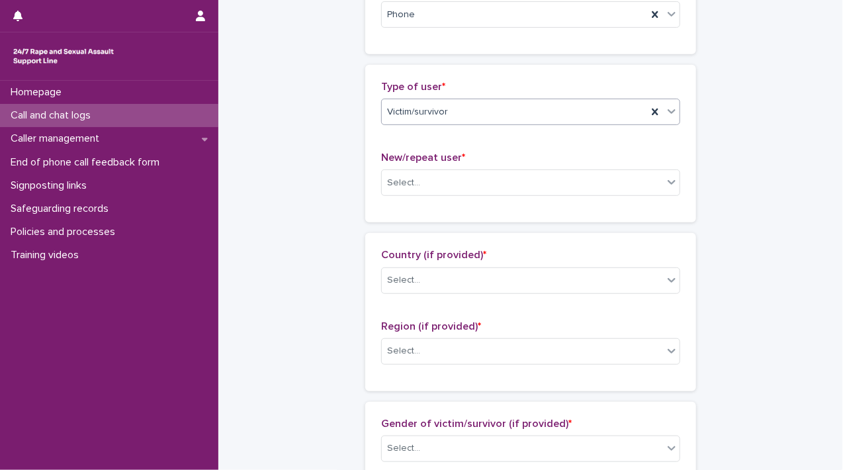
scroll to position [254, 0]
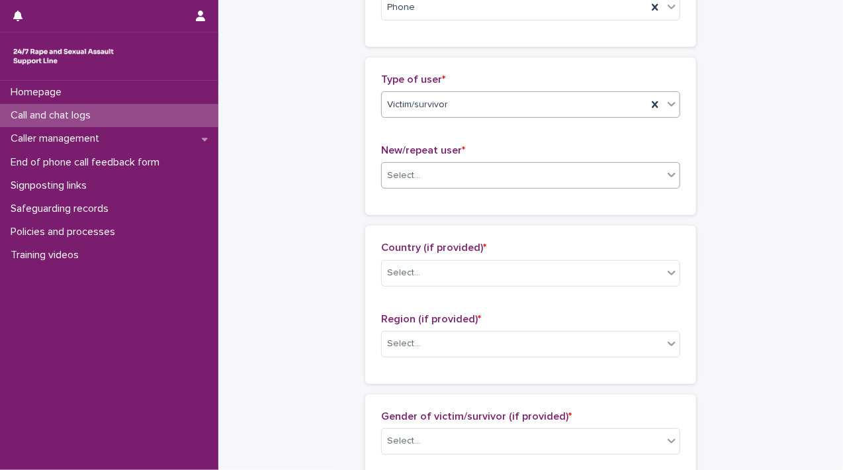
click at [672, 181] on div at bounding box center [672, 175] width 16 height 24
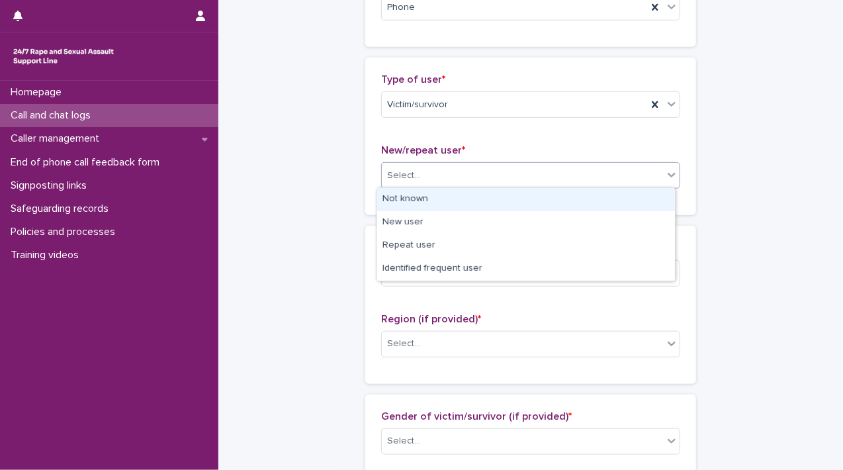
click at [640, 198] on div "Not known" at bounding box center [526, 199] width 298 height 23
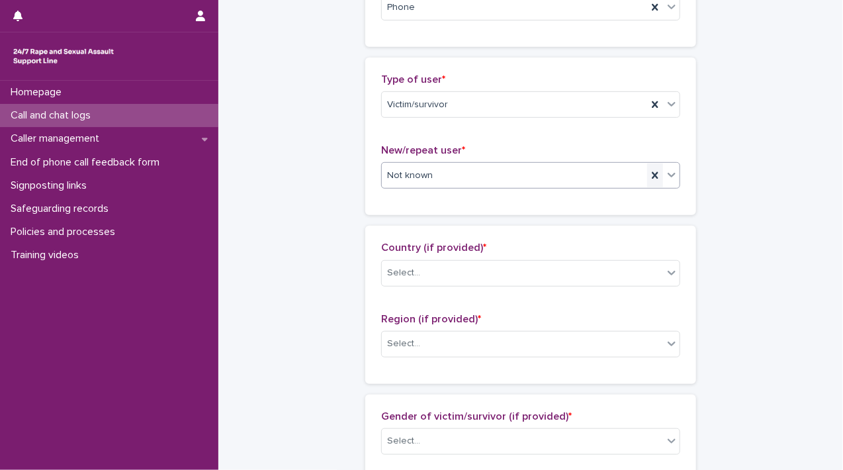
click at [654, 170] on icon at bounding box center [654, 175] width 13 height 13
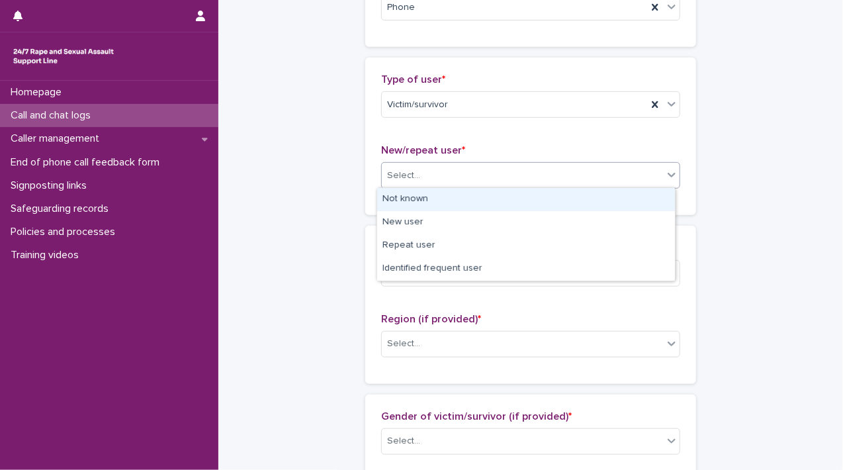
click at [665, 175] on icon at bounding box center [671, 174] width 13 height 13
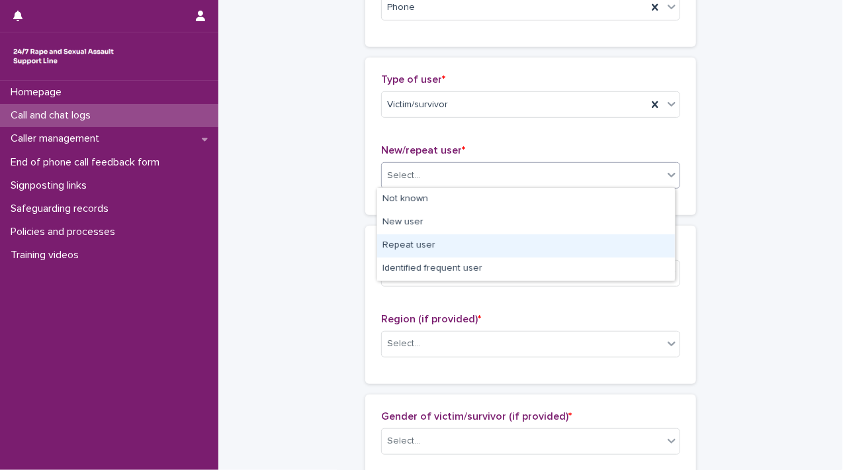
click at [643, 247] on div "Repeat user" at bounding box center [526, 245] width 298 height 23
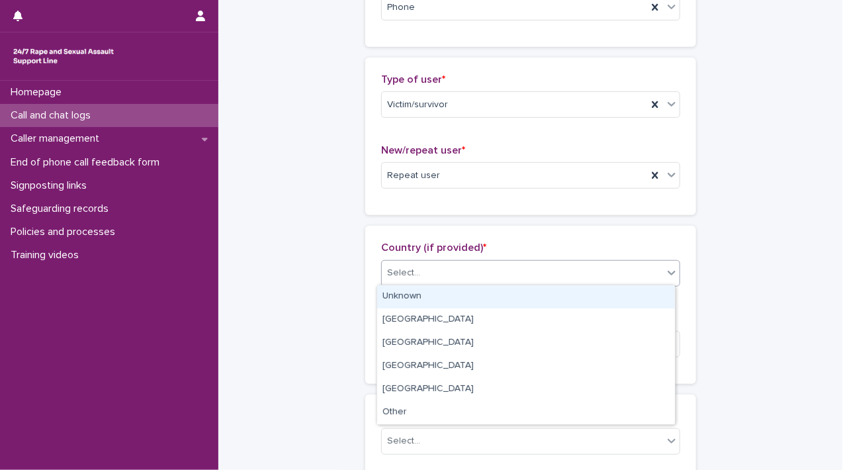
click at [665, 273] on icon at bounding box center [671, 272] width 13 height 13
click at [644, 302] on div "Unknown" at bounding box center [526, 296] width 298 height 23
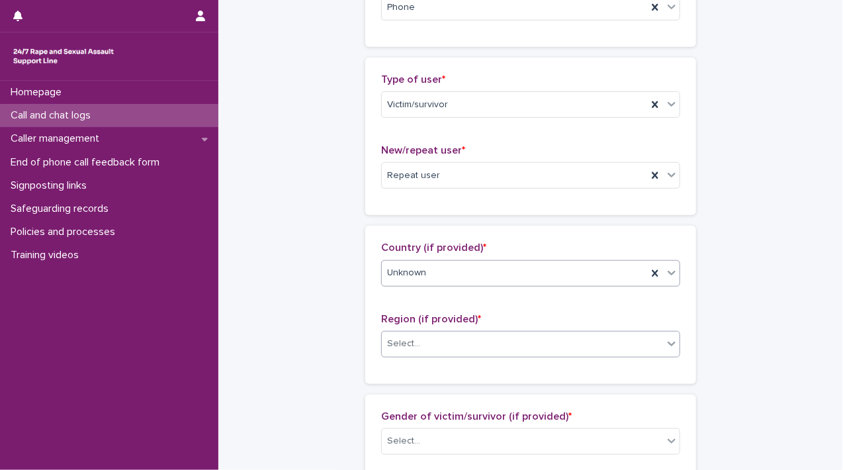
click at [664, 348] on div at bounding box center [672, 343] width 16 height 24
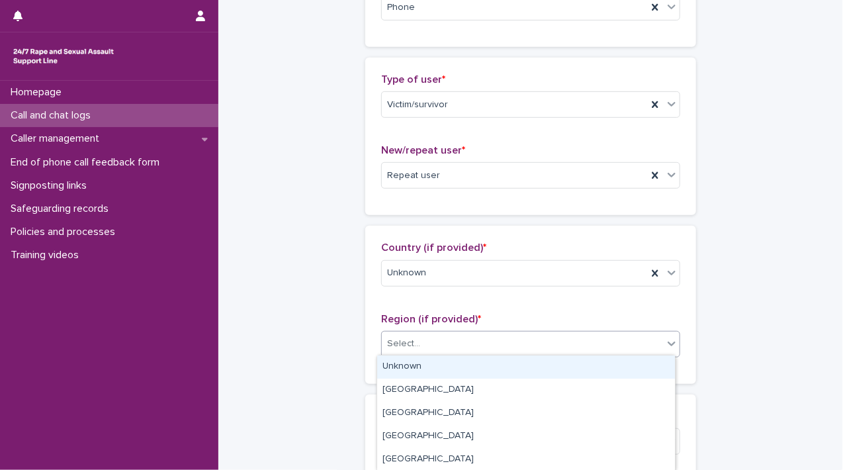
click at [648, 364] on div "Unknown" at bounding box center [526, 366] width 298 height 23
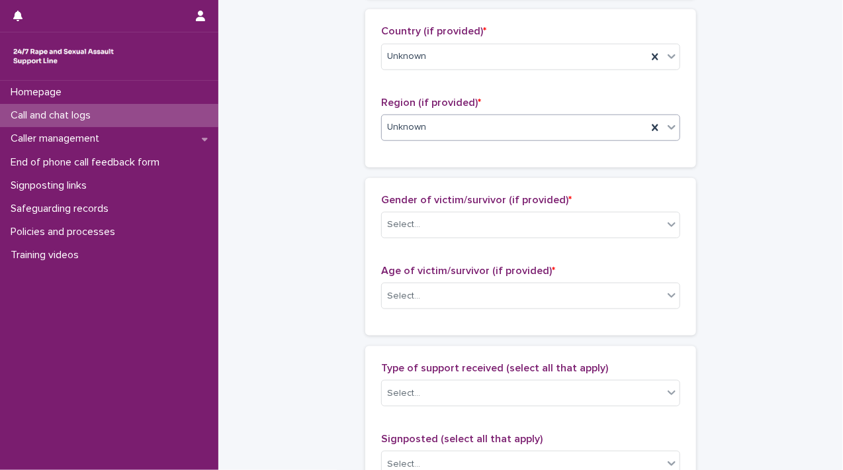
scroll to position [516, 0]
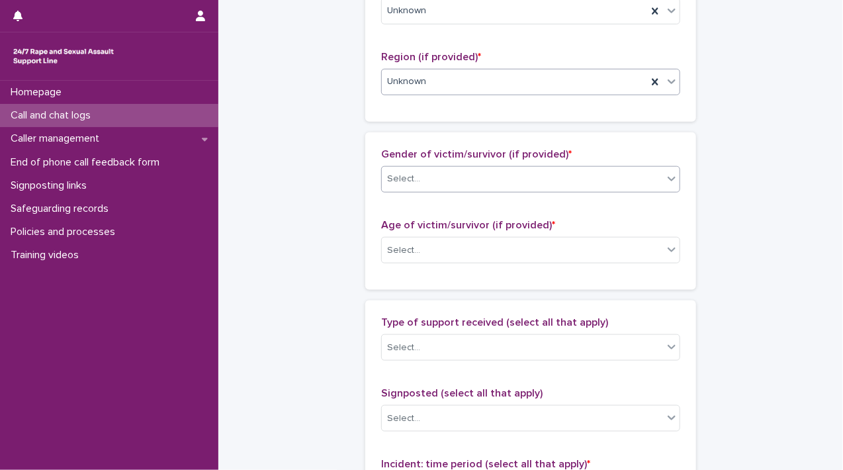
click at [672, 172] on icon at bounding box center [671, 178] width 13 height 13
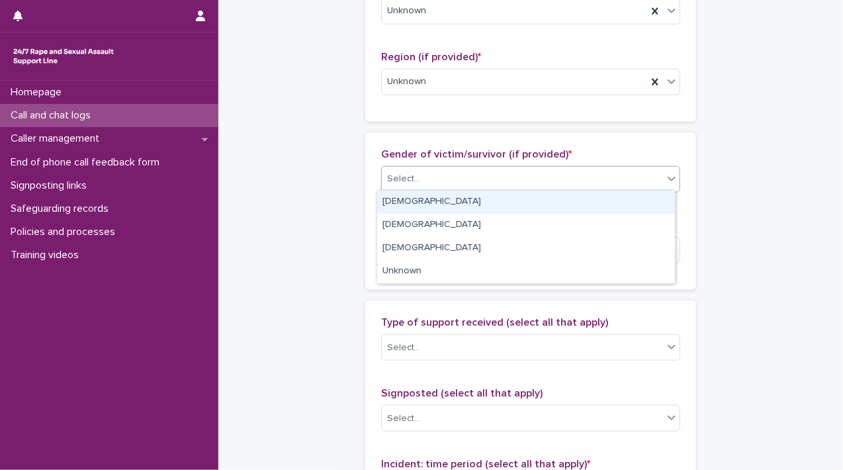
click at [654, 209] on div "[DEMOGRAPHIC_DATA]" at bounding box center [526, 202] width 298 height 23
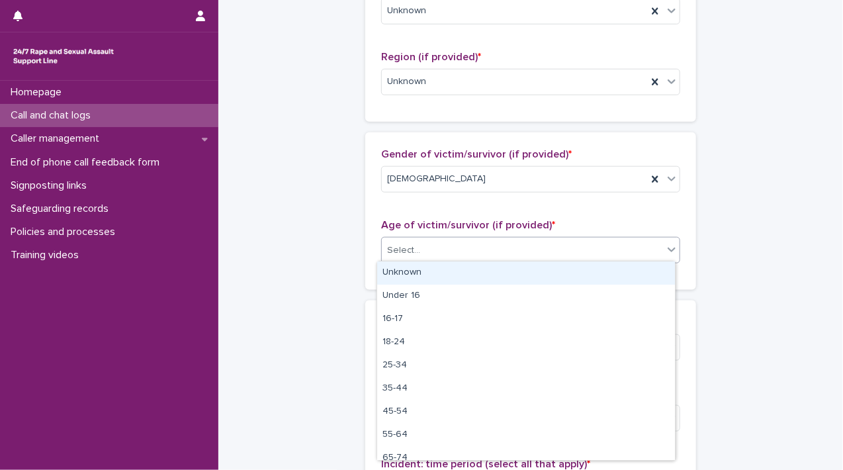
click at [665, 251] on icon at bounding box center [671, 249] width 13 height 13
click at [651, 268] on div "Unknown" at bounding box center [526, 272] width 298 height 23
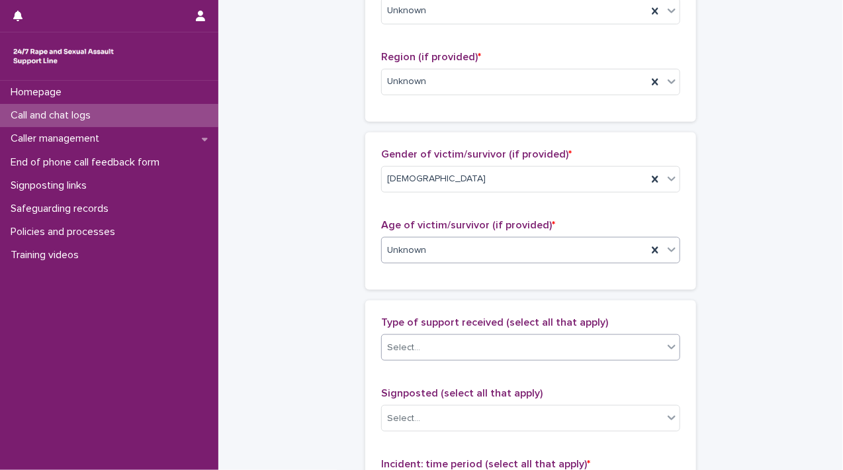
click at [667, 349] on icon at bounding box center [671, 346] width 13 height 13
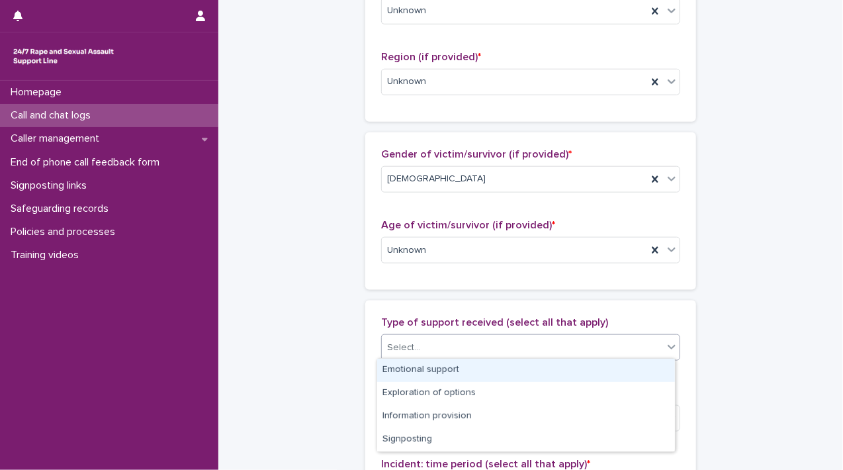
click at [627, 369] on div "Emotional support" at bounding box center [526, 370] width 298 height 23
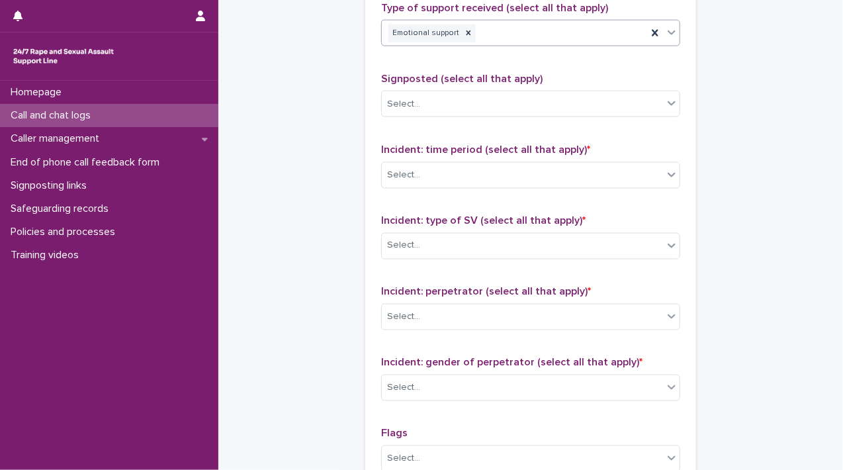
scroll to position [876, 0]
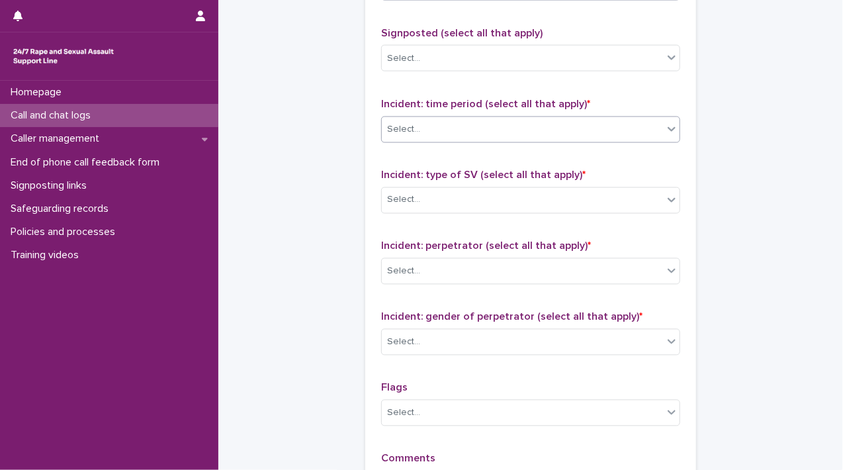
click at [672, 127] on icon at bounding box center [671, 128] width 13 height 13
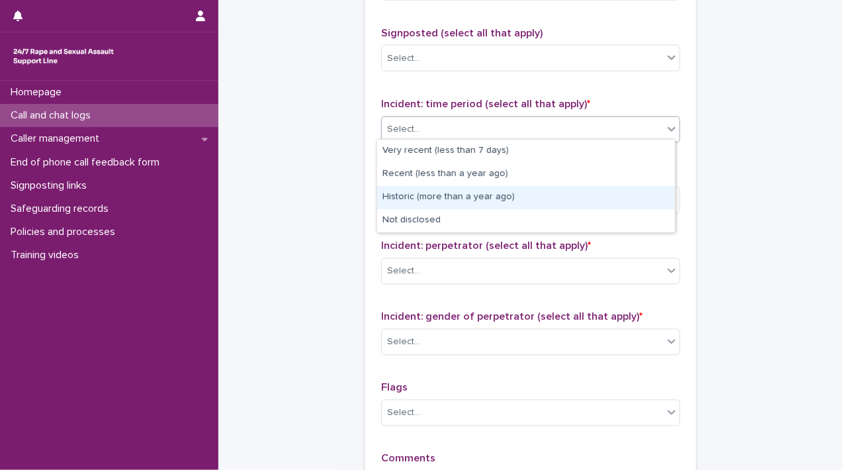
click at [645, 204] on div "Historic (more than a year ago)" at bounding box center [526, 197] width 298 height 23
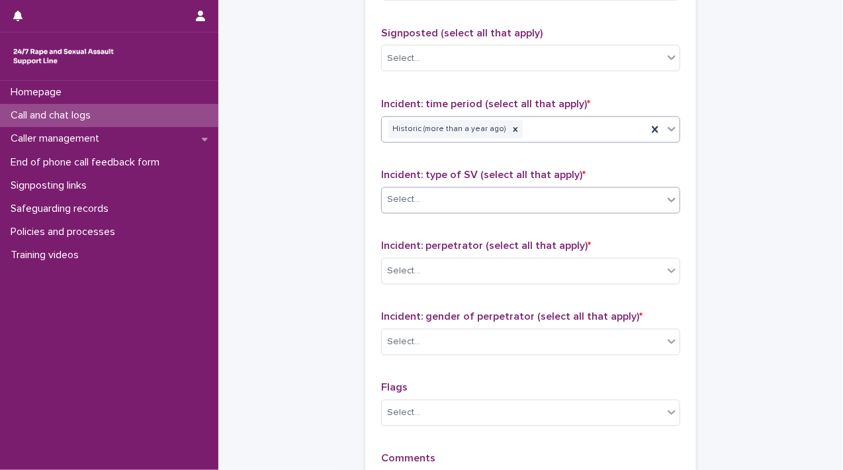
click at [668, 198] on icon at bounding box center [672, 200] width 8 height 5
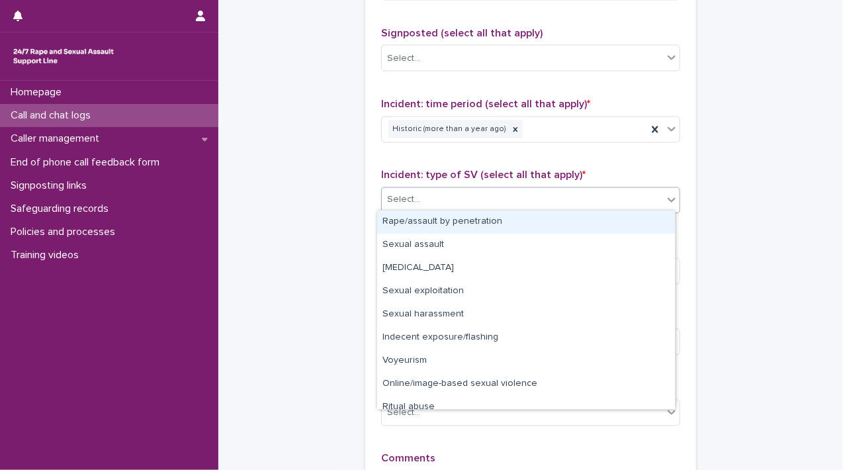
click at [650, 226] on div "Rape/assault by penetration" at bounding box center [526, 221] width 298 height 23
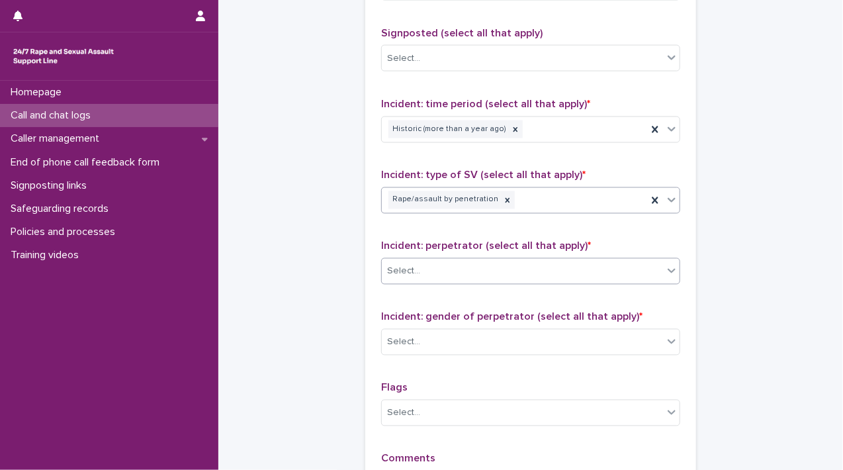
click at [671, 267] on icon at bounding box center [671, 270] width 13 height 13
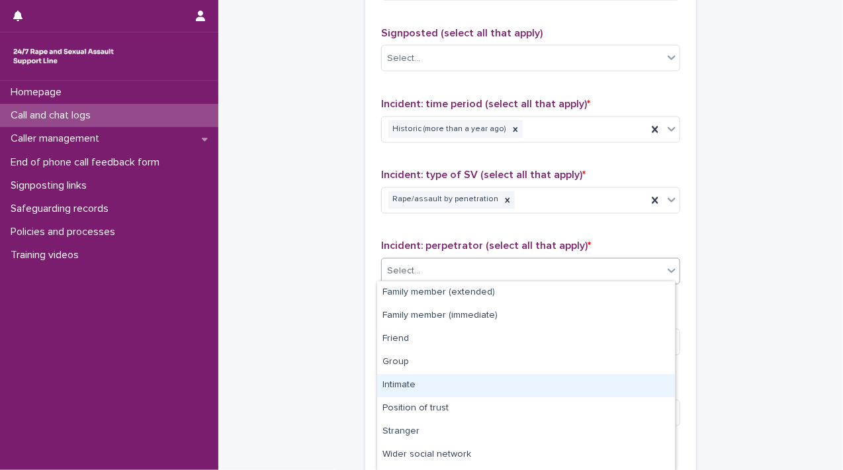
click at [642, 390] on div "Intimate" at bounding box center [526, 385] width 298 height 23
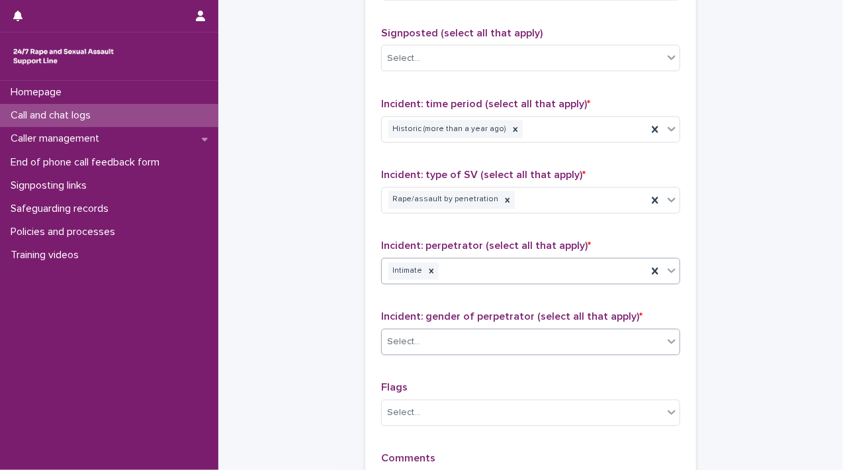
click at [666, 346] on div at bounding box center [672, 341] width 16 height 24
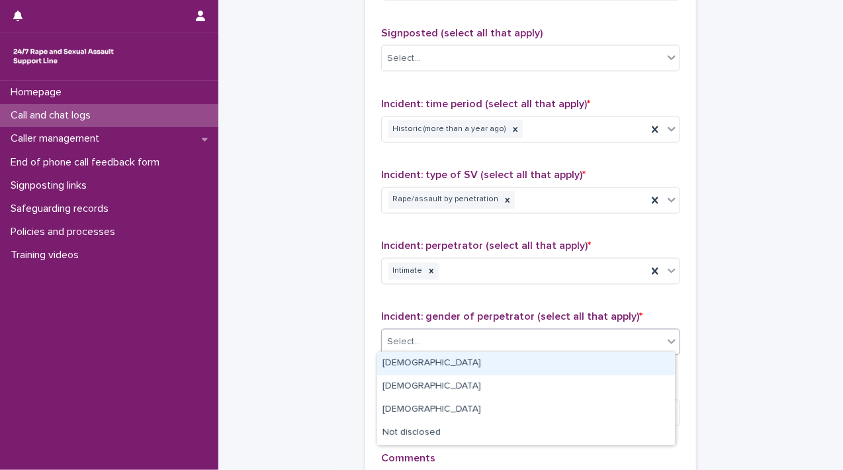
click at [645, 363] on div "[DEMOGRAPHIC_DATA]" at bounding box center [526, 363] width 298 height 23
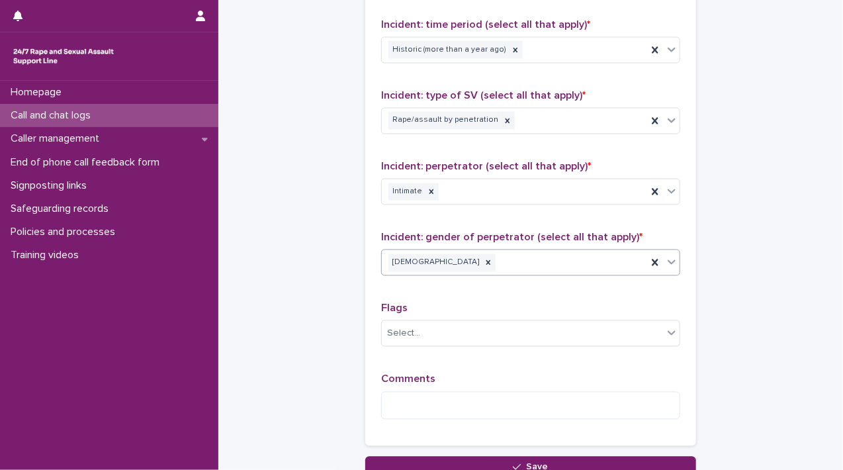
scroll to position [1046, 0]
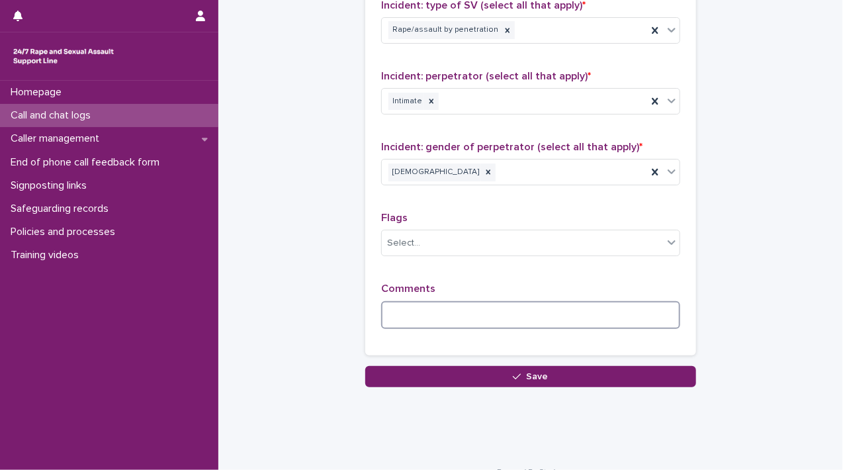
click at [610, 317] on textarea at bounding box center [530, 315] width 299 height 28
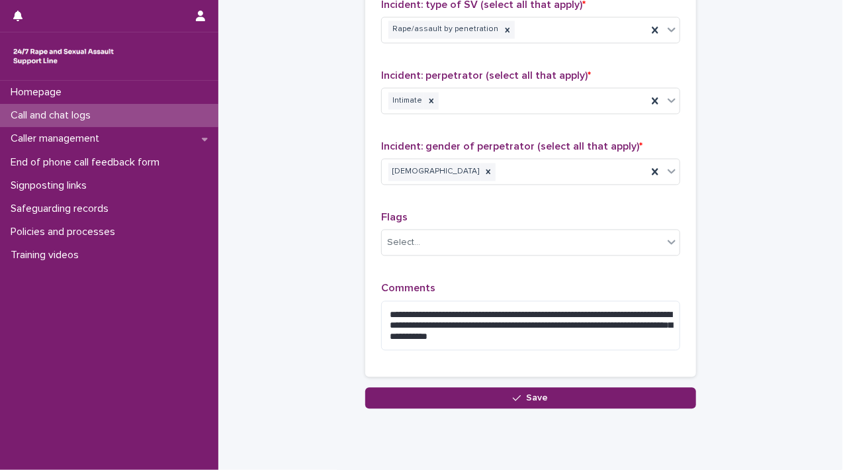
drag, startPoint x: 556, startPoint y: 310, endPoint x: 513, endPoint y: 259, distance: 66.2
click at [505, 261] on div "Flags Select..." at bounding box center [530, 239] width 299 height 55
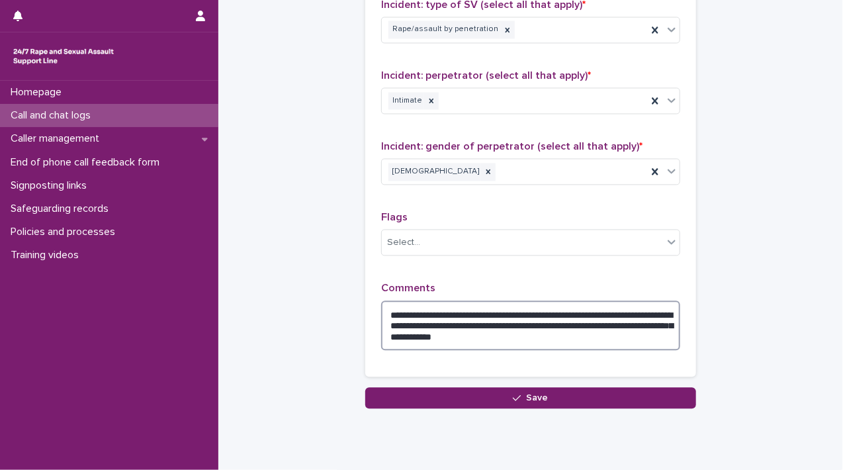
drag, startPoint x: 493, startPoint y: 329, endPoint x: 550, endPoint y: 333, distance: 57.7
click at [550, 335] on textarea "**********" at bounding box center [530, 326] width 299 height 50
click at [506, 333] on textarea "**********" at bounding box center [530, 326] width 299 height 50
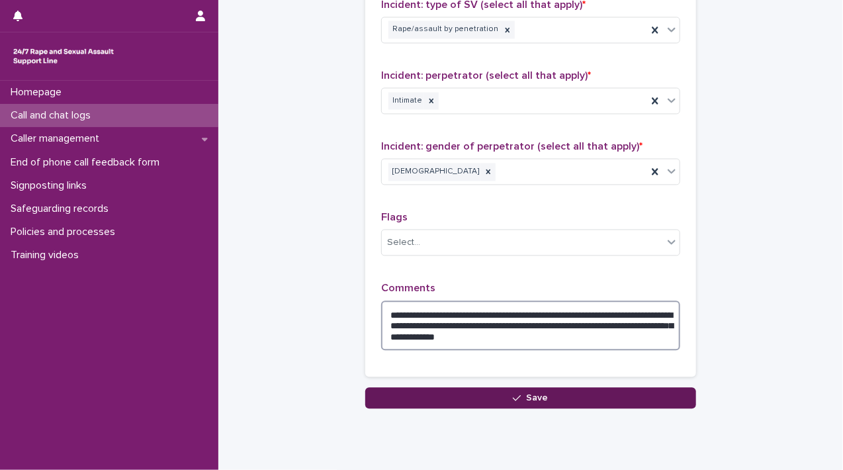
type textarea "**********"
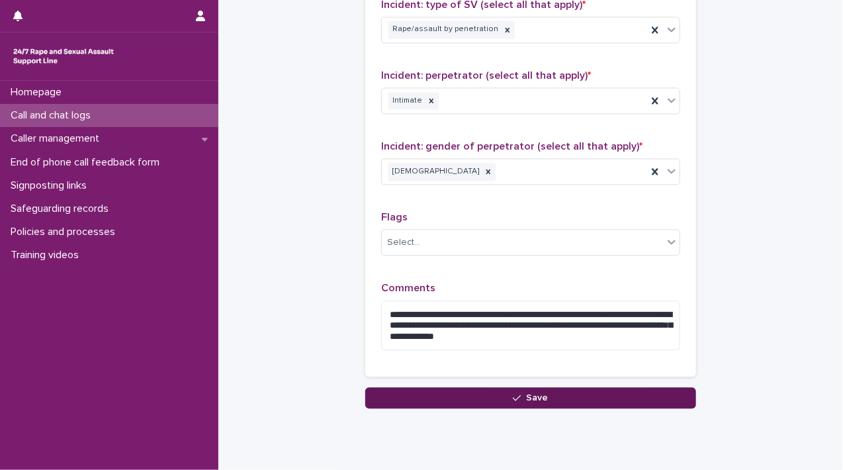
click at [519, 399] on button "Save" at bounding box center [530, 398] width 331 height 21
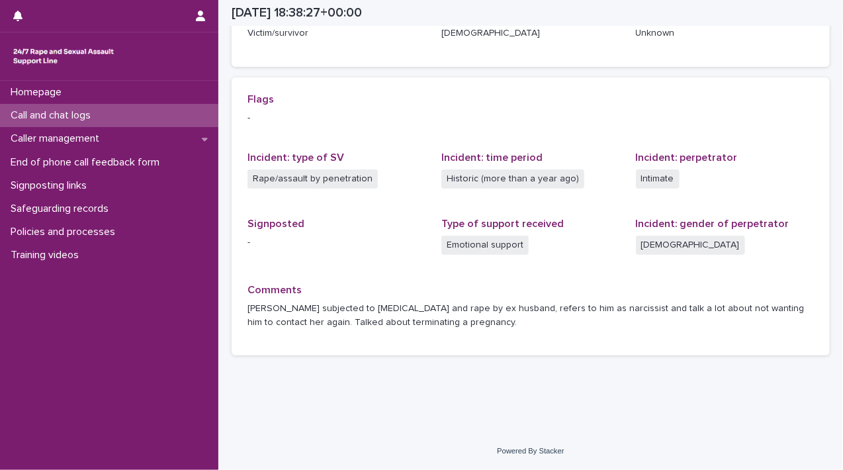
scroll to position [246, 0]
